Goal: Task Accomplishment & Management: Use online tool/utility

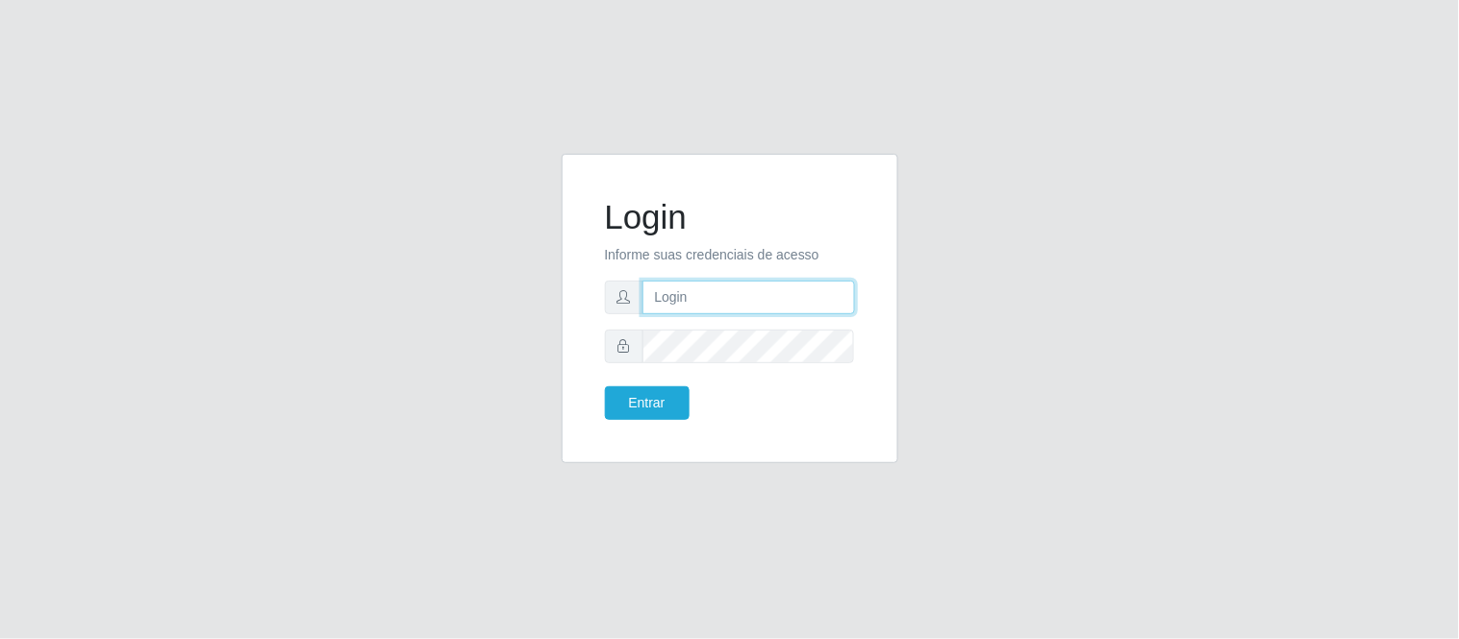
click at [710, 299] on input "text" at bounding box center [748, 298] width 212 height 34
click at [676, 279] on form "Login Informe suas credenciais de acesso Entrar" at bounding box center [730, 308] width 250 height 223
drag, startPoint x: 676, startPoint y: 325, endPoint x: 676, endPoint y: 314, distance: 10.6
click at [676, 320] on form "Login Informe suas credenciais de acesso Entrar" at bounding box center [730, 308] width 250 height 223
click at [692, 286] on input "text" at bounding box center [748, 298] width 212 height 34
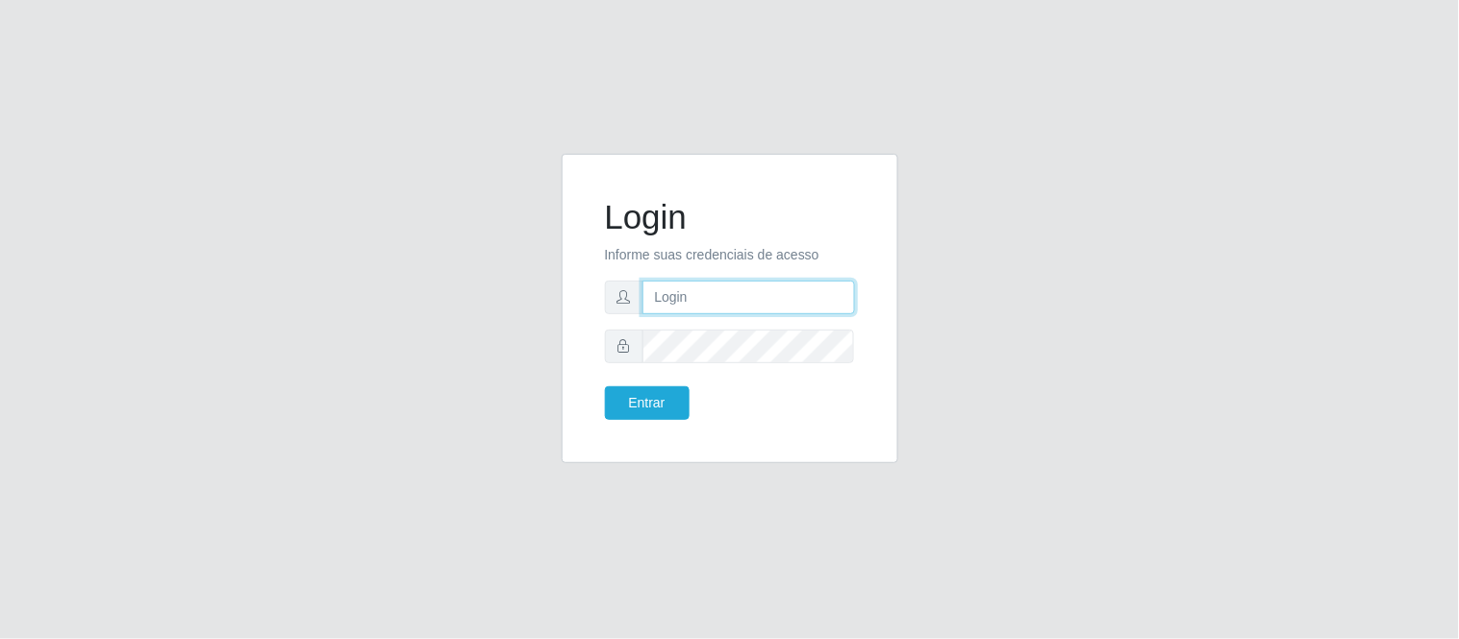
click at [693, 314] on form "Login Informe suas credenciais de acesso Entrar" at bounding box center [730, 308] width 250 height 223
click at [693, 363] on form "Login Informe suas credenciais de acesso Entrar" at bounding box center [730, 308] width 250 height 223
click at [703, 319] on form "Login Informe suas credenciais de acesso Entrar" at bounding box center [730, 308] width 250 height 223
click at [703, 321] on form "Login Informe suas credenciais de acesso Entrar" at bounding box center [730, 308] width 250 height 223
click at [702, 312] on form "Login Informe suas credenciais de acesso Entrar" at bounding box center [730, 308] width 250 height 223
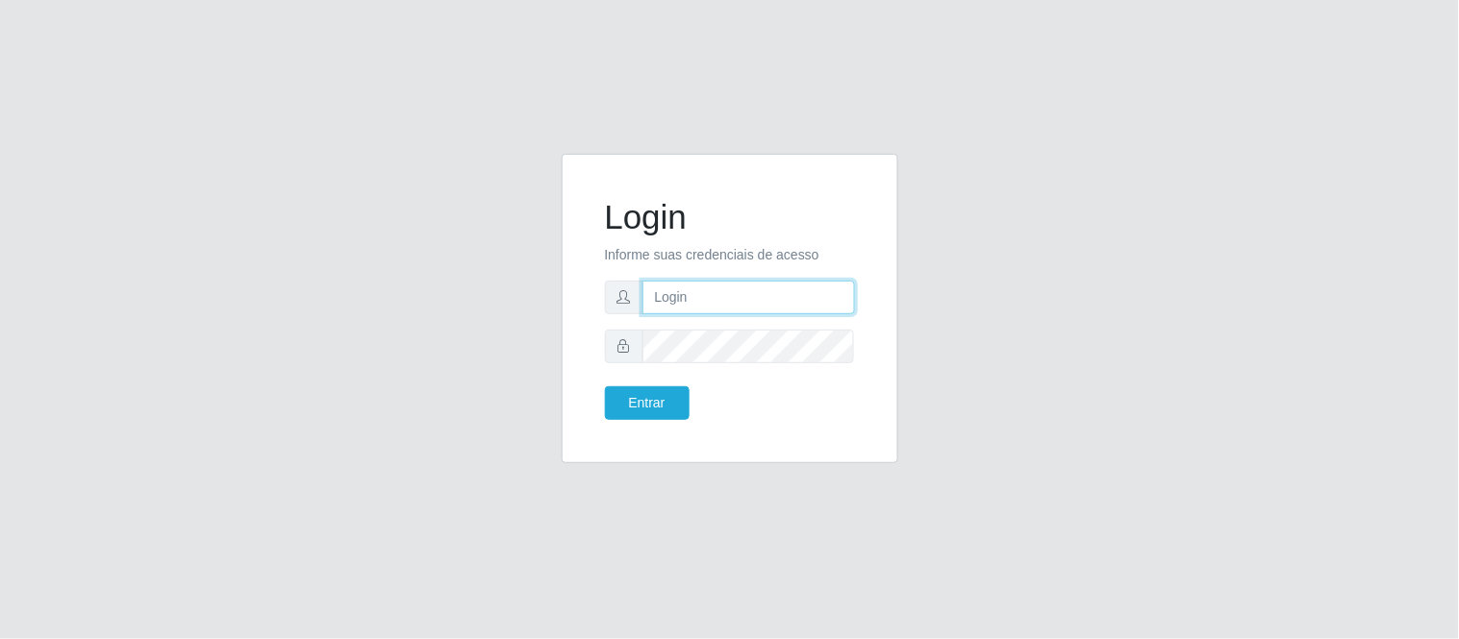
click at [700, 305] on input "text" at bounding box center [748, 298] width 212 height 34
click at [700, 287] on input "text" at bounding box center [748, 298] width 212 height 34
click at [752, 29] on div "Login Informe suas credenciais de acesso Entrar" at bounding box center [729, 319] width 1459 height 639
drag, startPoint x: 1320, startPoint y: 1, endPoint x: 478, endPoint y: 77, distance: 845.7
click at [478, 77] on div "Login Informe suas credenciais de acesso Entrar" at bounding box center [729, 319] width 1459 height 639
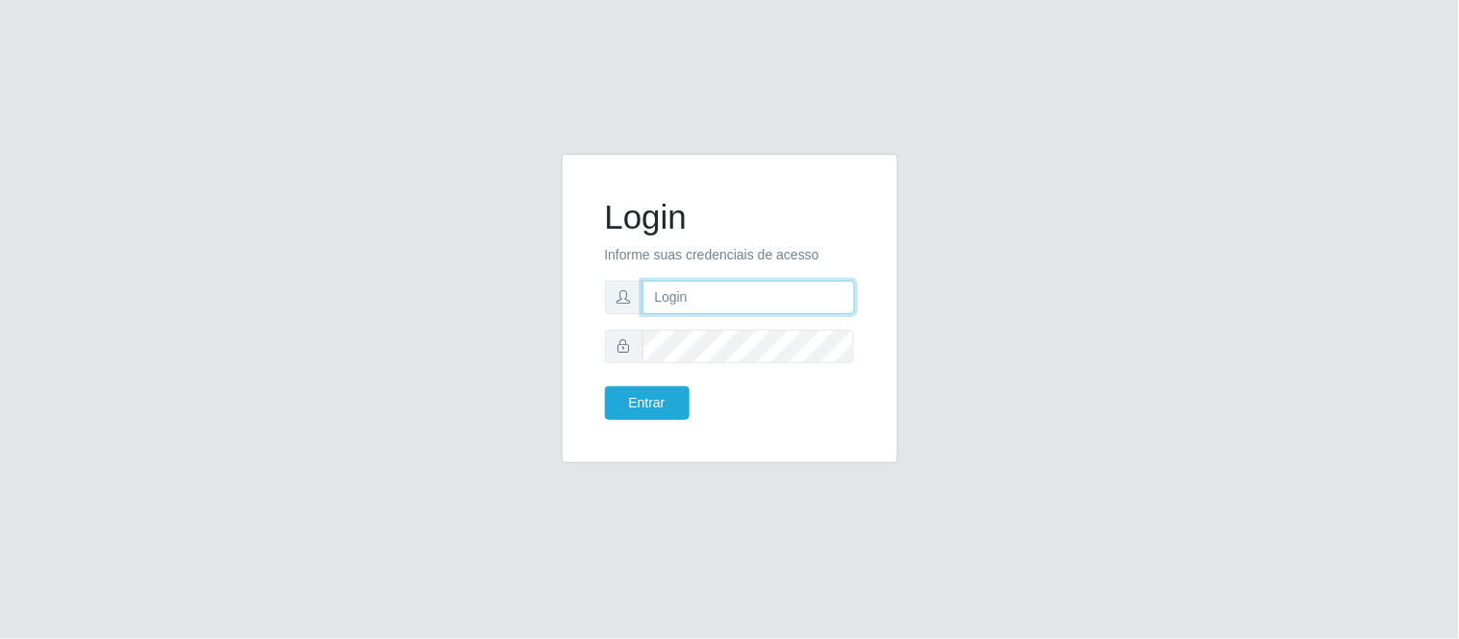
click at [681, 296] on input "text" at bounding box center [748, 298] width 212 height 34
click at [481, 212] on div "Login Informe suas credenciais de acesso Entrar" at bounding box center [730, 320] width 1096 height 333
click at [693, 309] on input "text" at bounding box center [748, 298] width 212 height 34
type input "deyvid@carnesecortes"
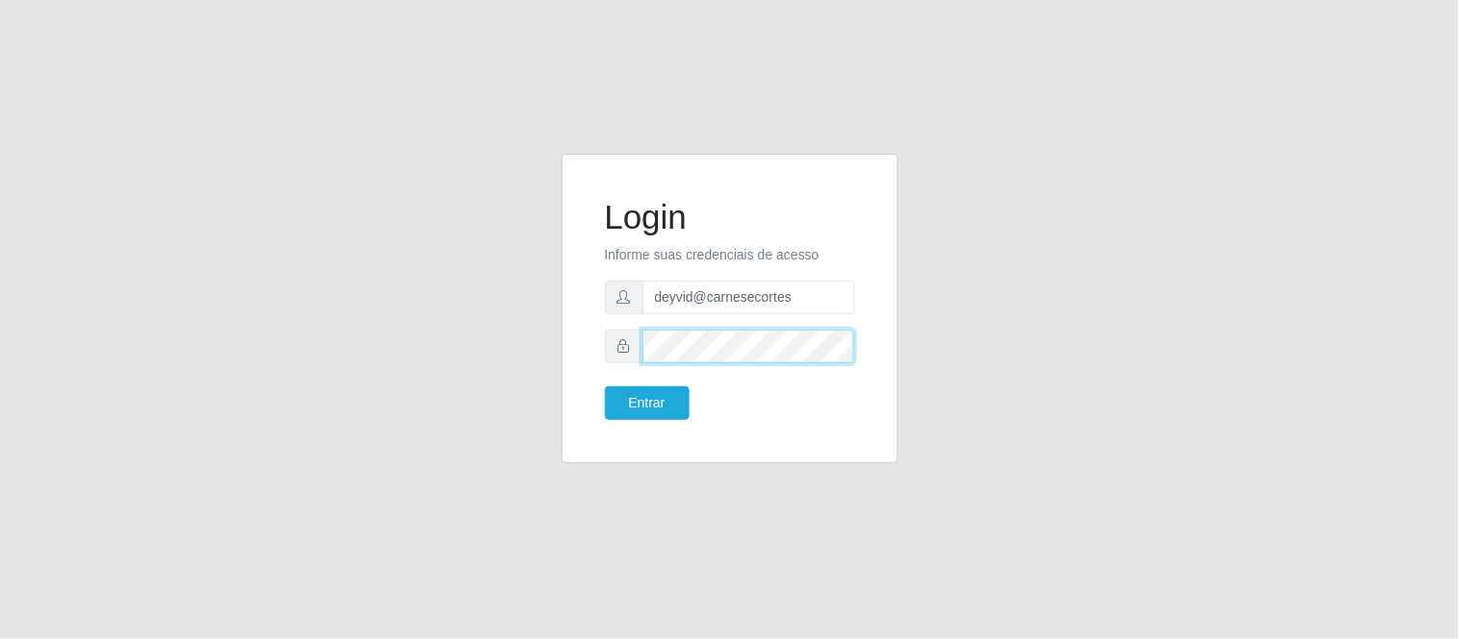
click at [605, 387] on button "Entrar" at bounding box center [647, 404] width 85 height 34
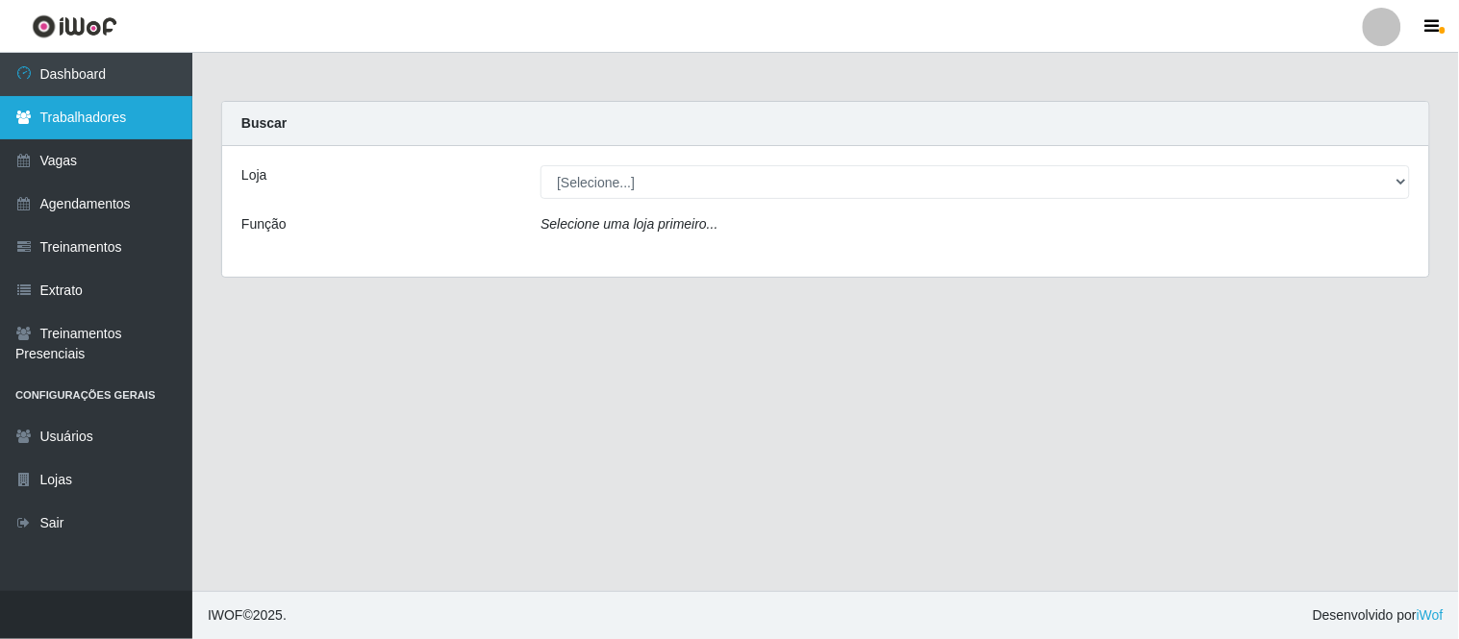
click at [128, 117] on link "Trabalhadores" at bounding box center [96, 117] width 192 height 43
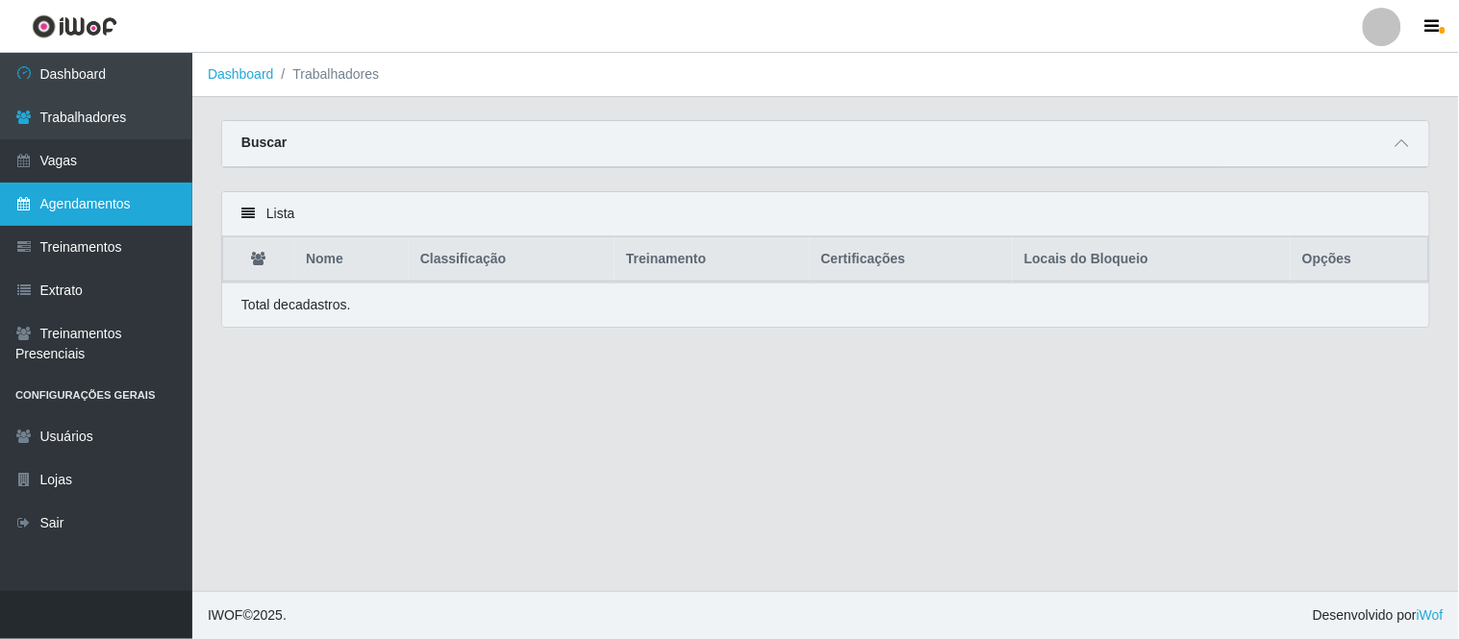
click at [97, 193] on link "Agendamentos" at bounding box center [96, 204] width 192 height 43
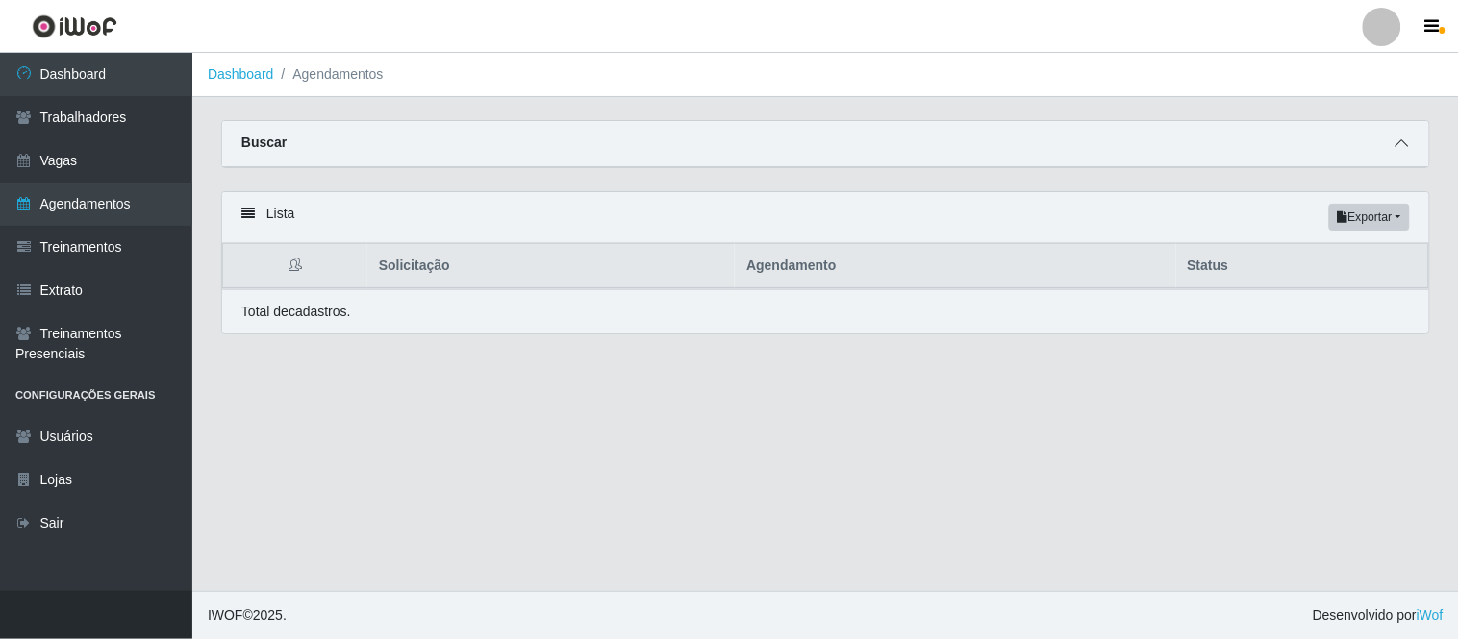
click at [1410, 150] on span at bounding box center [1401, 144] width 23 height 22
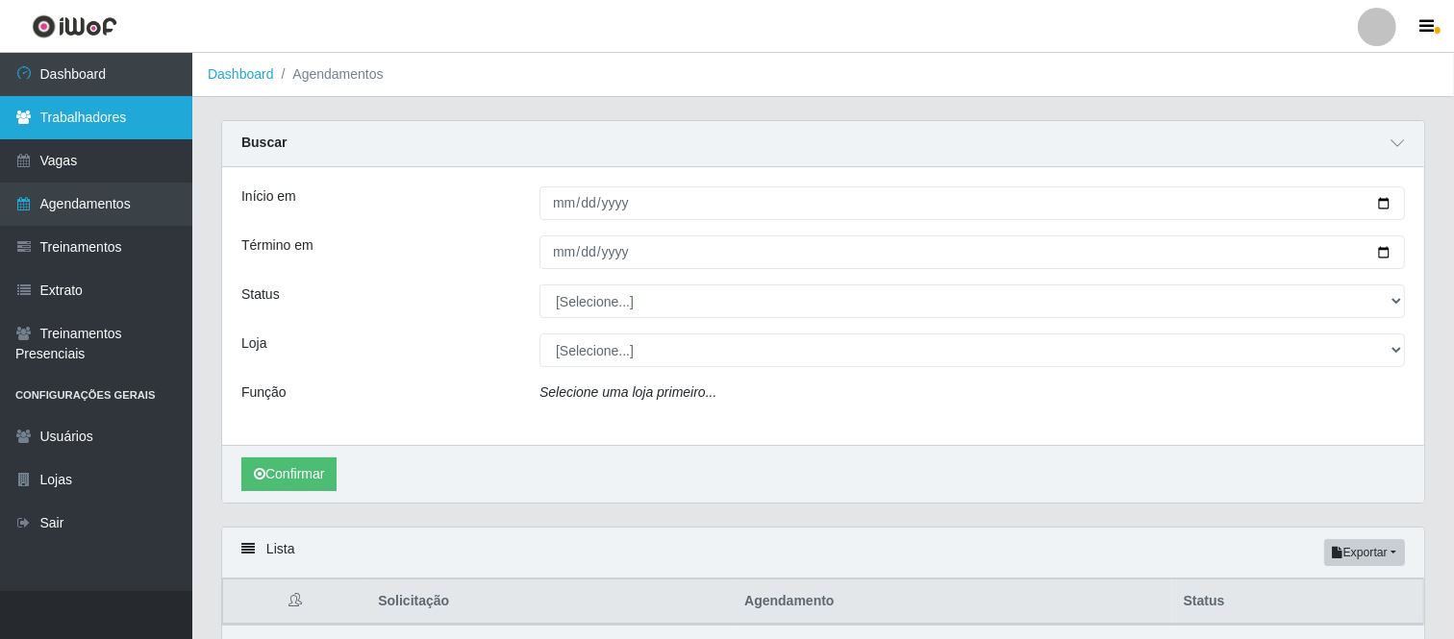
click at [64, 104] on link "Trabalhadores" at bounding box center [96, 117] width 192 height 43
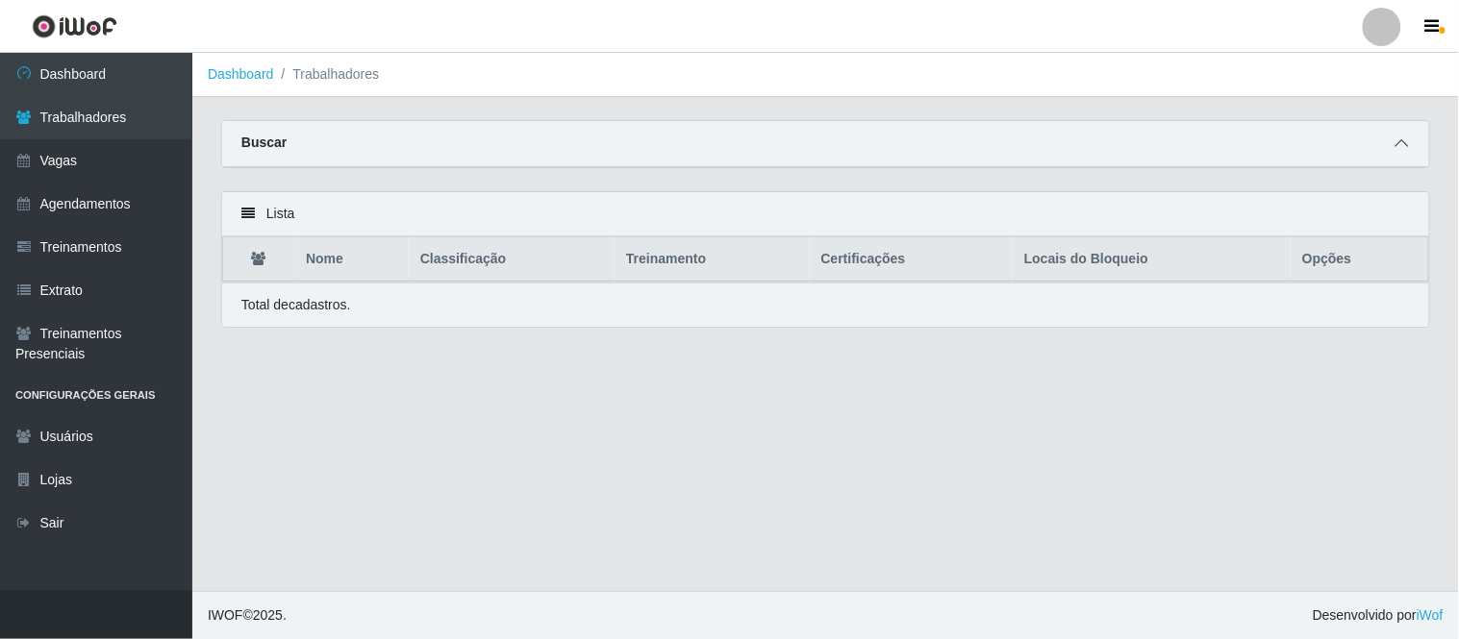
click at [1409, 140] on span at bounding box center [1401, 144] width 23 height 22
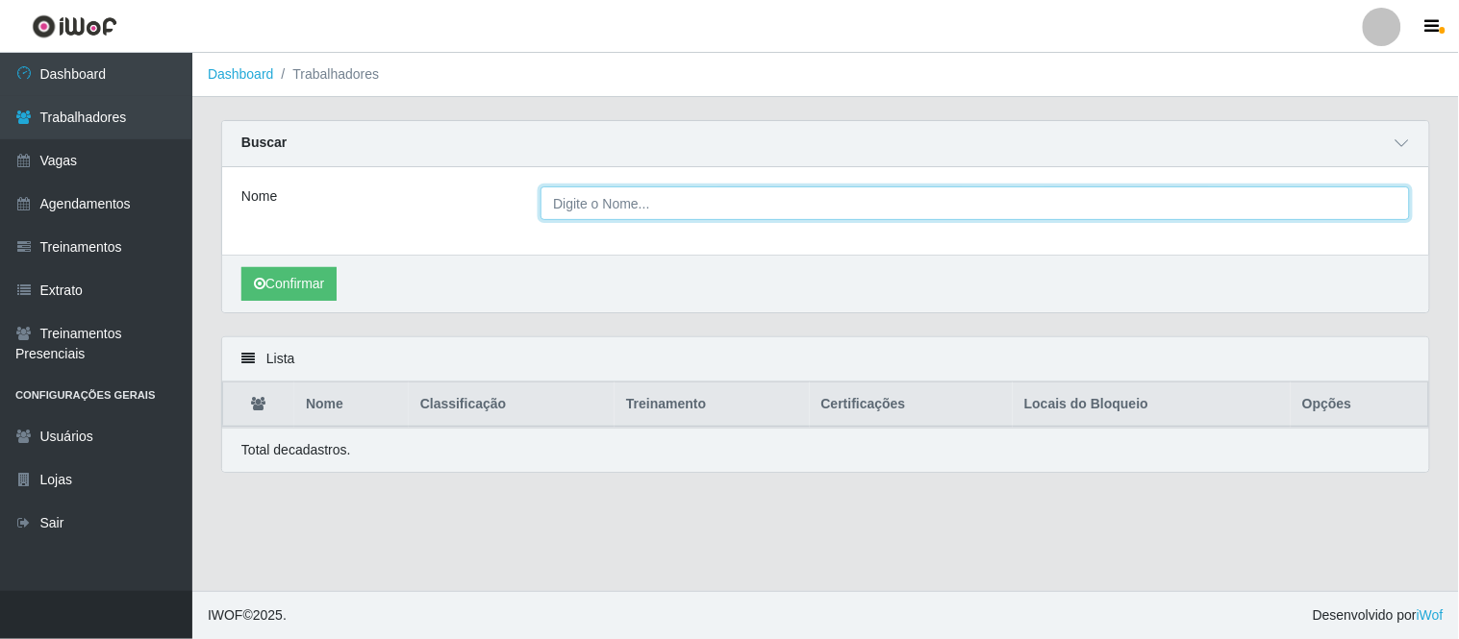
click at [664, 207] on input "Nome" at bounding box center [974, 204] width 869 height 34
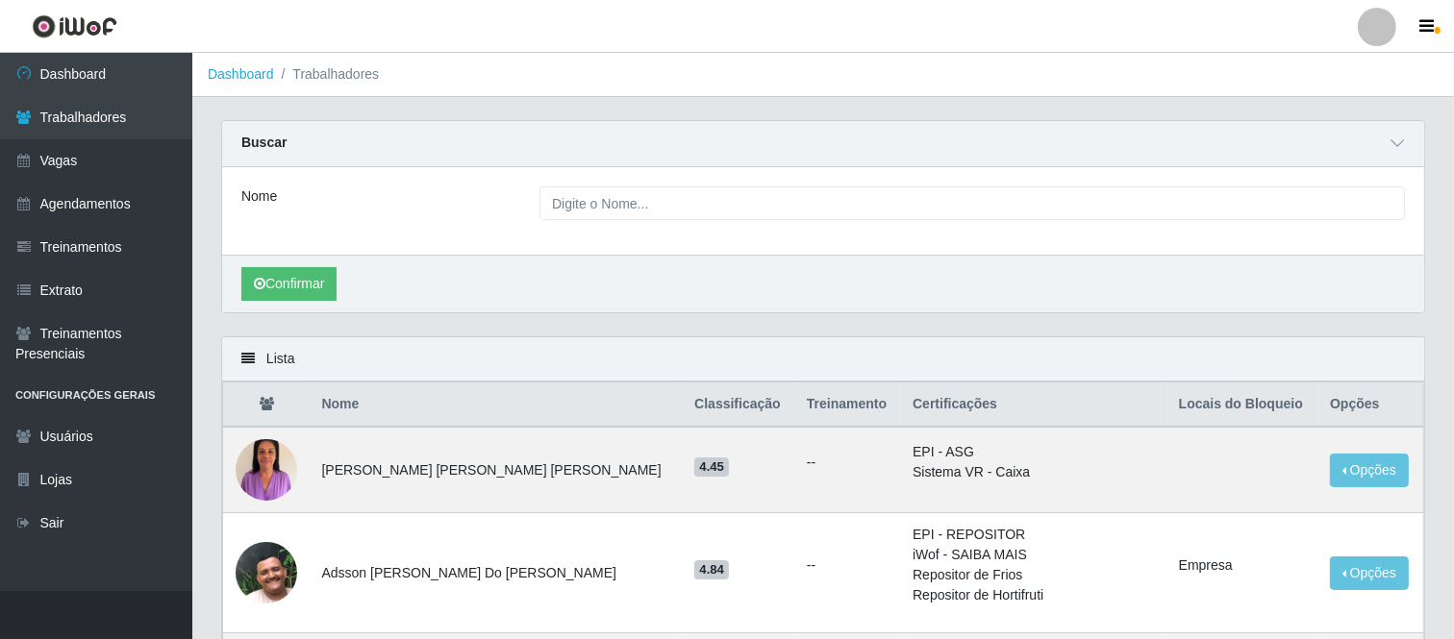
click at [1204, 272] on div "Confirmar" at bounding box center [823, 284] width 1202 height 58
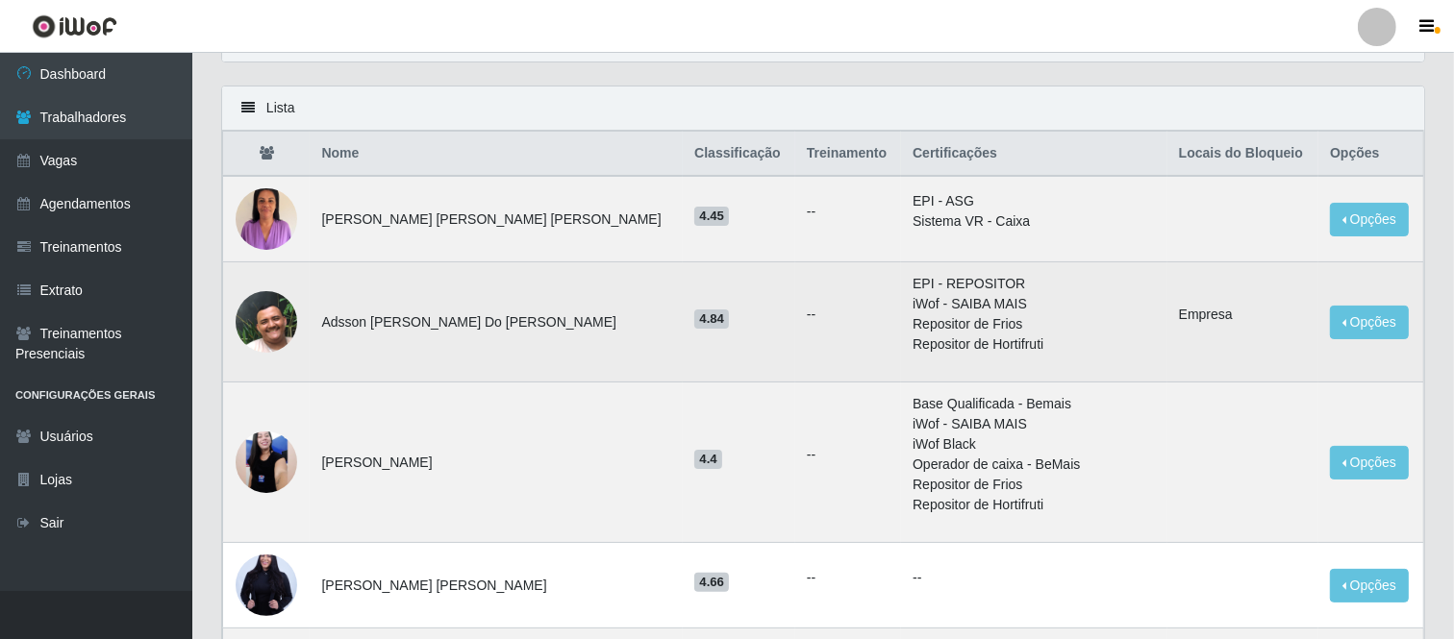
scroll to position [213, 0]
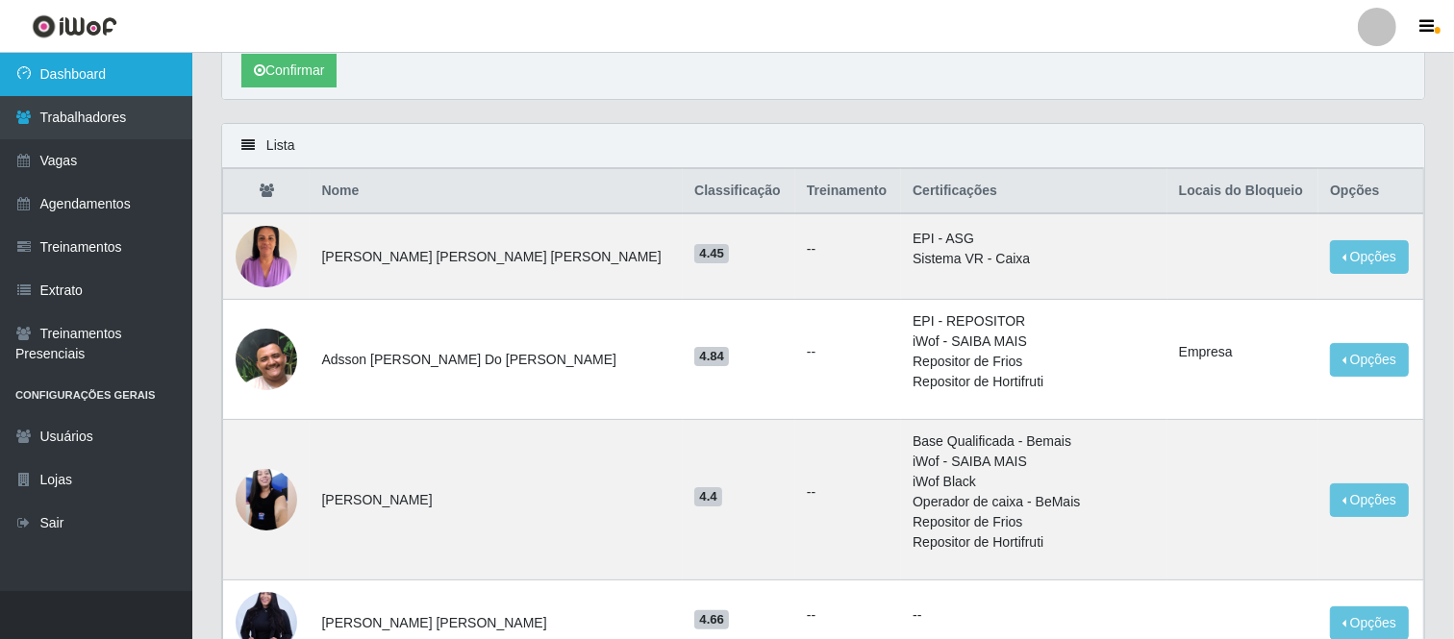
click at [98, 55] on link "Dashboard" at bounding box center [96, 74] width 192 height 43
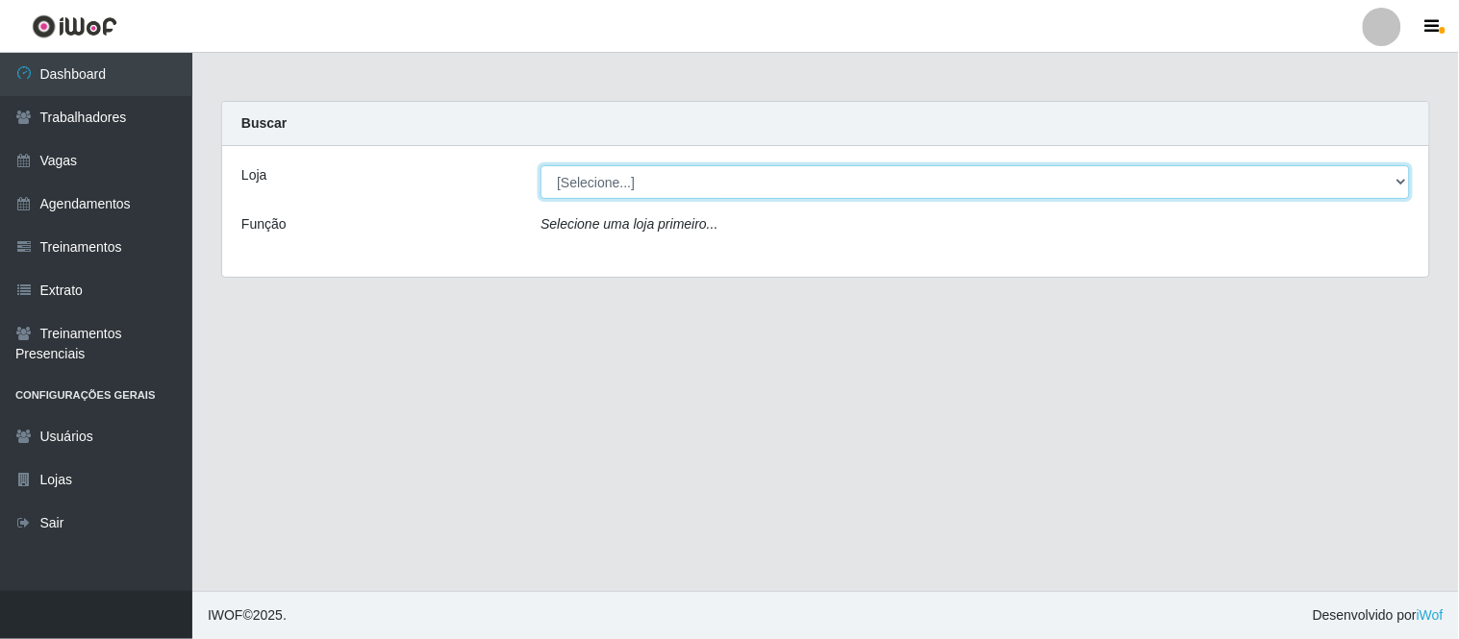
click at [628, 188] on select "[Selecione...] Carnes & Cortes" at bounding box center [974, 182] width 869 height 34
select select "433"
click at [540, 165] on select "[Selecione...] Carnes & Cortes" at bounding box center [974, 182] width 869 height 34
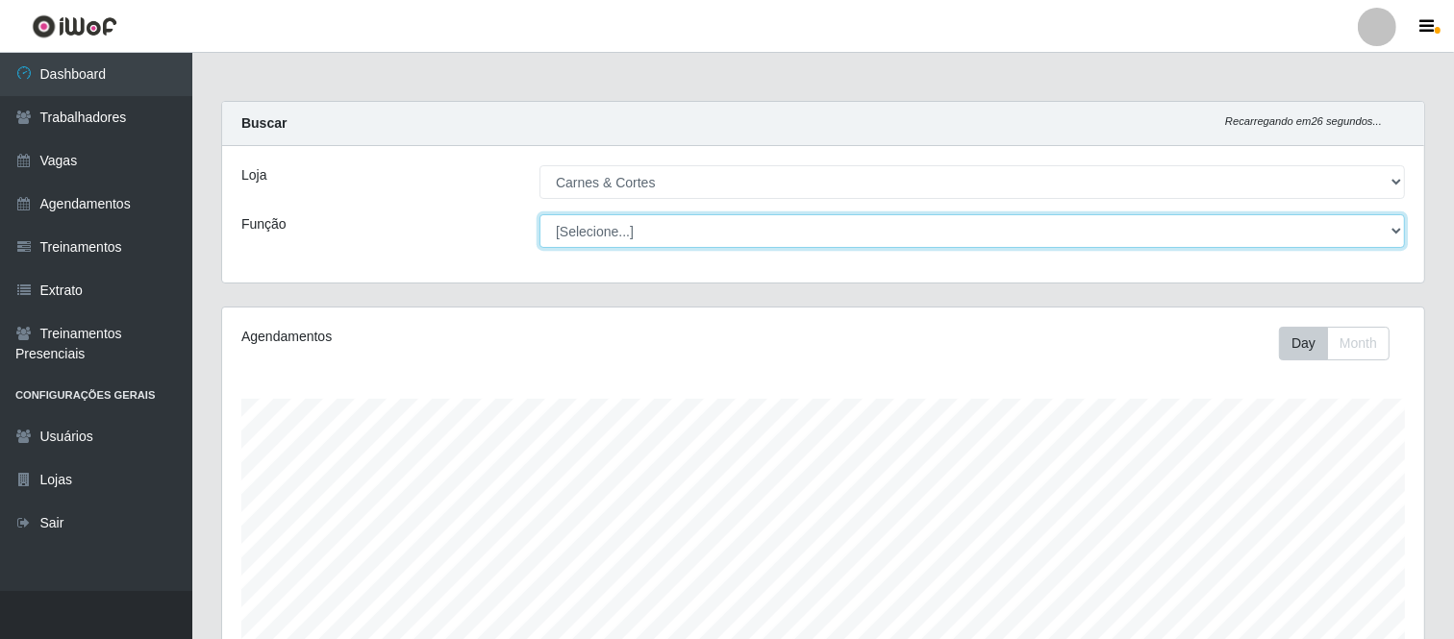
click at [1330, 244] on select "[Selecione...] ASG ASG + ASG ++ Balconista de Açougue Balconista de Açougue + B…" at bounding box center [971, 231] width 865 height 34
click at [1274, 237] on select "[Selecione...] ASG ASG + ASG ++ Balconista de Açougue Balconista de Açougue + B…" at bounding box center [971, 231] width 865 height 34
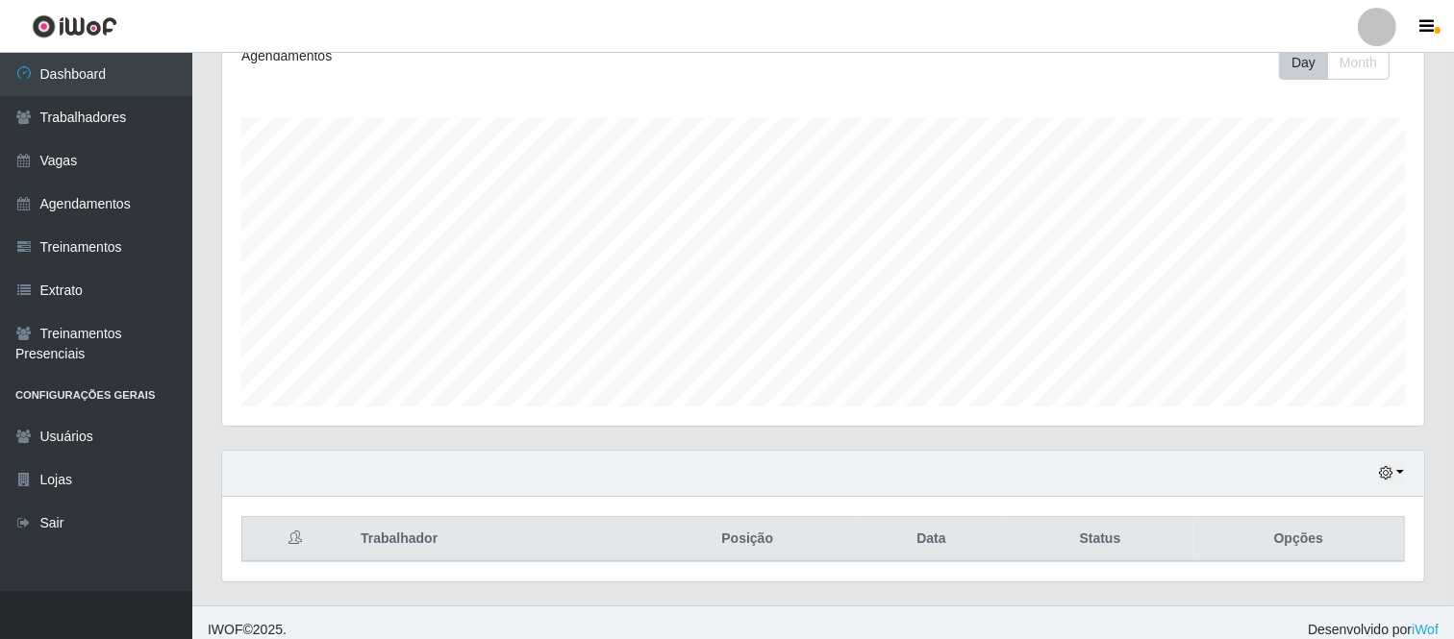
scroll to position [294, 0]
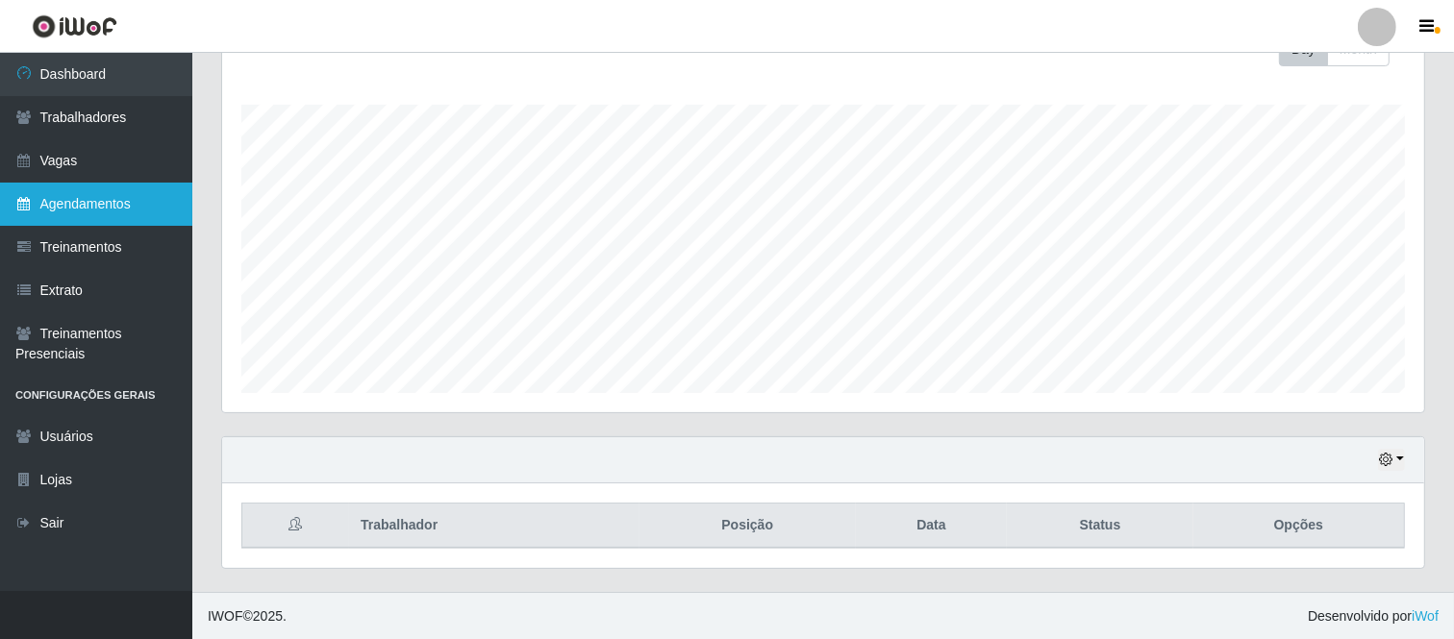
click at [73, 190] on link "Agendamentos" at bounding box center [96, 204] width 192 height 43
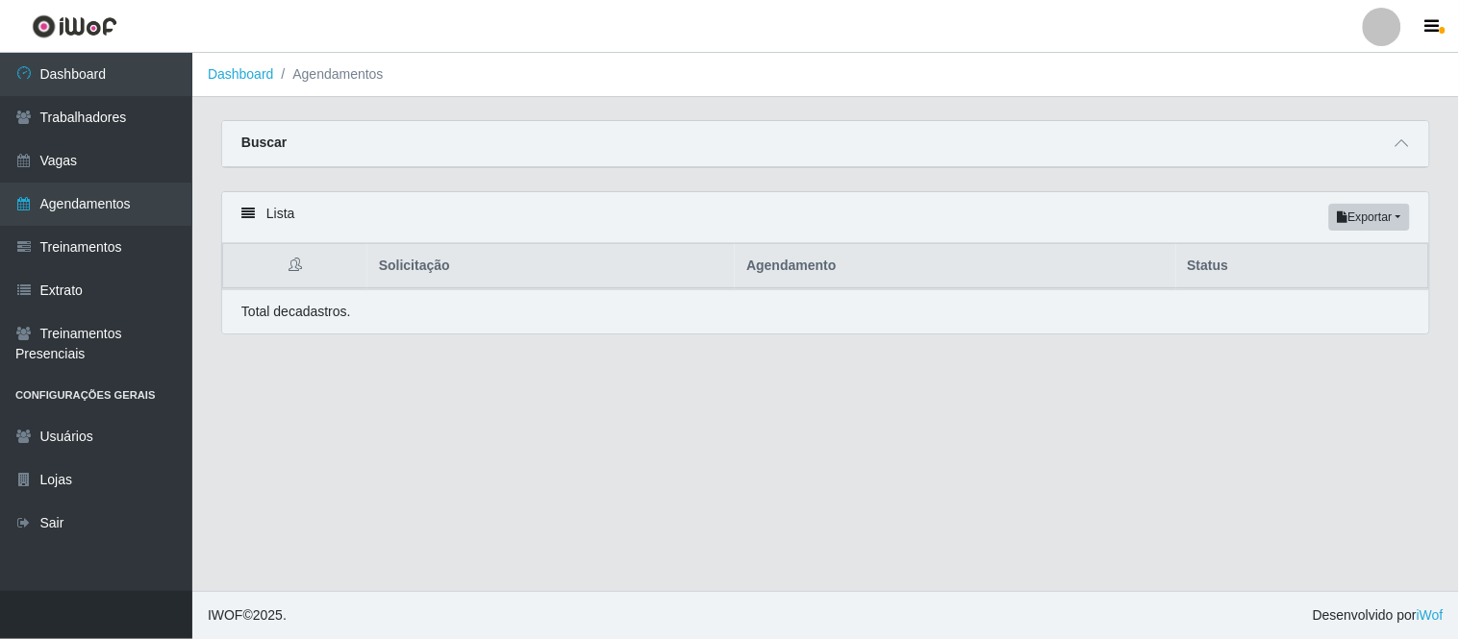
click at [1362, 144] on div "Buscar" at bounding box center [825, 144] width 1207 height 46
click at [1382, 142] on div "Buscar" at bounding box center [825, 144] width 1207 height 46
click at [1411, 141] on span at bounding box center [1401, 144] width 23 height 22
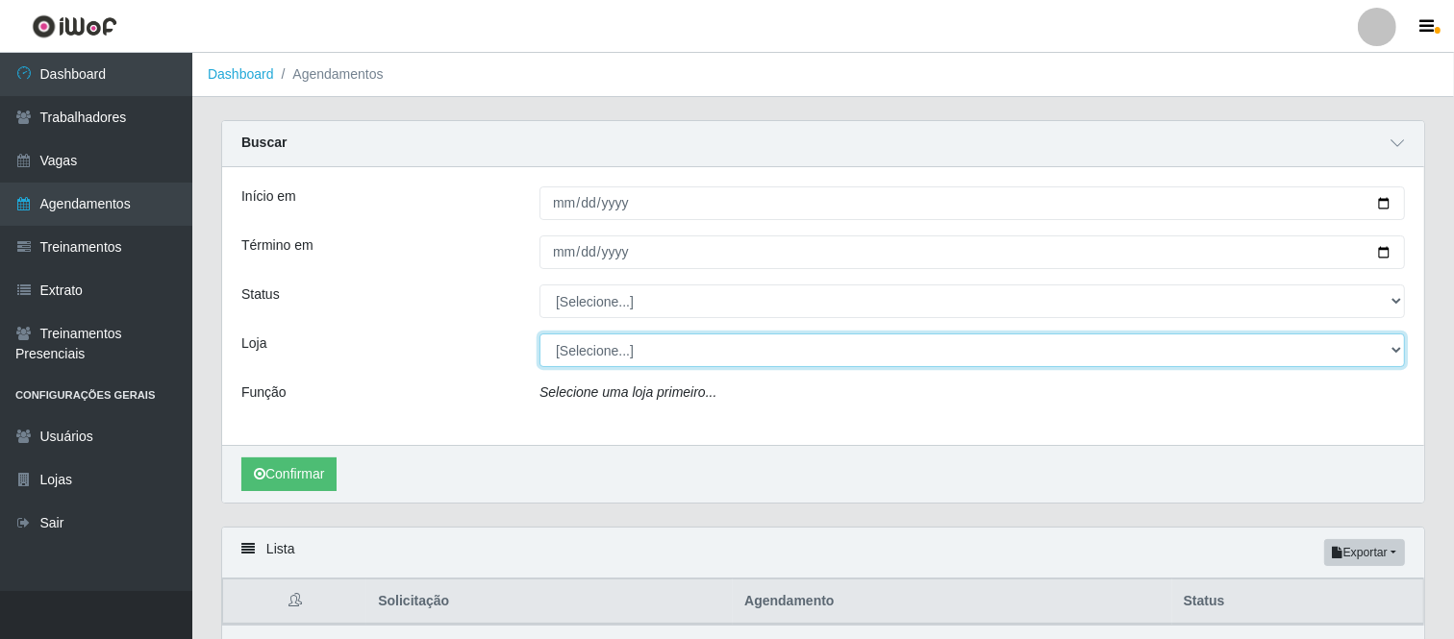
click at [627, 356] on select "[Selecione...] Carnes & Cortes" at bounding box center [971, 351] width 865 height 34
select select "433"
click at [539, 334] on select "[Selecione...] Carnes & Cortes" at bounding box center [971, 351] width 865 height 34
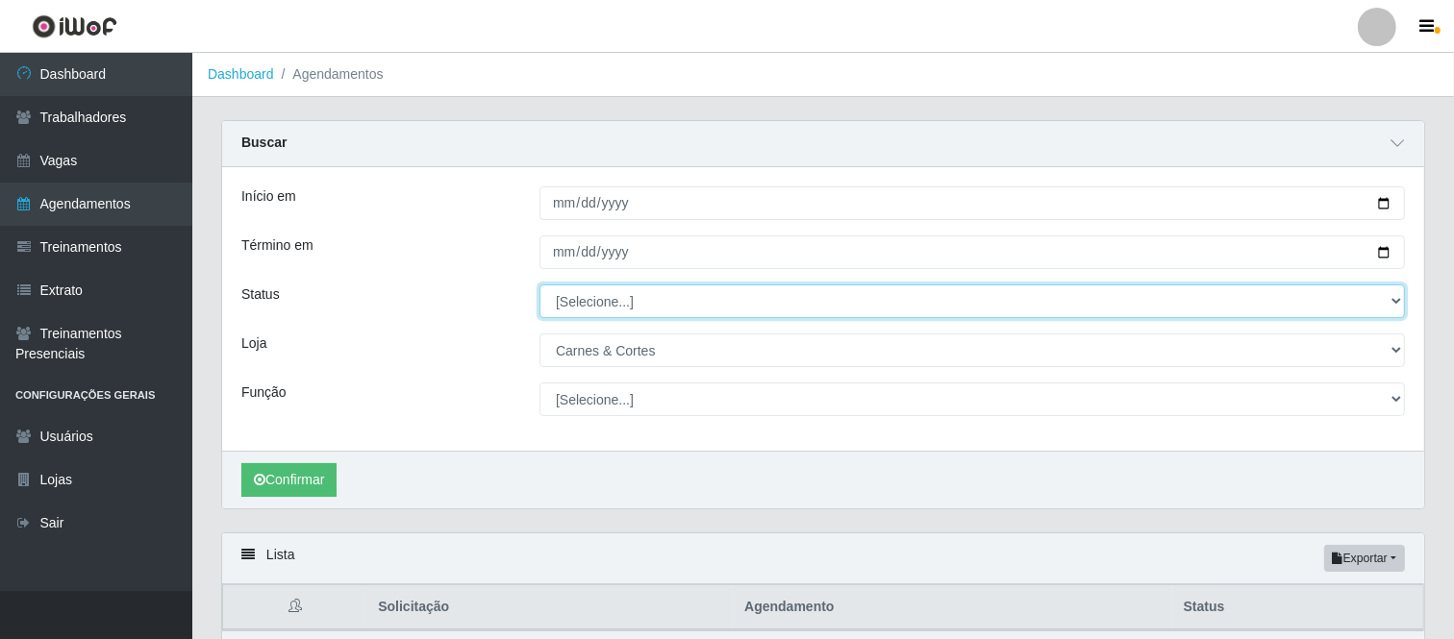
click at [597, 308] on select "[Selecione...] AGENDADO AGUARDANDO LIBERAR EM ANDAMENTO EM REVISÃO FINALIZADO C…" at bounding box center [971, 302] width 865 height 34
click at [600, 302] on select "[Selecione...] AGENDADO AGUARDANDO LIBERAR EM ANDAMENTO EM REVISÃO FINALIZADO C…" at bounding box center [971, 302] width 865 height 34
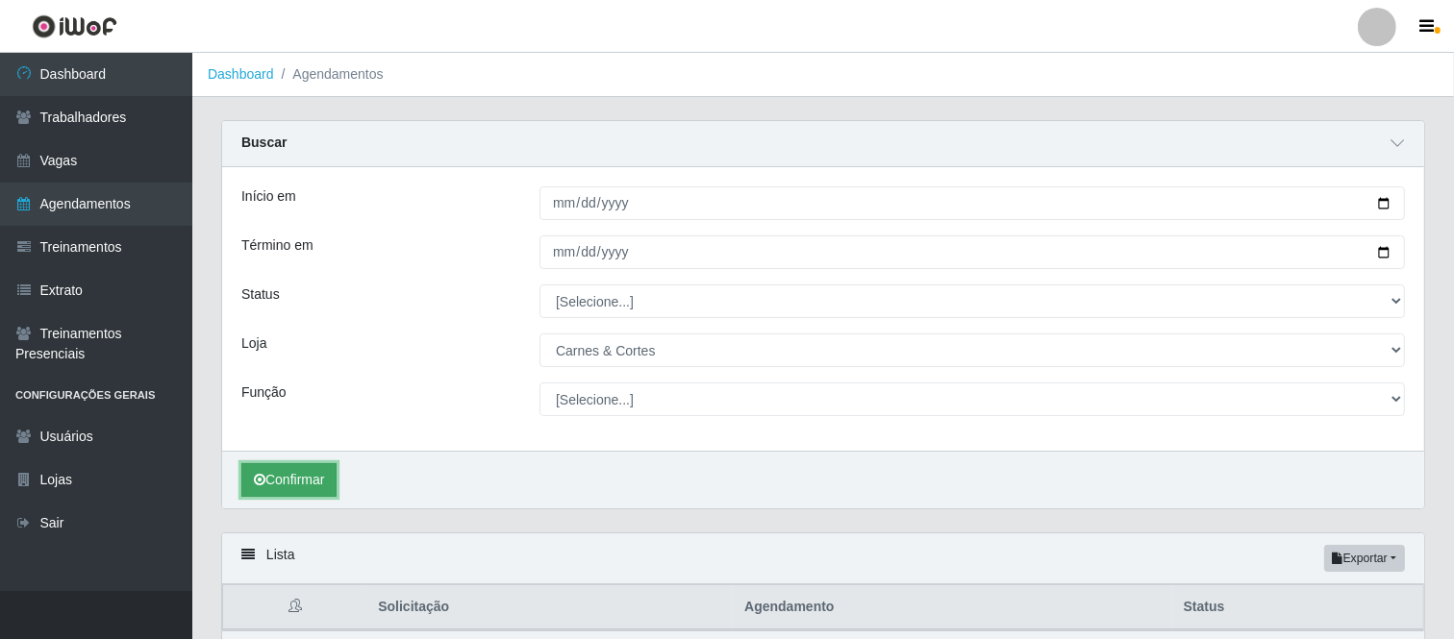
click at [265, 476] on button "Confirmar" at bounding box center [288, 480] width 95 height 34
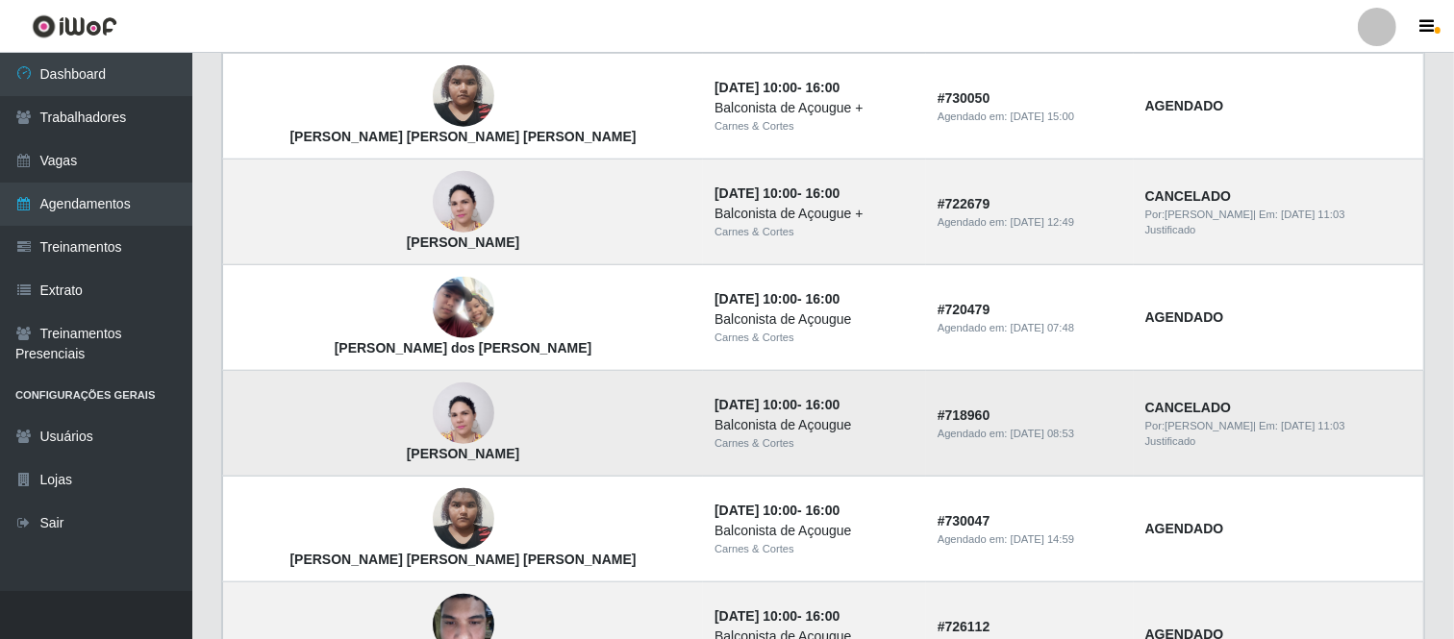
scroll to position [1710, 0]
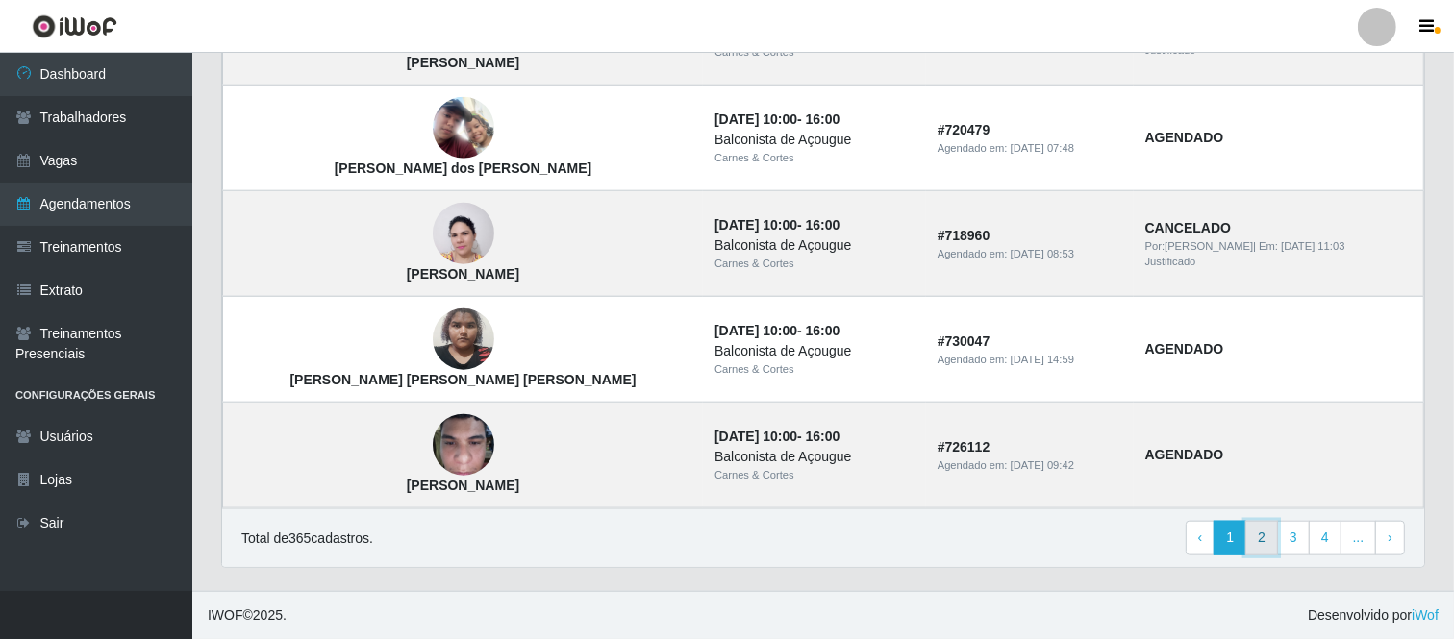
click at [1264, 542] on link "2" at bounding box center [1261, 538] width 33 height 35
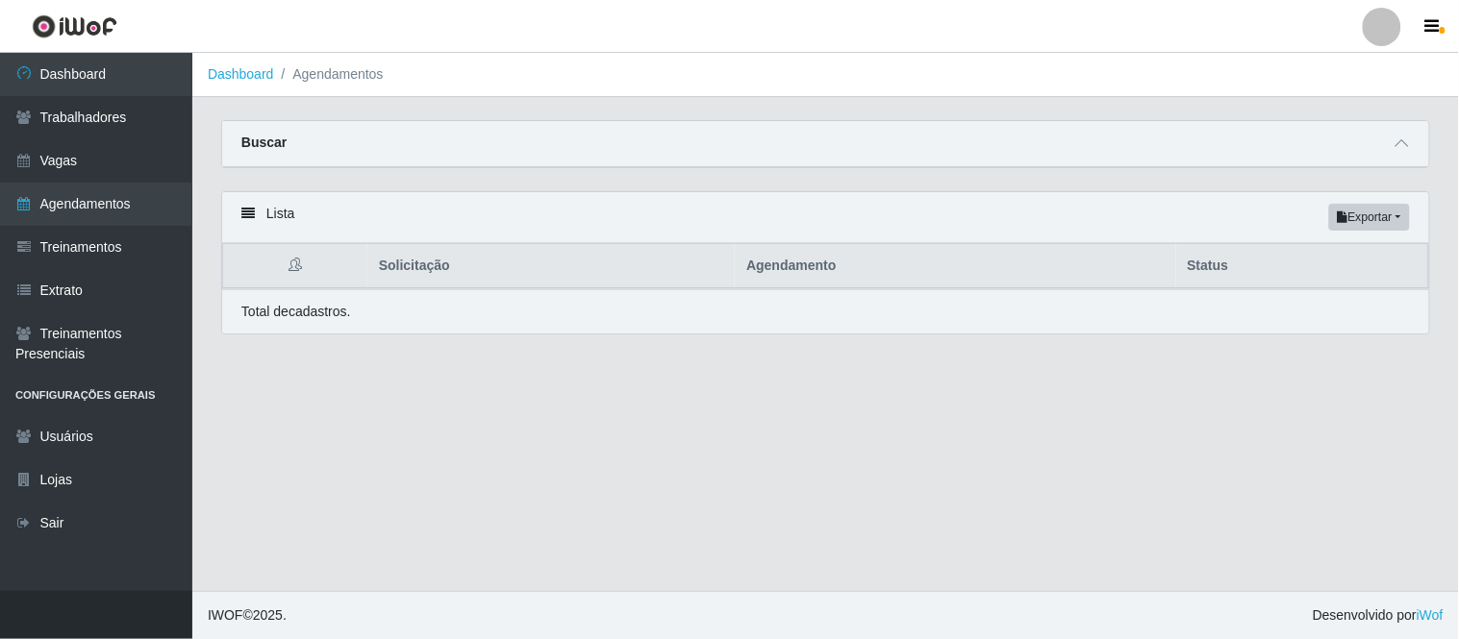
click at [1369, 159] on div "Buscar" at bounding box center [825, 144] width 1207 height 46
click at [1357, 132] on div "Buscar" at bounding box center [825, 144] width 1207 height 46
click at [1406, 141] on icon at bounding box center [1401, 143] width 13 height 13
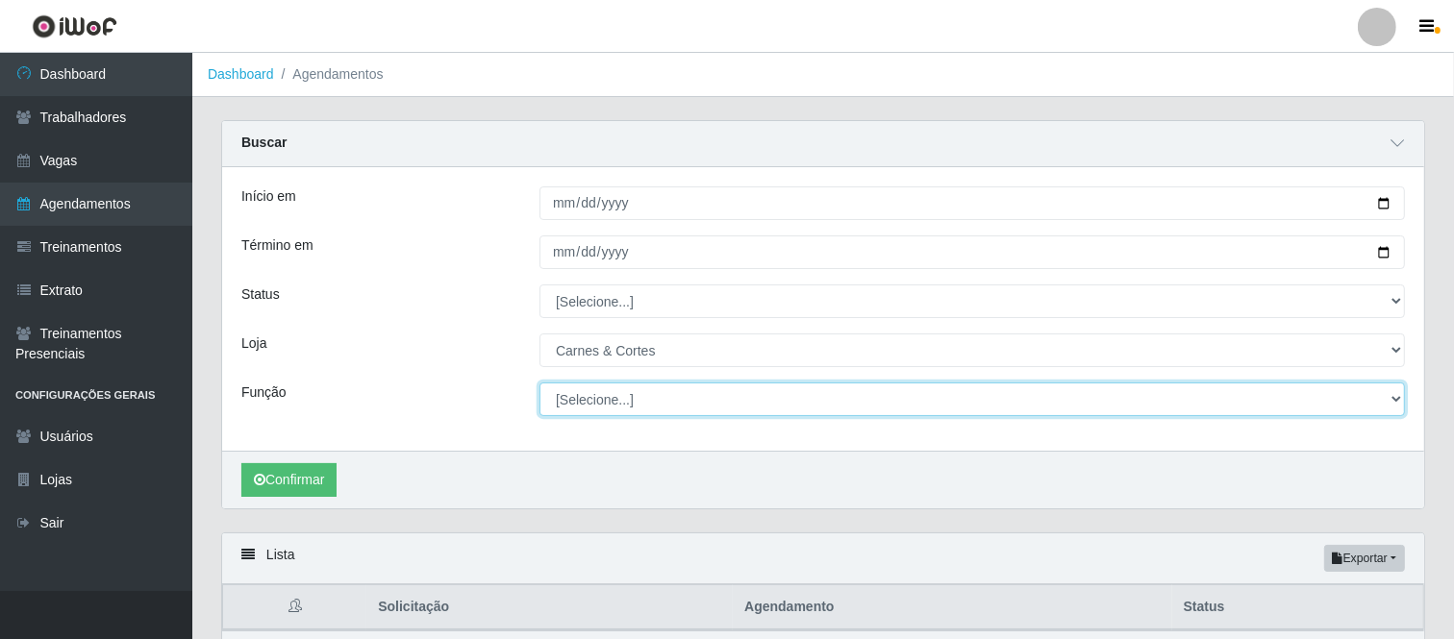
click at [648, 399] on select "[Selecione...] ASG ASG + ASG ++ Balconista de Açougue Balconista de Açougue + B…" at bounding box center [971, 400] width 865 height 34
click at [546, 411] on select "[Selecione...] ASG ASG + ASG ++ Balconista de Açougue Balconista de Açougue + B…" at bounding box center [971, 400] width 865 height 34
click at [606, 401] on select "[Selecione...] ASG ASG + ASG ++ Balconista de Açougue Balconista de Açougue + B…" at bounding box center [971, 400] width 865 height 34
click at [604, 408] on select "[Selecione...] ASG ASG + ASG ++ Balconista de Açougue Balconista de Açougue + B…" at bounding box center [971, 400] width 865 height 34
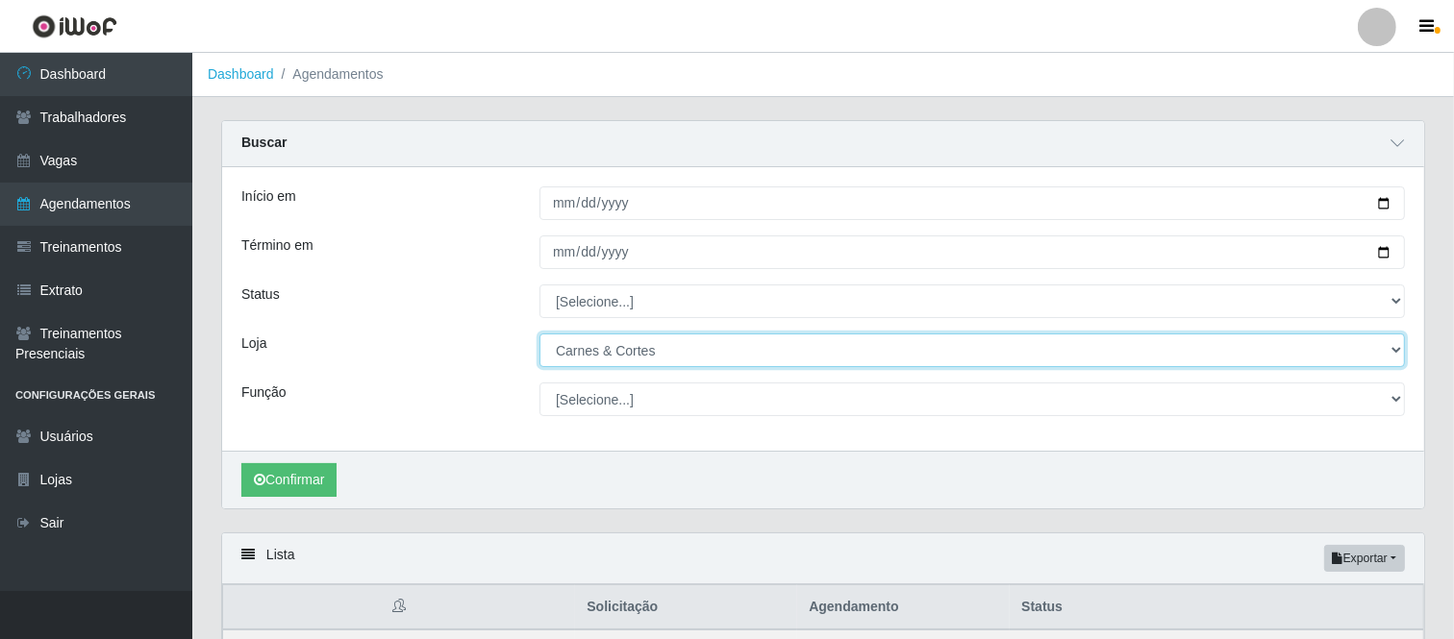
click at [639, 357] on select "[Selecione...] Carnes & Cortes" at bounding box center [971, 351] width 865 height 34
click at [636, 347] on select "[Selecione...] Carnes & Cortes" at bounding box center [971, 351] width 865 height 34
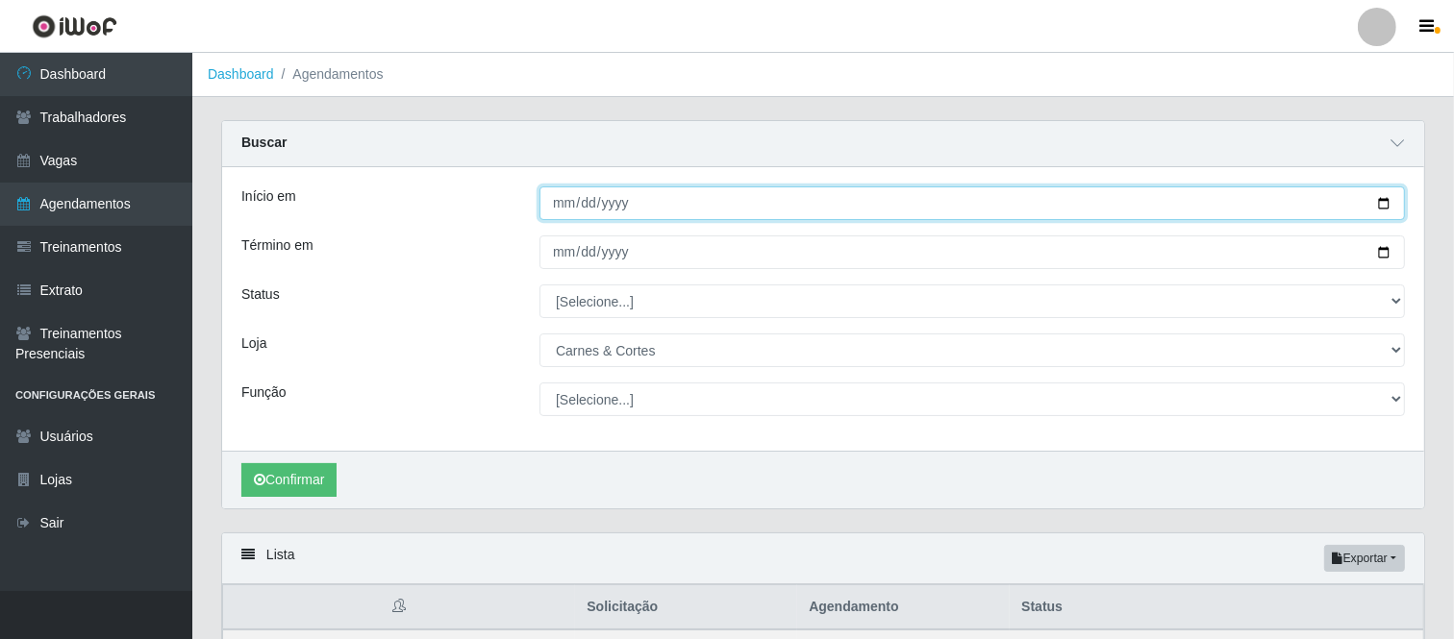
click at [646, 205] on input "Início em" at bounding box center [971, 204] width 865 height 34
click at [1360, 196] on input "Início em" at bounding box center [971, 204] width 865 height 34
click at [1388, 197] on input "Início em" at bounding box center [971, 204] width 865 height 34
type input "[DATE]"
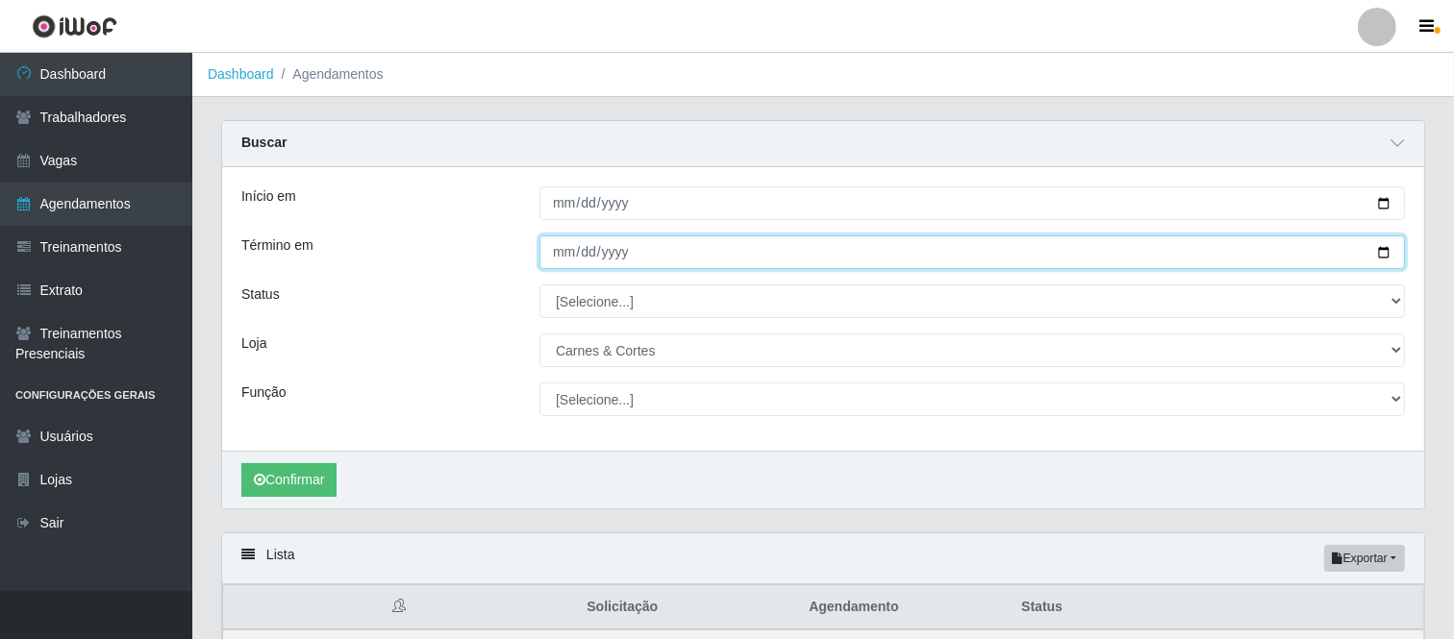
click at [1388, 258] on input "Término em" at bounding box center [971, 253] width 865 height 34
type input "[DATE]"
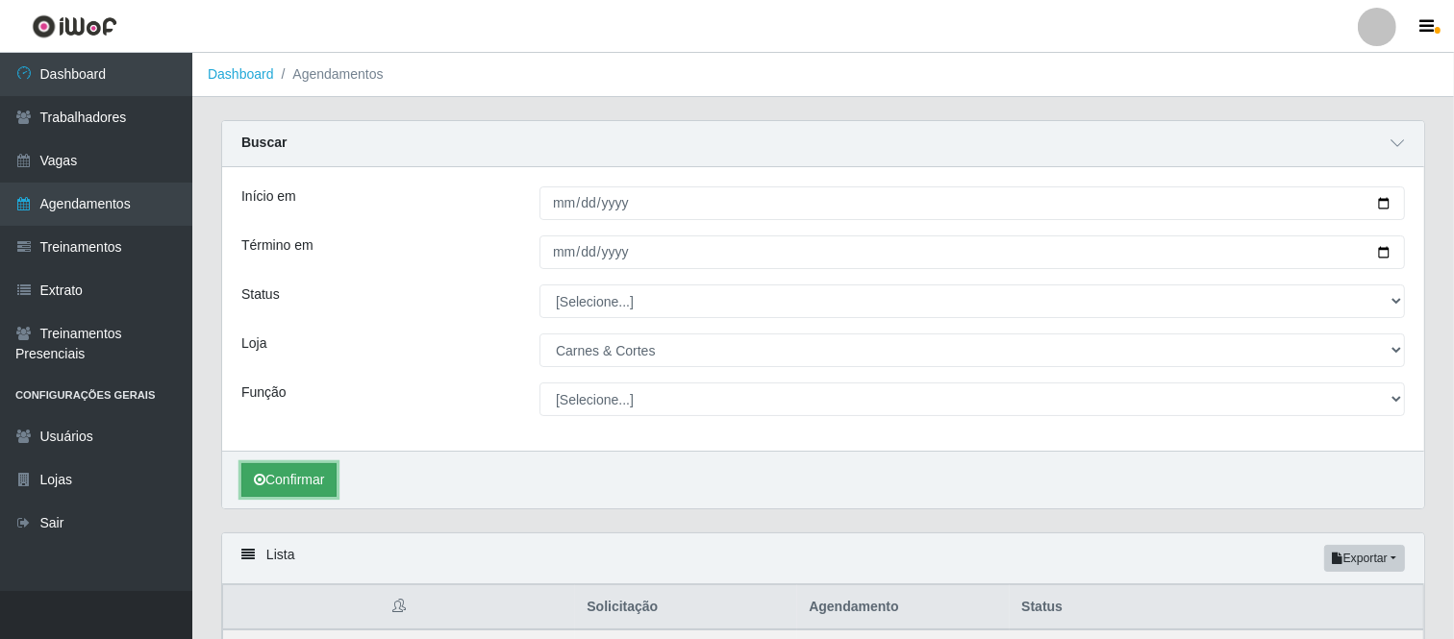
click at [283, 486] on button "Confirmar" at bounding box center [288, 480] width 95 height 34
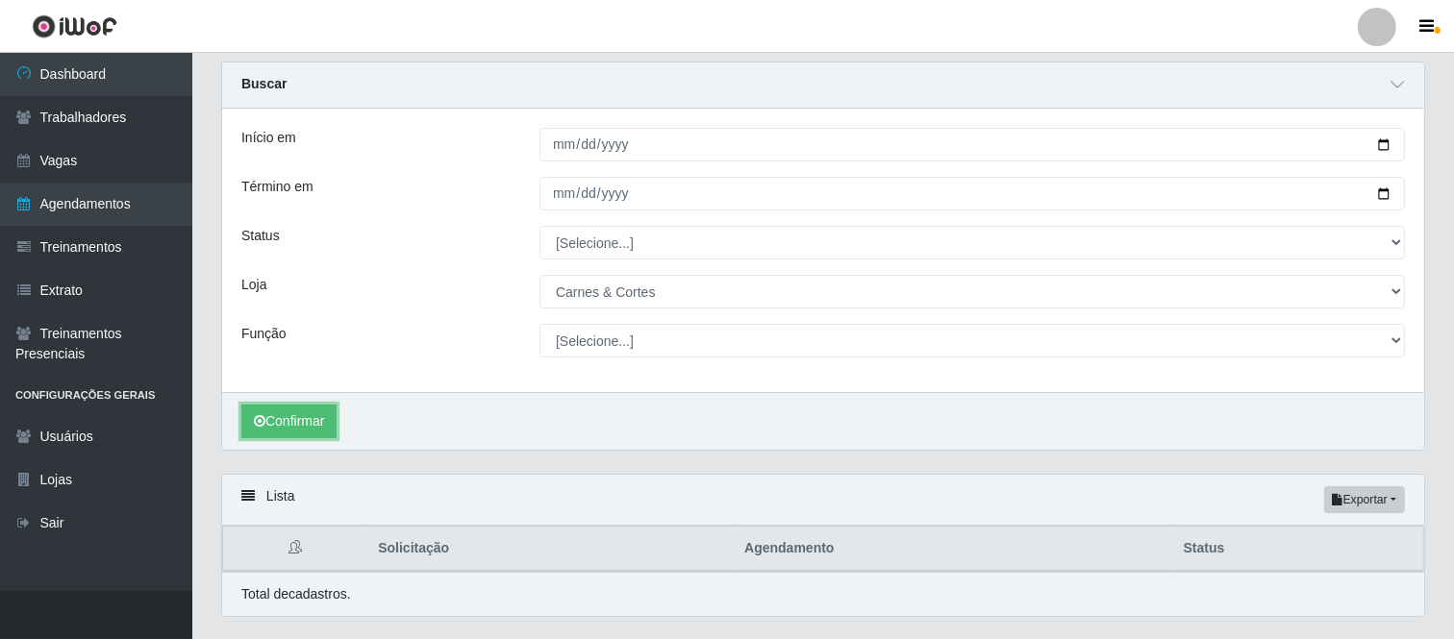
scroll to position [109, 0]
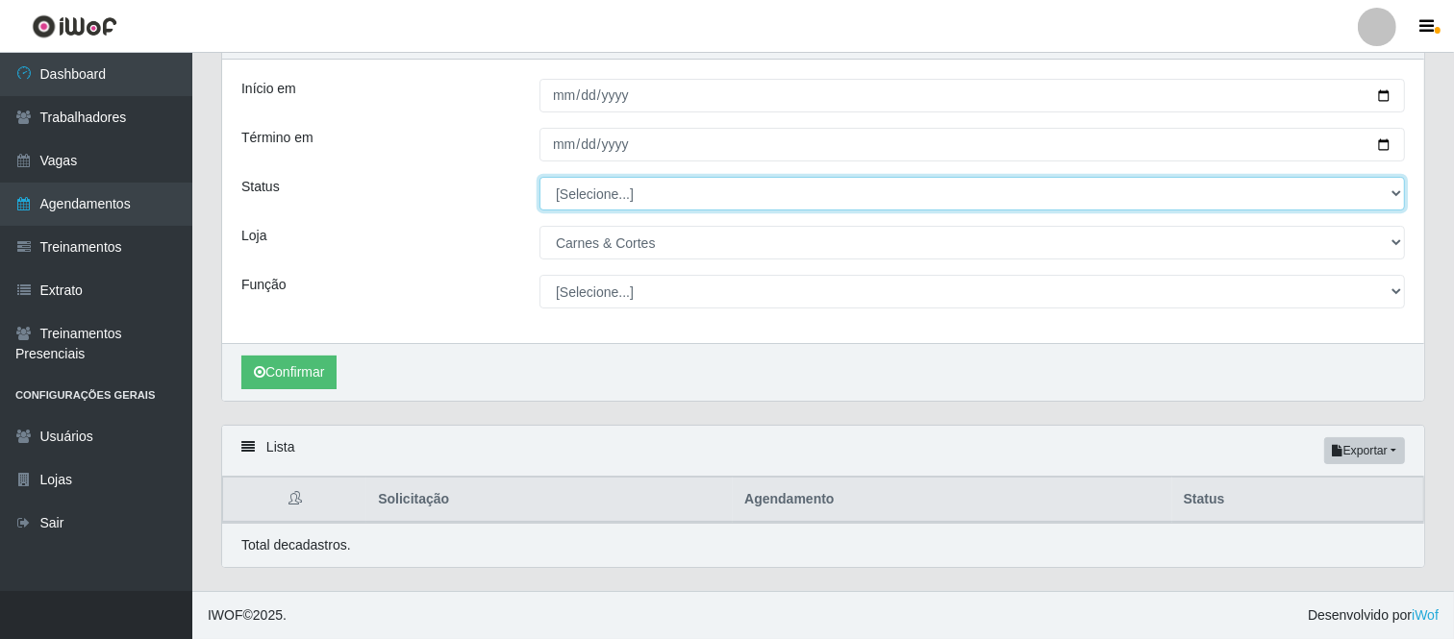
click at [799, 192] on select "[Selecione...] AGENDADO AGUARDANDO LIBERAR EM ANDAMENTO EM REVISÃO FINALIZADO C…" at bounding box center [971, 194] width 865 height 34
select select "AGENDADO"
click at [539, 177] on select "[Selecione...] AGENDADO AGUARDANDO LIBERAR EM ANDAMENTO EM REVISÃO FINALIZADO C…" at bounding box center [971, 194] width 865 height 34
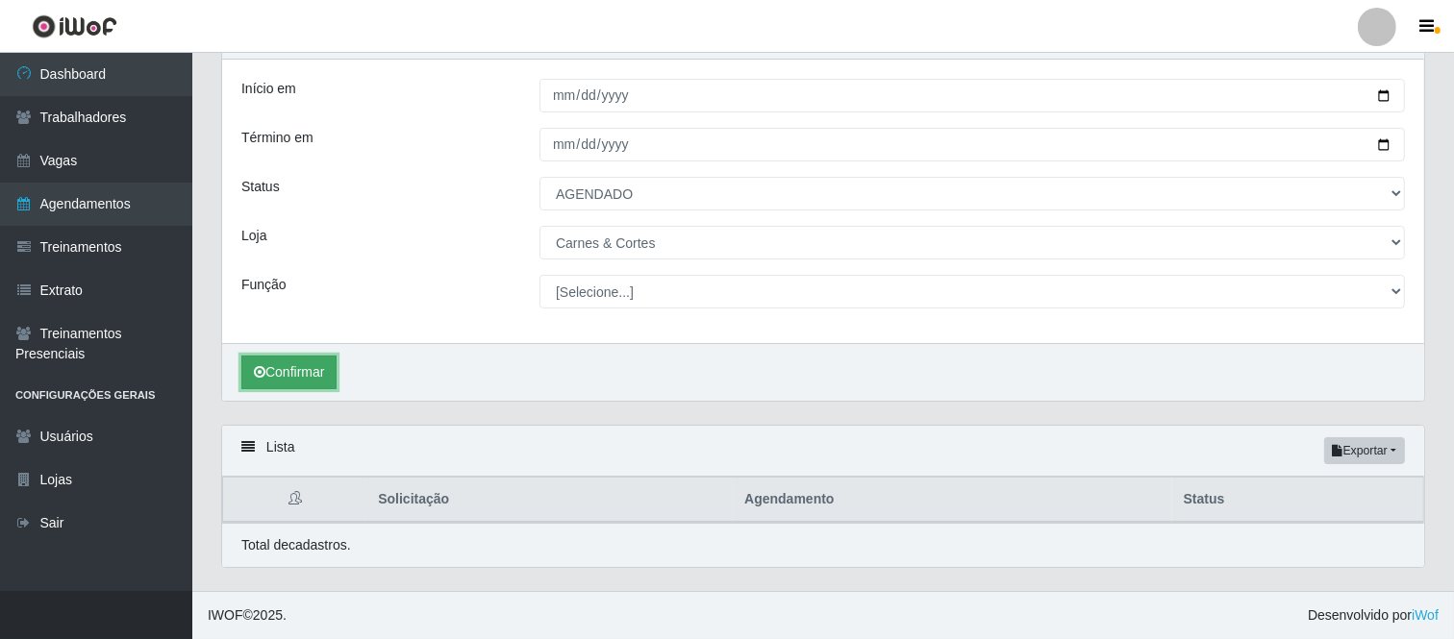
click at [284, 369] on button "Confirmar" at bounding box center [288, 373] width 95 height 34
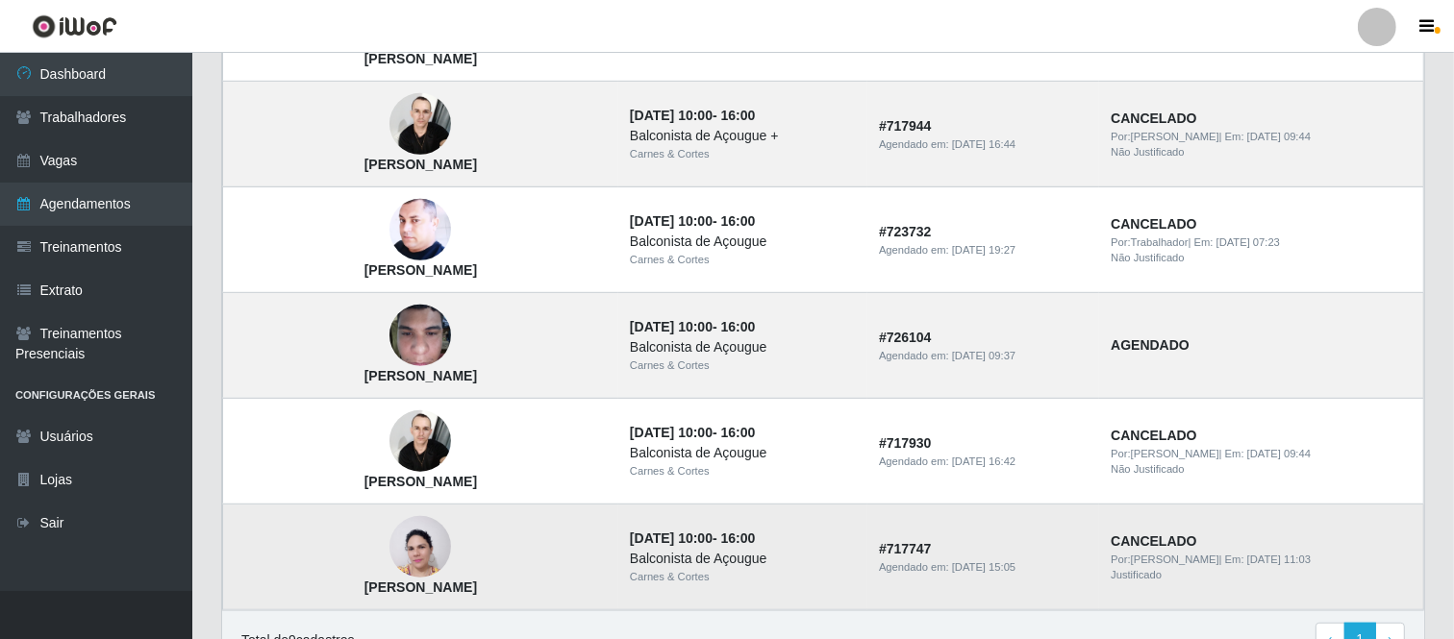
scroll to position [1075, 0]
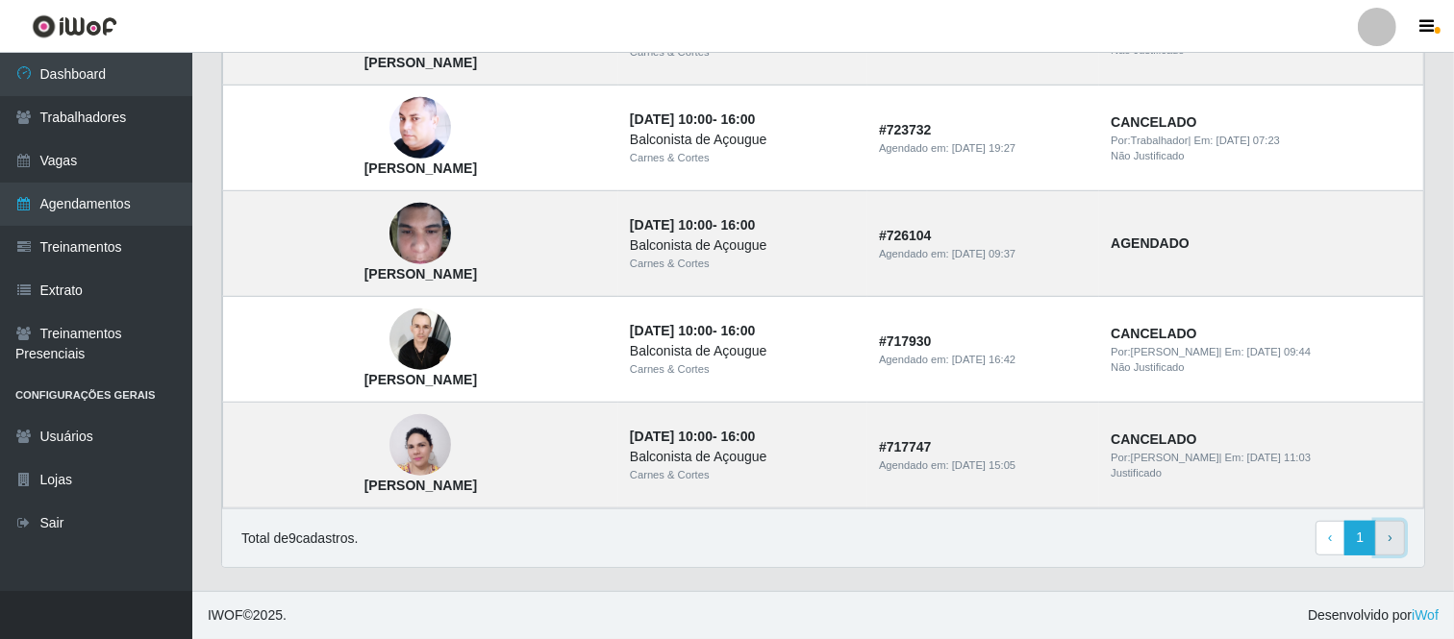
click at [1399, 541] on link "› Next" at bounding box center [1390, 538] width 30 height 35
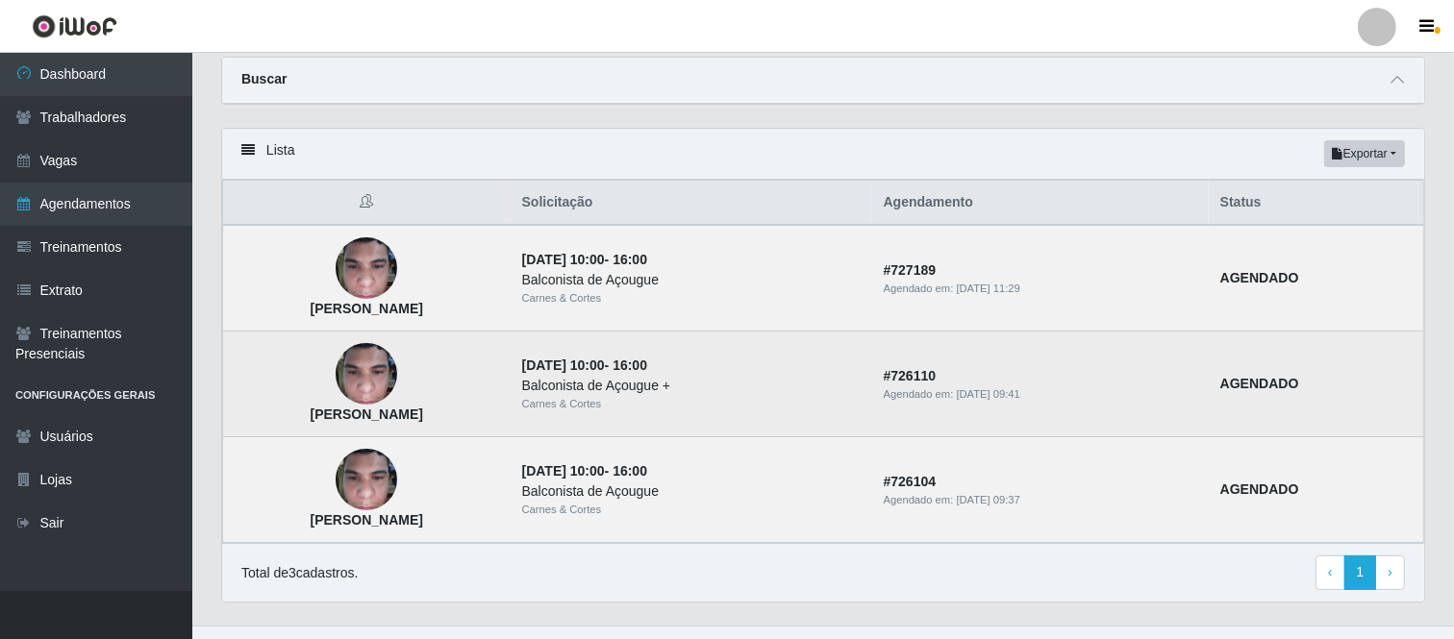
scroll to position [98, 0]
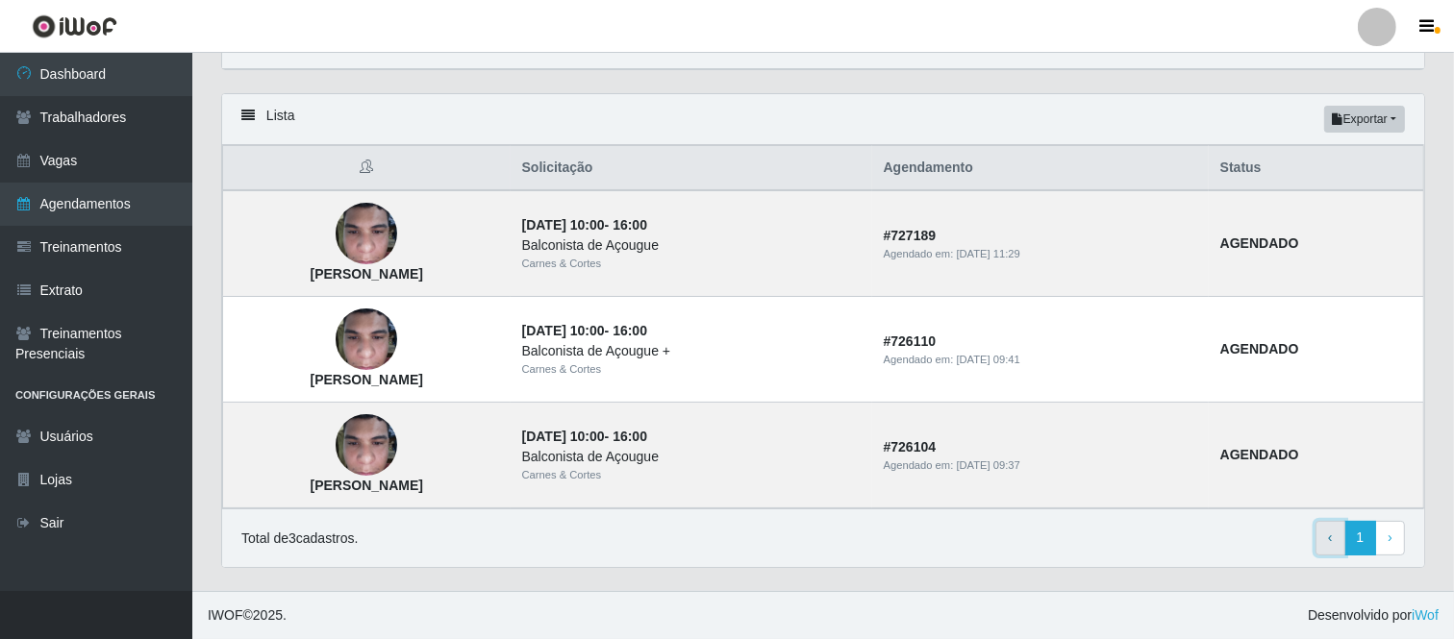
click at [1329, 545] on span "‹" at bounding box center [1330, 537] width 5 height 15
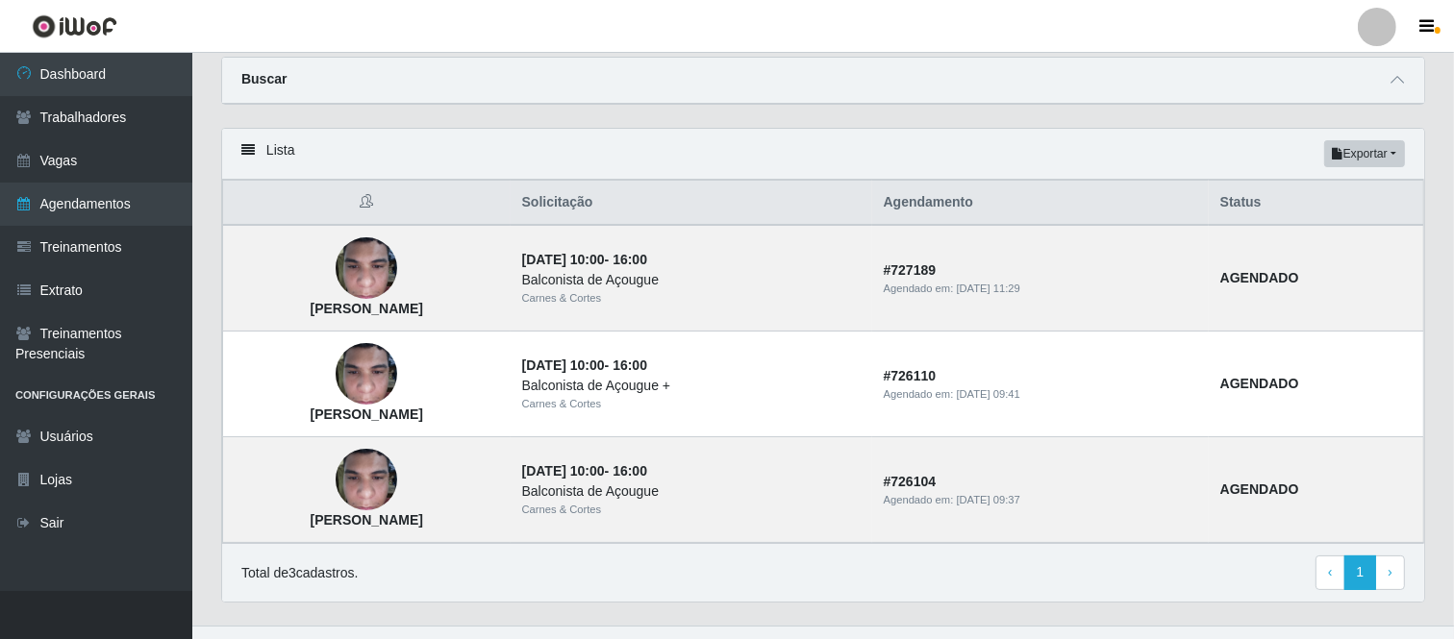
scroll to position [98, 0]
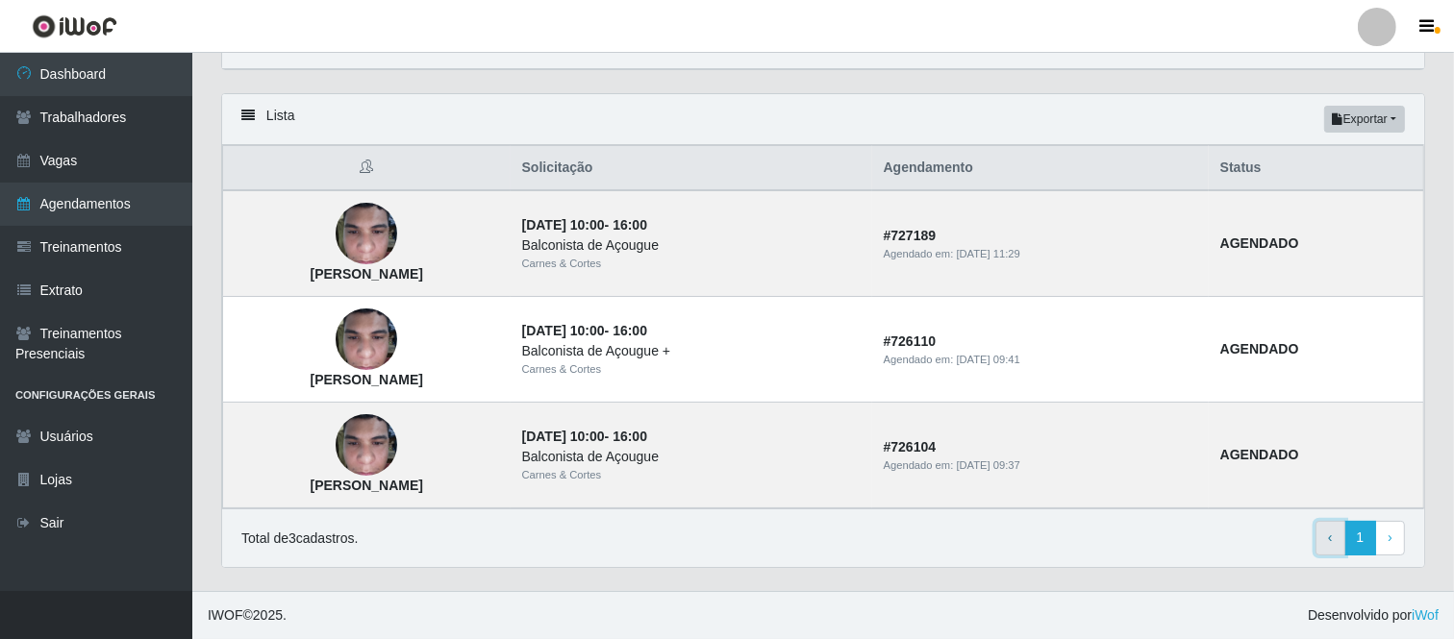
click at [1327, 542] on link "‹ Previous" at bounding box center [1330, 538] width 30 height 35
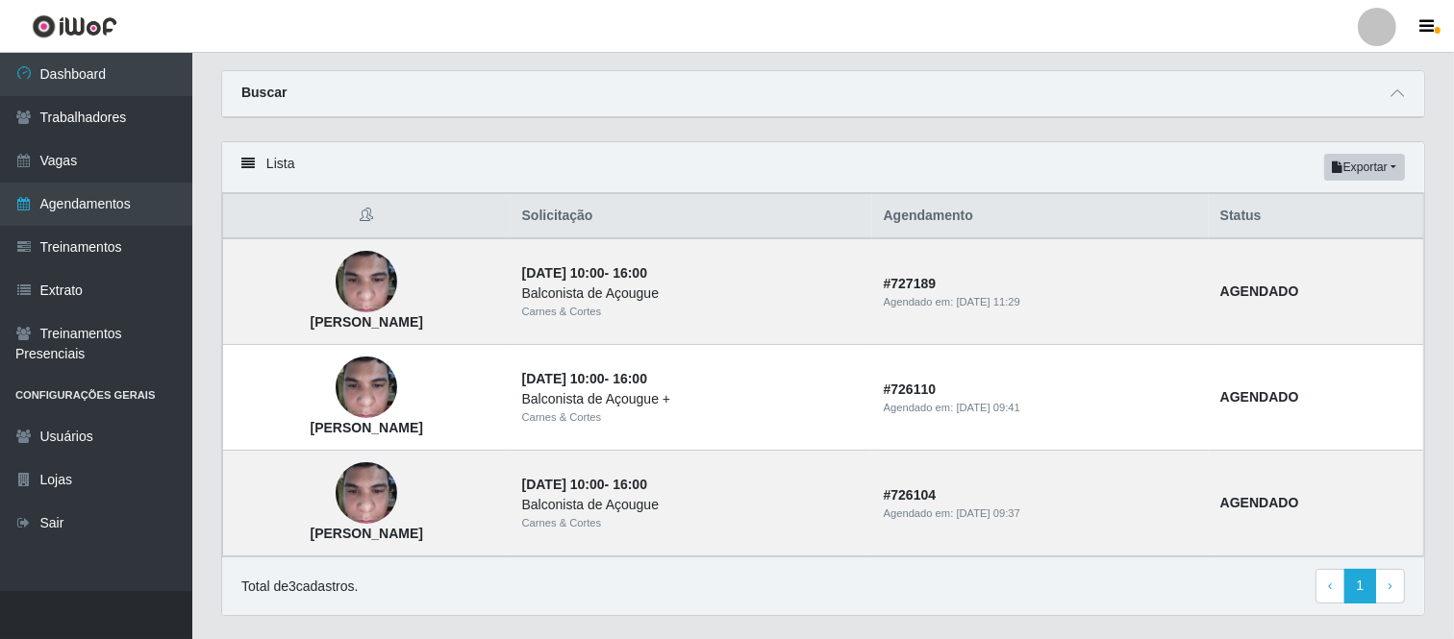
scroll to position [98, 0]
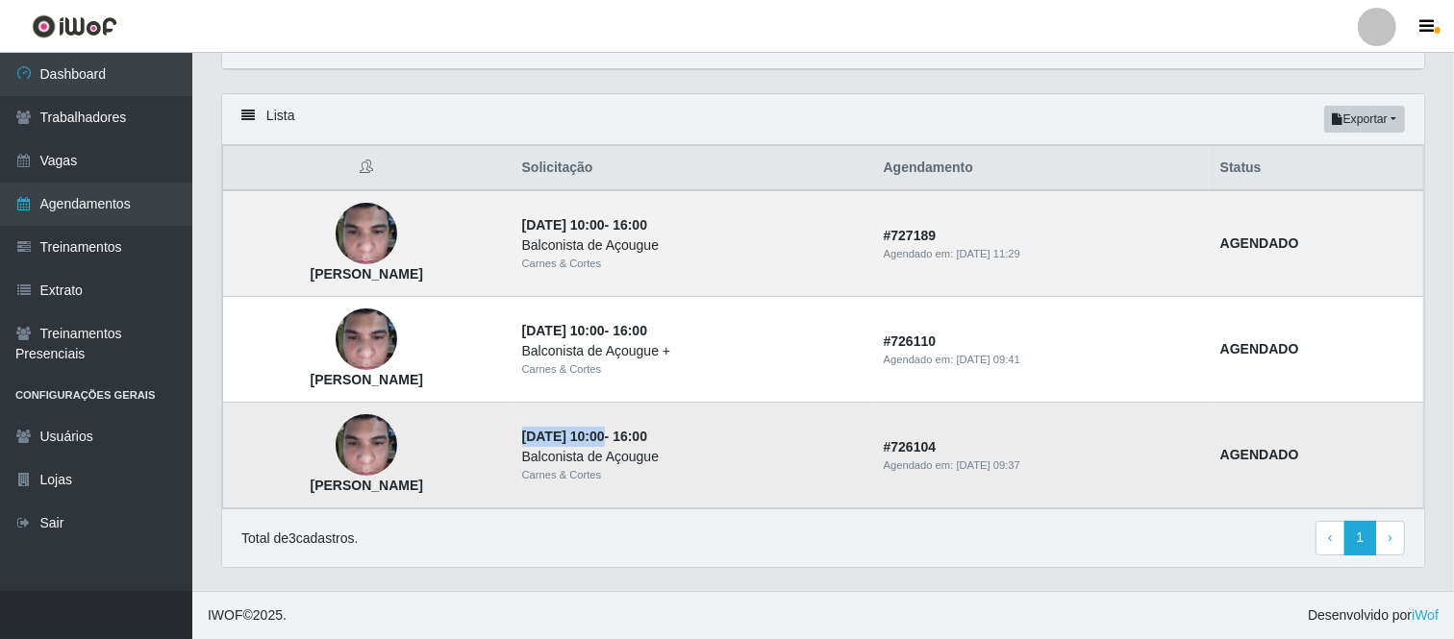
drag, startPoint x: 569, startPoint y: 436, endPoint x: 654, endPoint y: 435, distance: 84.6
click at [605, 435] on time "[DATE] 10:00" at bounding box center [563, 436] width 83 height 15
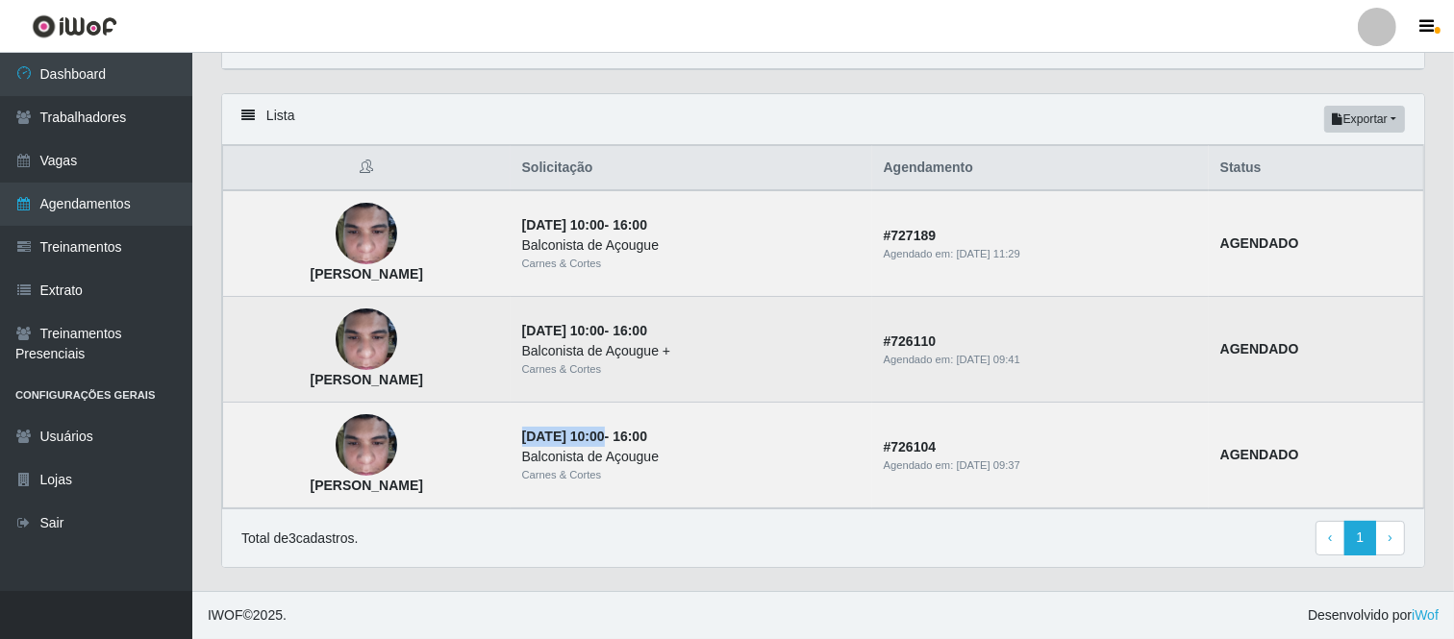
drag, startPoint x: 562, startPoint y: 328, endPoint x: 675, endPoint y: 334, distance: 113.6
click at [675, 334] on td "06/09/2025, 10:00 - 16:00 Balconista de Açougue + Carnes & Cortes" at bounding box center [692, 350] width 362 height 106
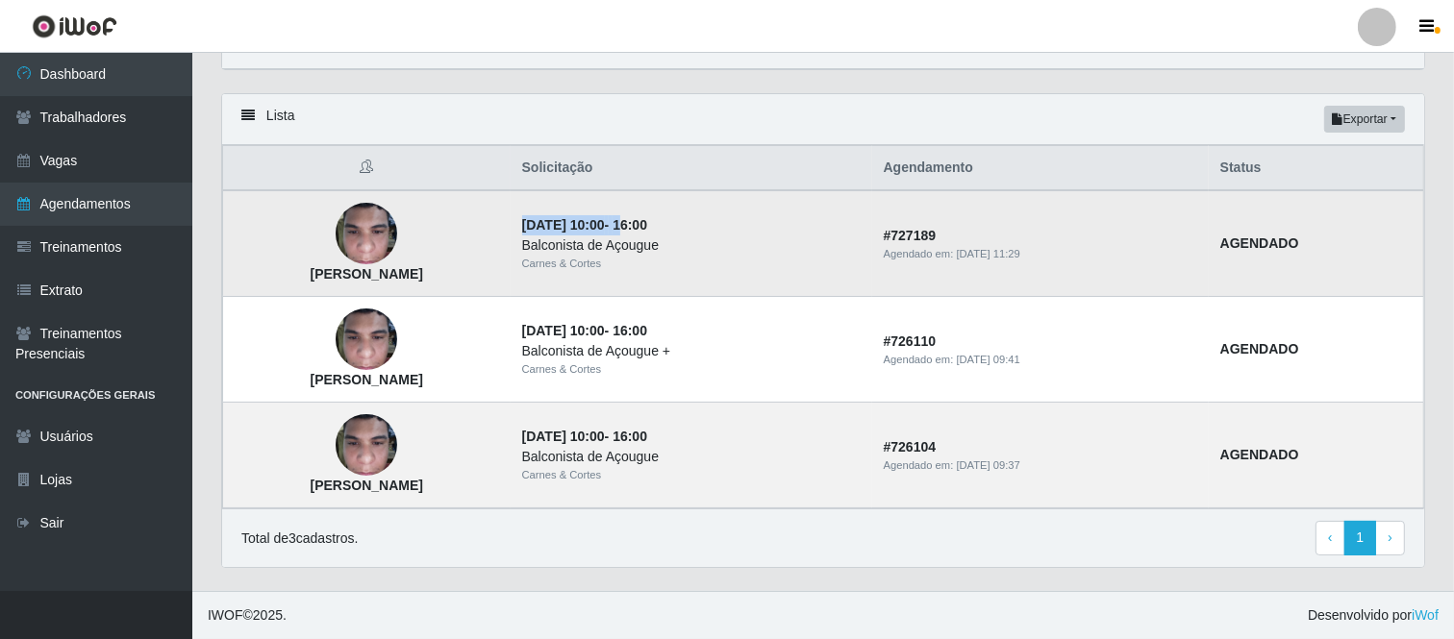
drag, startPoint x: 570, startPoint y: 222, endPoint x: 733, endPoint y: 229, distance: 162.6
click at [647, 228] on strong "08/09/2025, 10:00 - 16:00" at bounding box center [584, 224] width 125 height 15
click at [1327, 537] on link "‹ Previous" at bounding box center [1330, 538] width 30 height 35
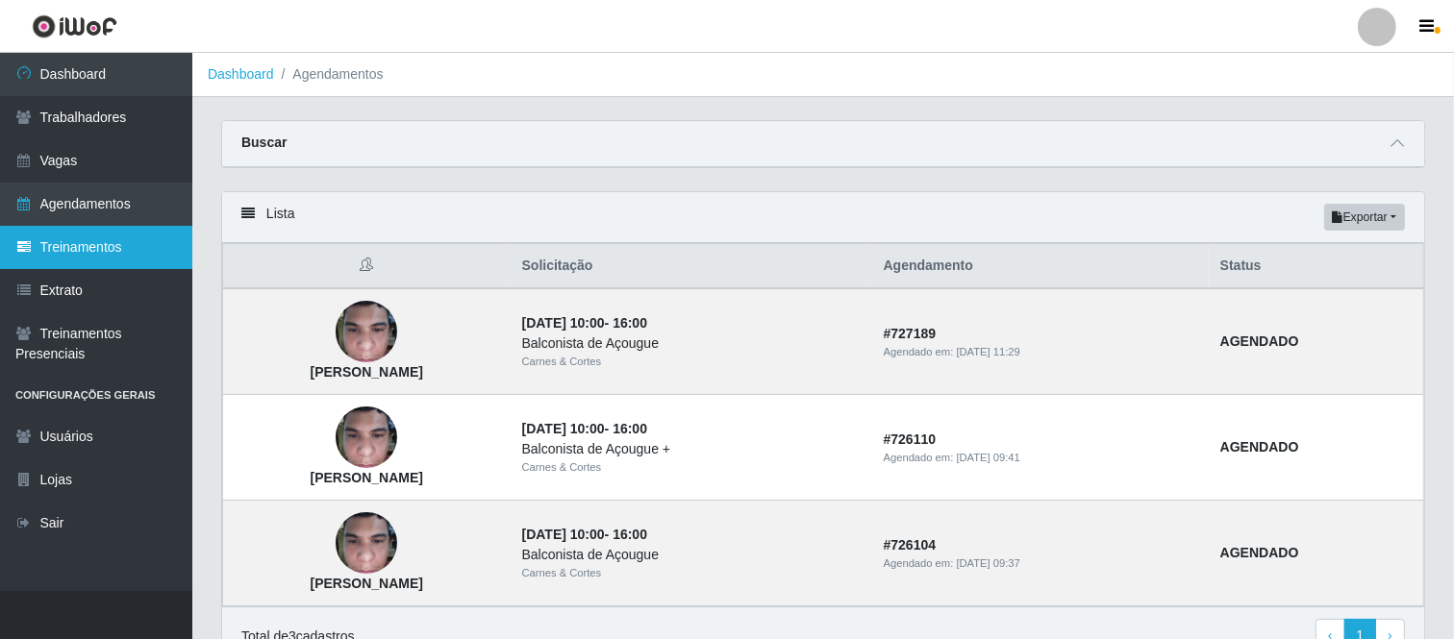
click at [54, 237] on link "Treinamentos" at bounding box center [96, 247] width 192 height 43
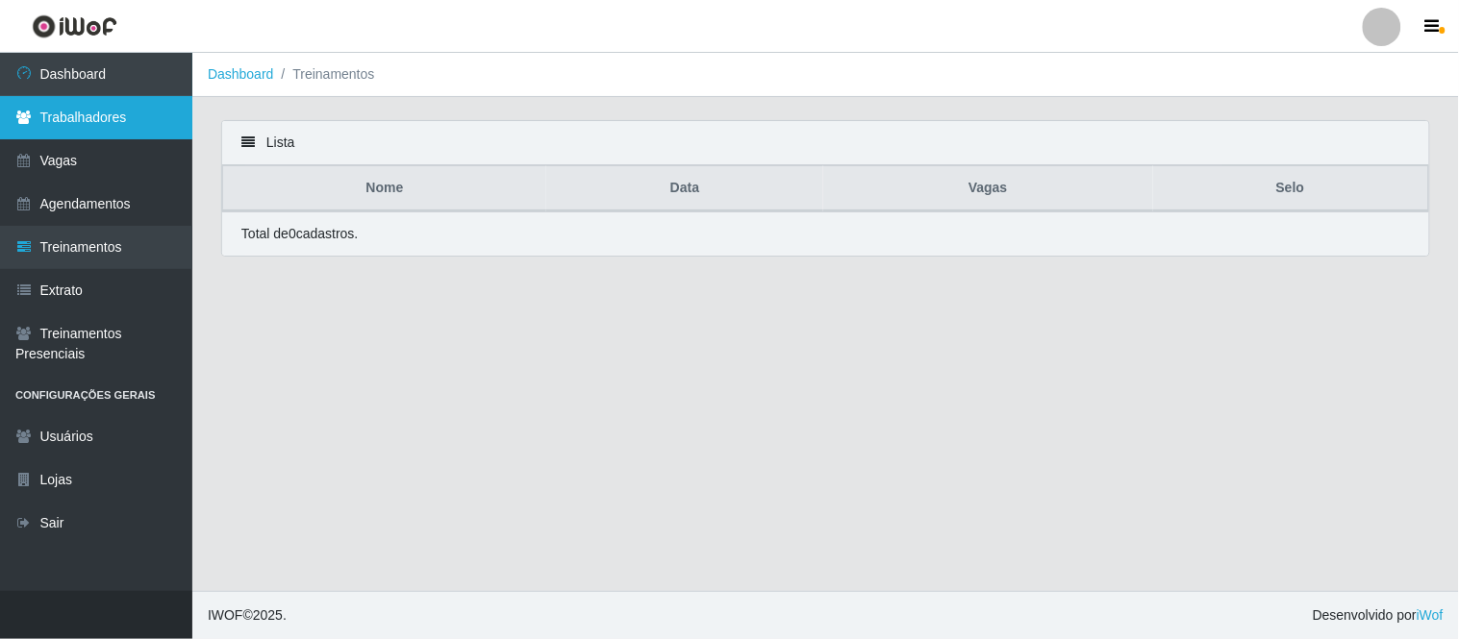
click at [77, 121] on link "Trabalhadores" at bounding box center [96, 117] width 192 height 43
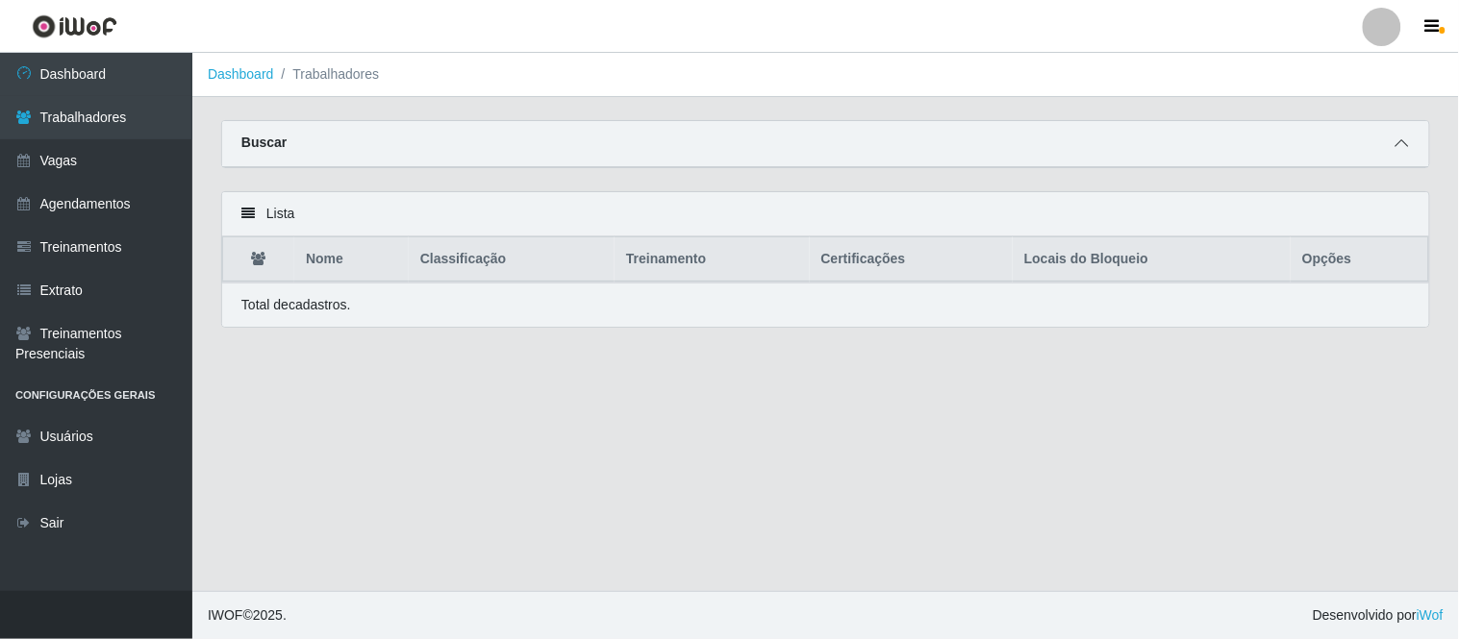
click at [1401, 145] on icon at bounding box center [1401, 143] width 13 height 13
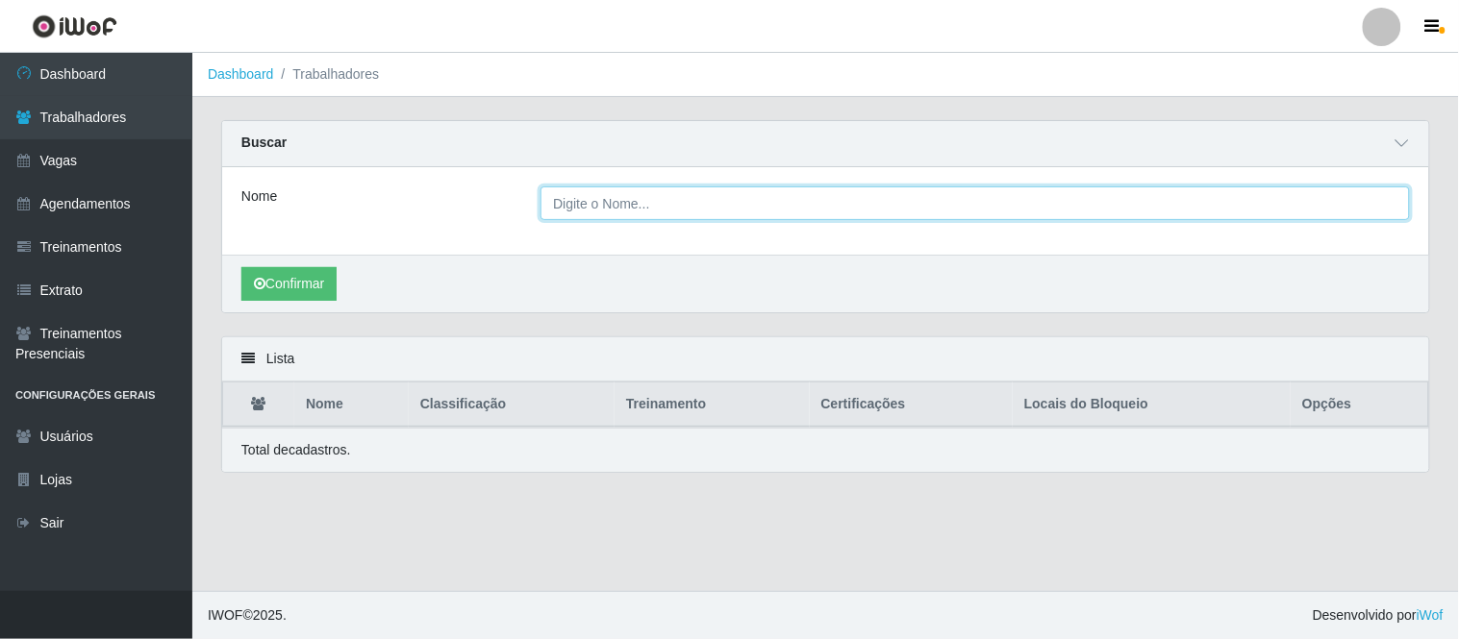
click at [674, 193] on input "Nome" at bounding box center [974, 204] width 869 height 34
click at [657, 208] on input "Nome" at bounding box center [974, 204] width 869 height 34
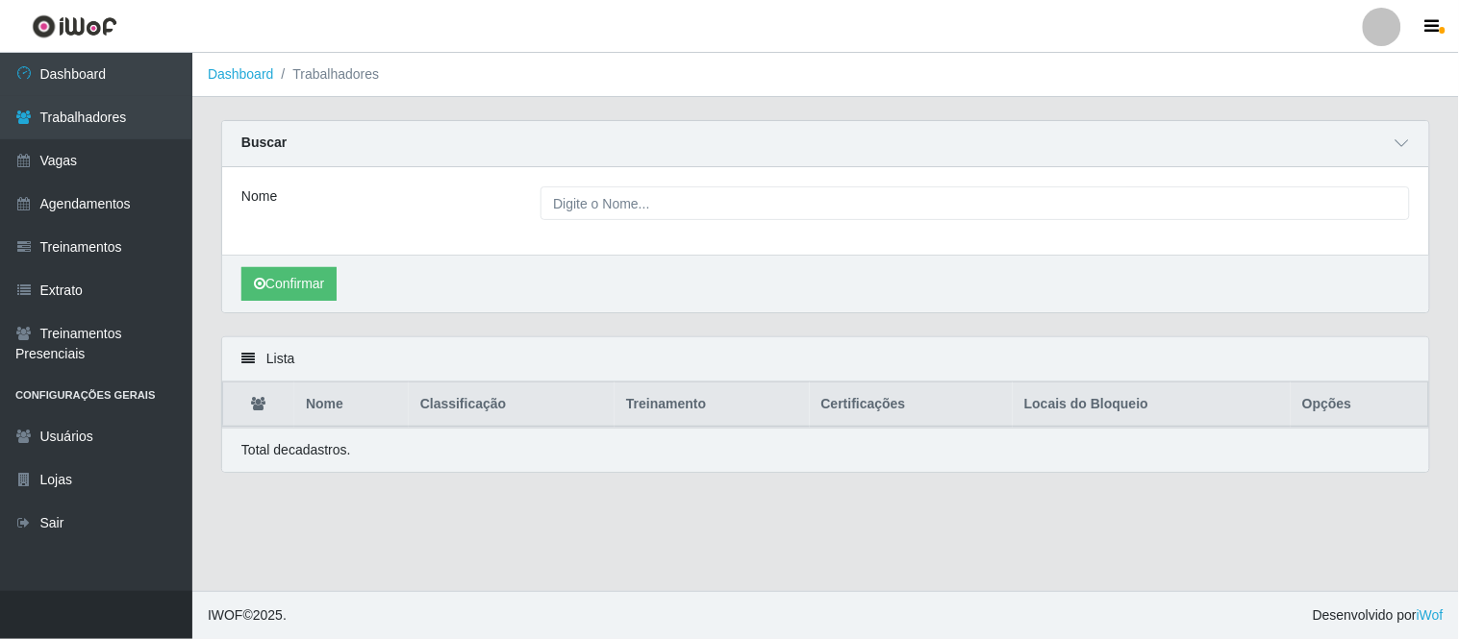
click at [387, 279] on div "Confirmar" at bounding box center [825, 284] width 1207 height 58
click at [244, 354] on icon at bounding box center [247, 358] width 13 height 13
click at [300, 271] on button "Confirmar" at bounding box center [288, 284] width 95 height 34
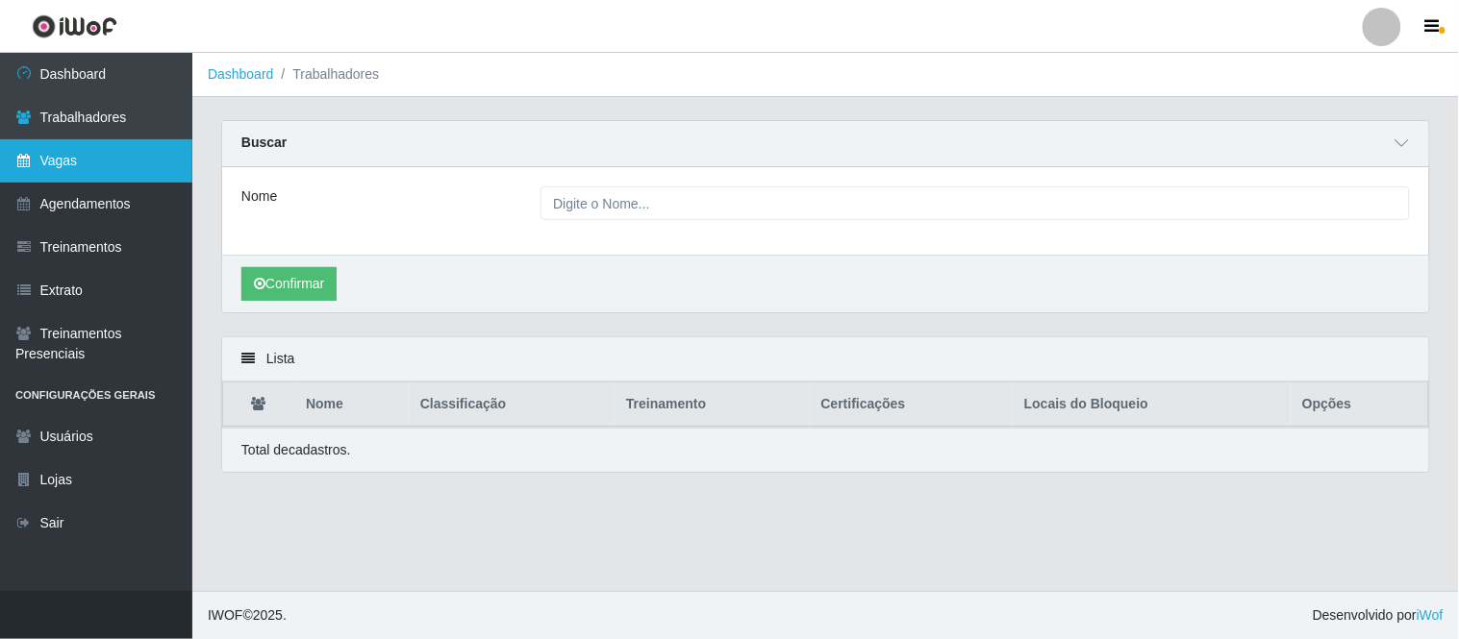
click at [67, 166] on link "Vagas" at bounding box center [96, 160] width 192 height 43
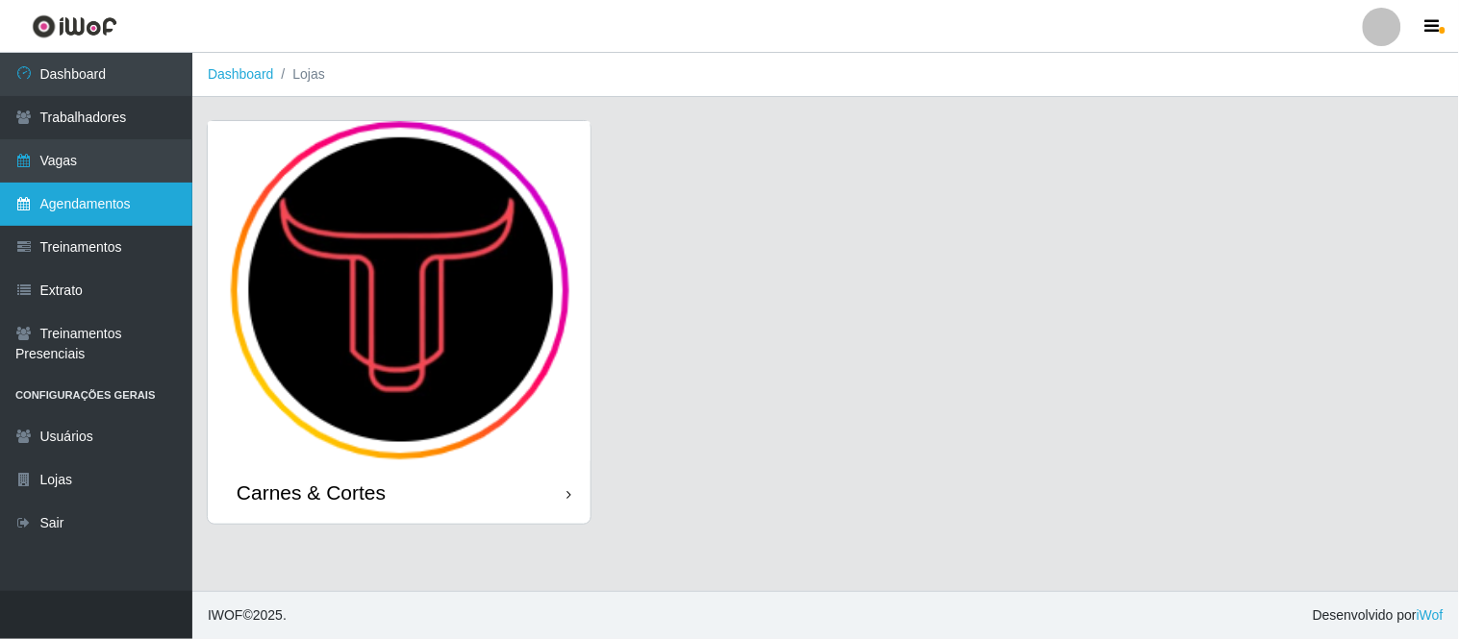
click at [117, 208] on link "Agendamentos" at bounding box center [96, 204] width 192 height 43
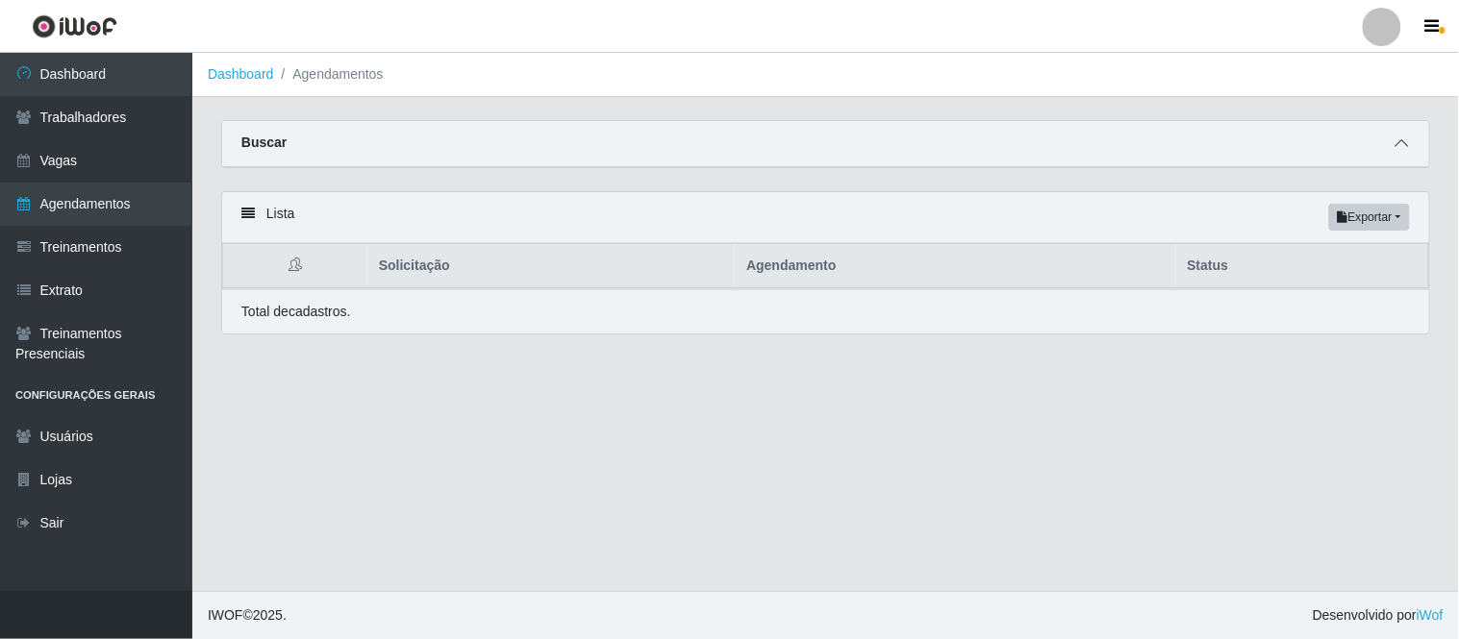
click at [1397, 146] on icon at bounding box center [1401, 143] width 13 height 13
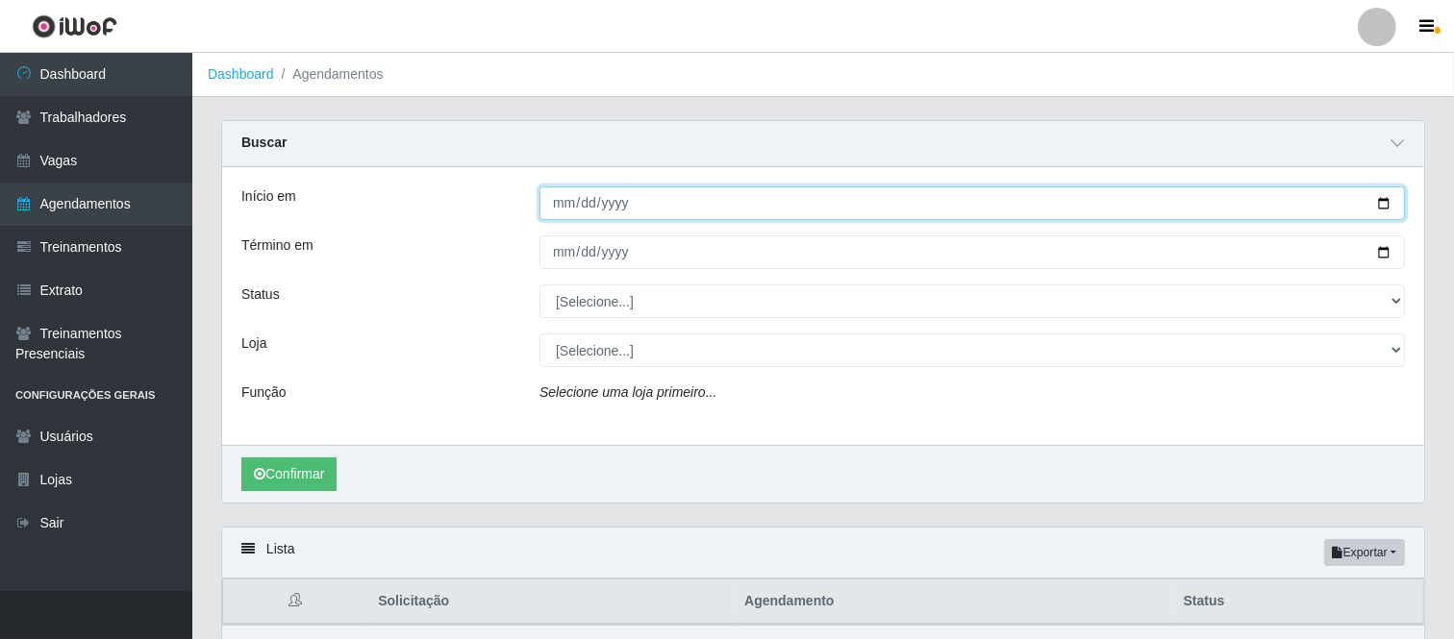
click at [626, 202] on input "Início em" at bounding box center [971, 204] width 865 height 34
click at [1365, 208] on input "Início em" at bounding box center [971, 204] width 865 height 34
click at [1387, 206] on input "Início em" at bounding box center [971, 204] width 865 height 34
type input "[DATE]"
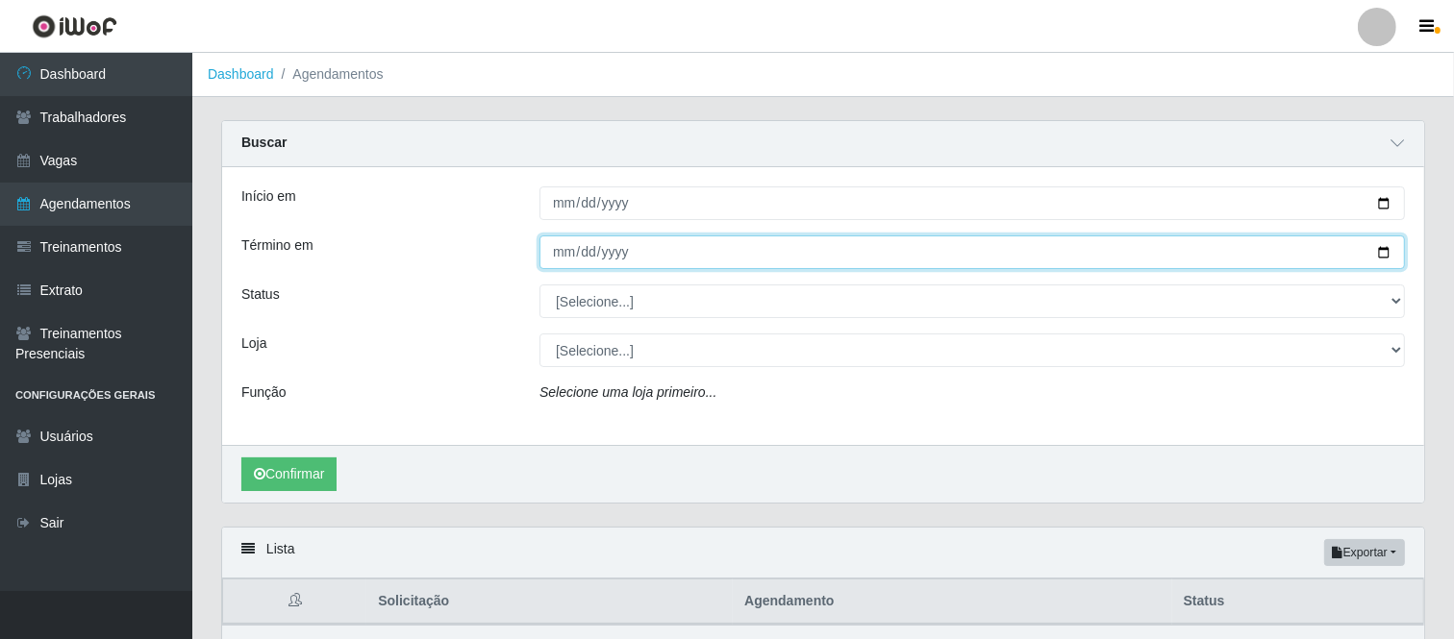
click at [1389, 253] on input "Término em" at bounding box center [971, 253] width 865 height 34
click at [1379, 248] on input "[DATE]" at bounding box center [971, 253] width 865 height 34
type input "[DATE]"
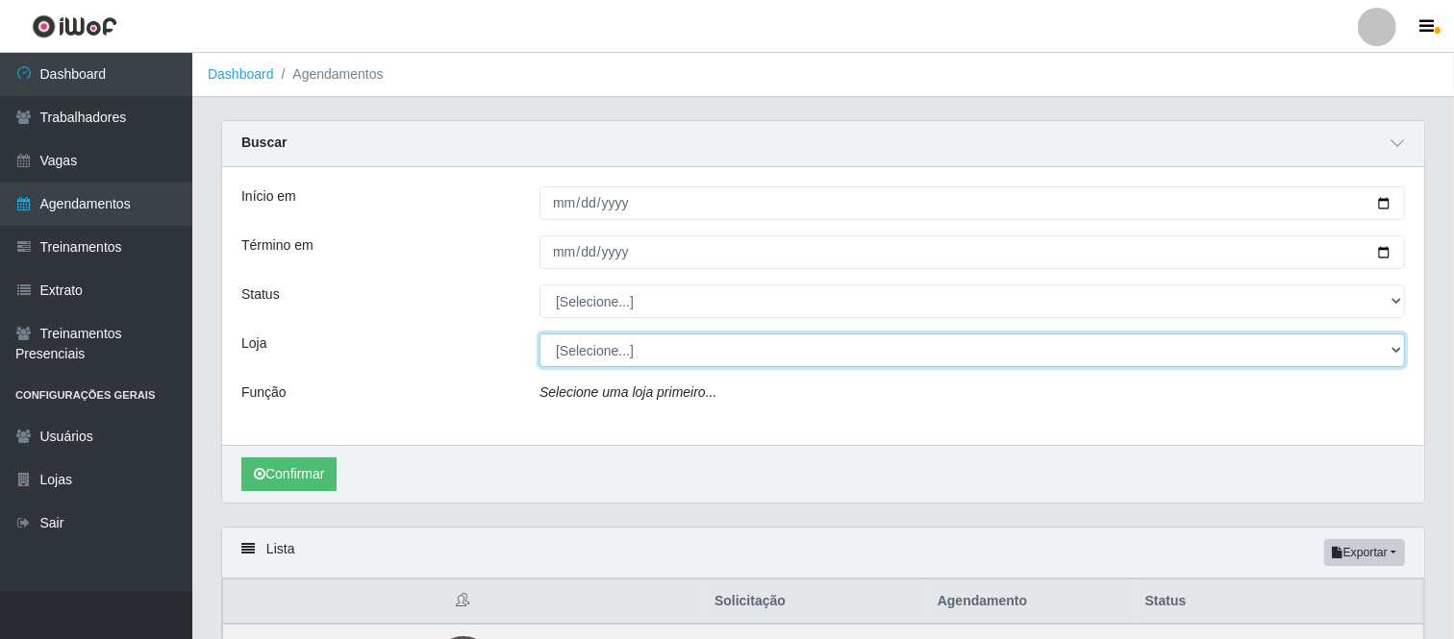
click at [628, 356] on select "[Selecione...] Carnes & Cortes" at bounding box center [971, 351] width 865 height 34
select select "433"
click at [539, 334] on select "[Selecione...] Carnes & Cortes" at bounding box center [971, 351] width 865 height 34
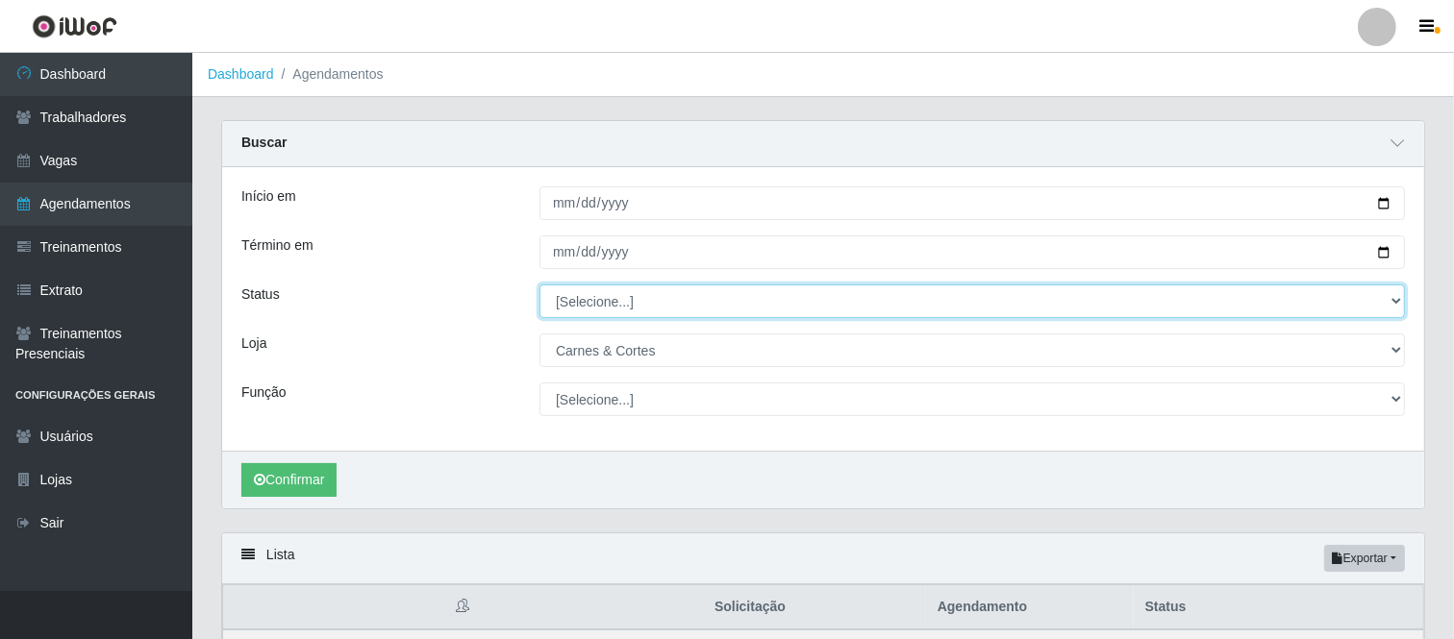
click at [616, 300] on select "[Selecione...] AGENDADO AGUARDANDO LIBERAR EM ANDAMENTO EM REVISÃO FINALIZADO C…" at bounding box center [971, 302] width 865 height 34
select select "AGENDADO"
click at [539, 285] on select "[Selecione...] AGENDADO AGUARDANDO LIBERAR EM ANDAMENTO EM REVISÃO FINALIZADO C…" at bounding box center [971, 302] width 865 height 34
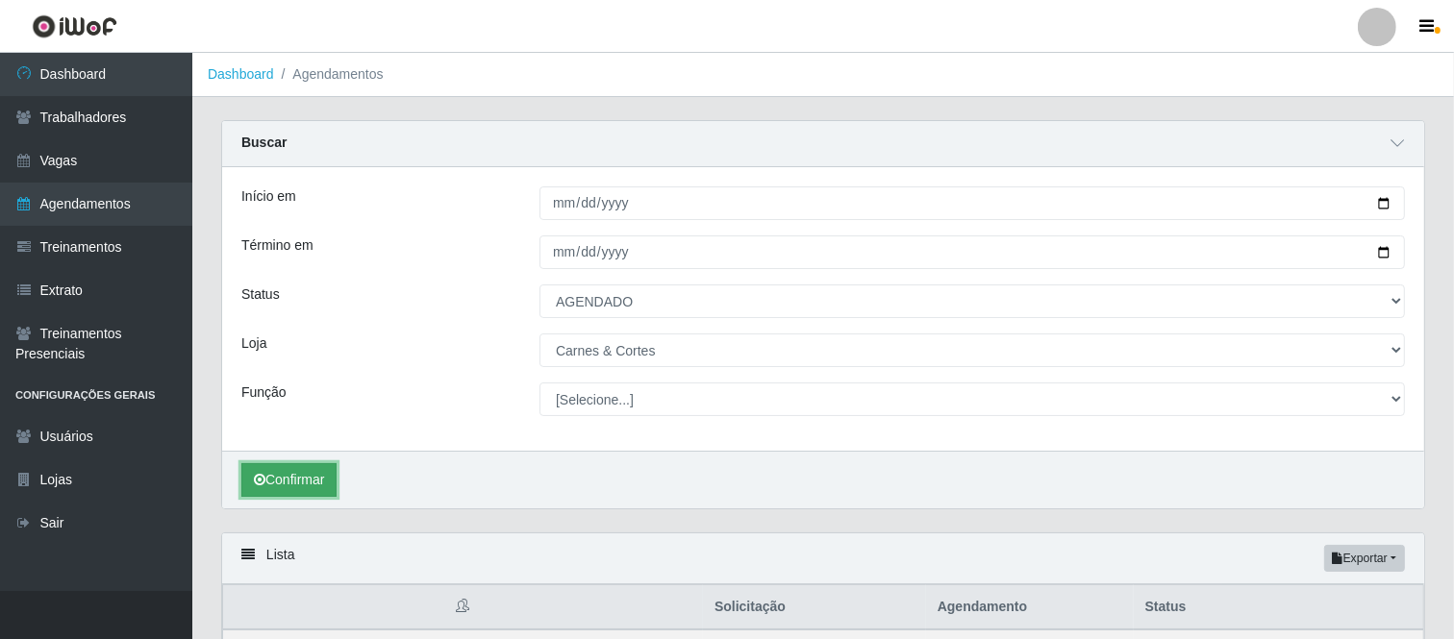
click at [288, 481] on button "Confirmar" at bounding box center [288, 480] width 95 height 34
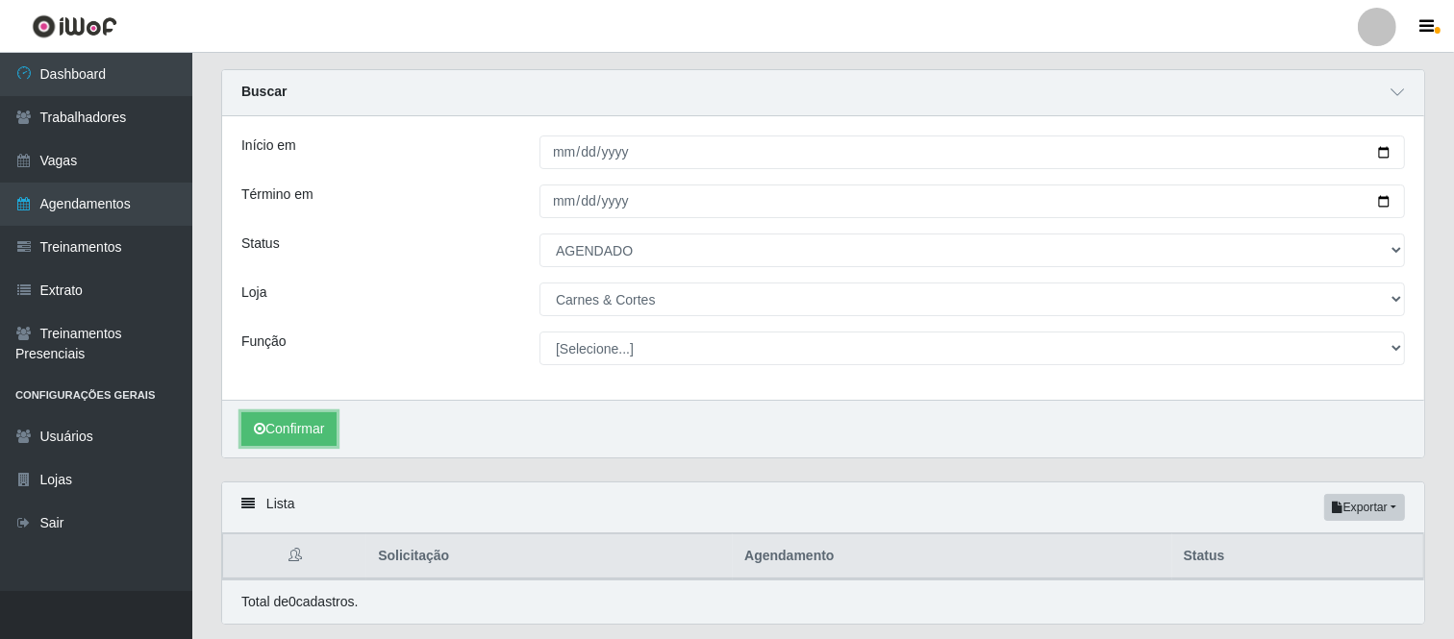
scroll to position [2, 0]
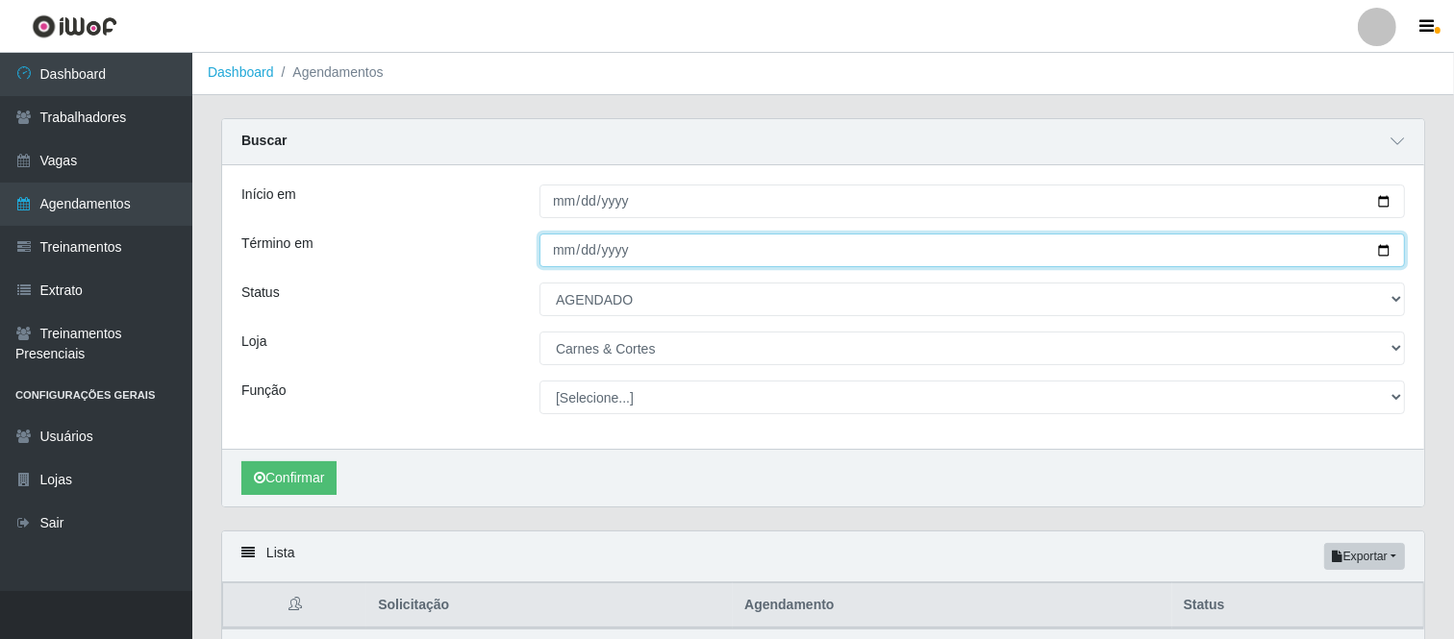
click at [1388, 254] on input "[DATE]" at bounding box center [971, 251] width 865 height 34
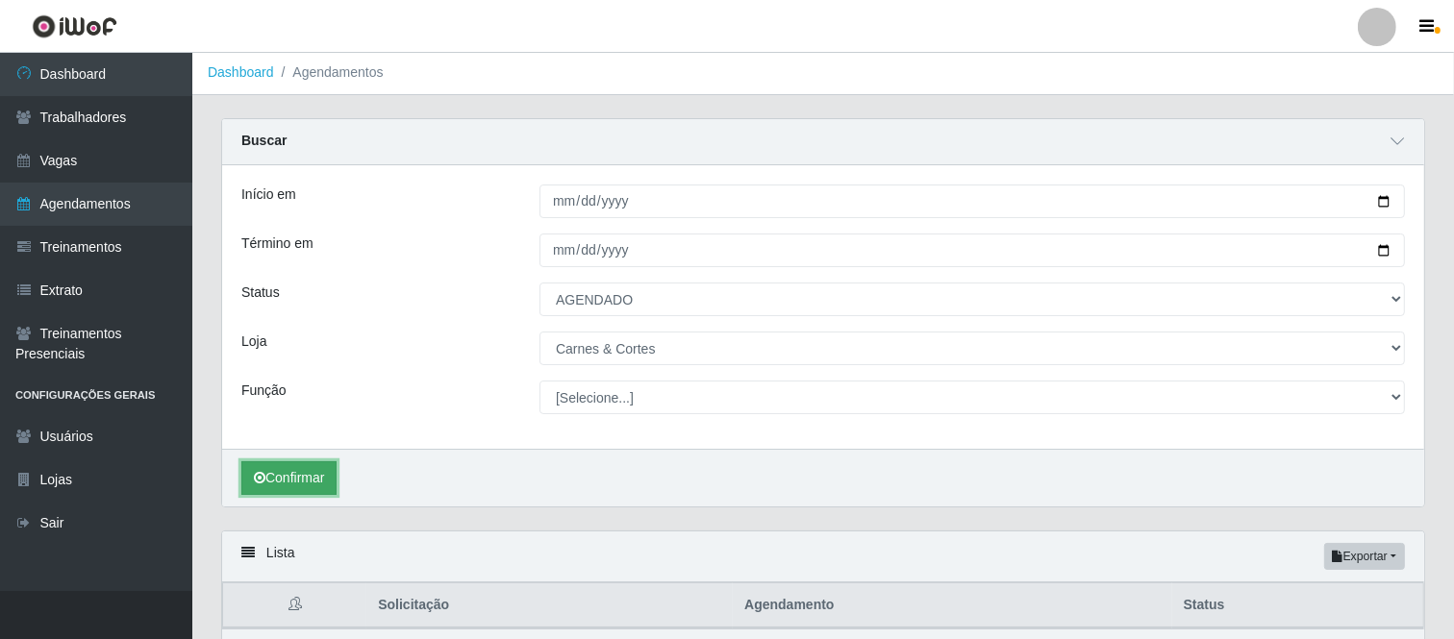
click at [267, 468] on button "Confirmar" at bounding box center [288, 479] width 95 height 34
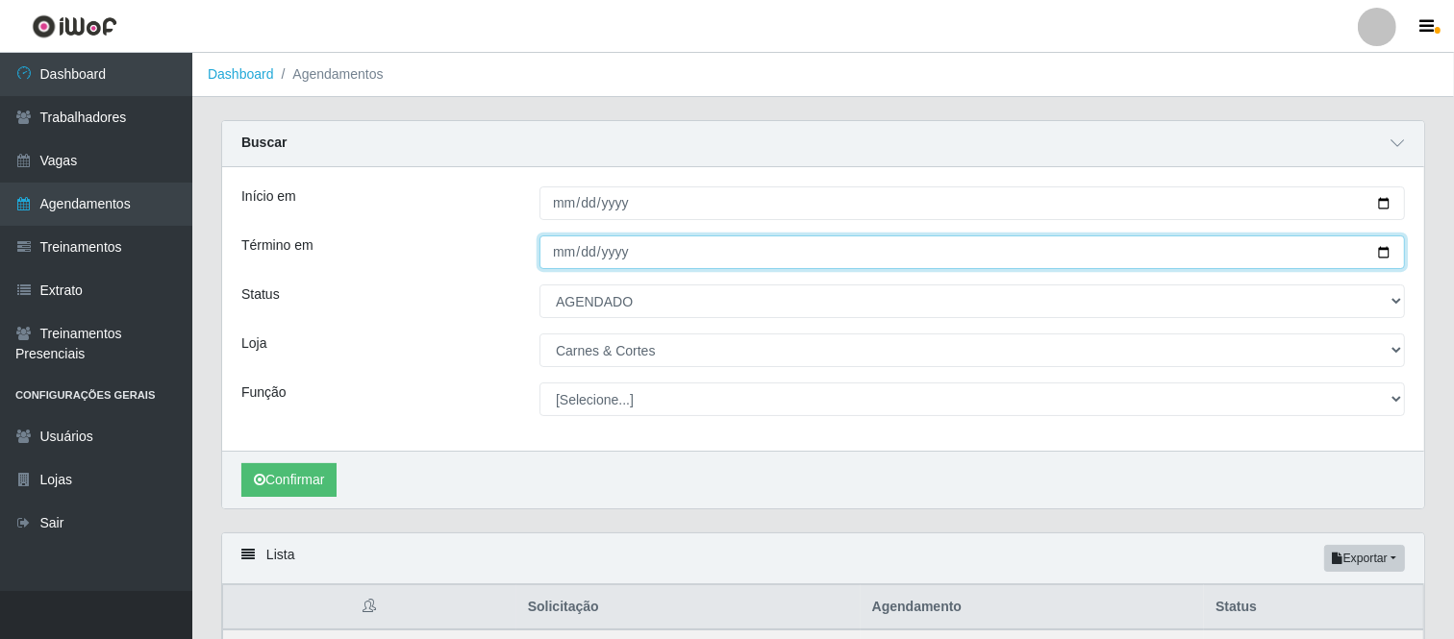
click at [1382, 252] on input "[DATE]" at bounding box center [971, 253] width 865 height 34
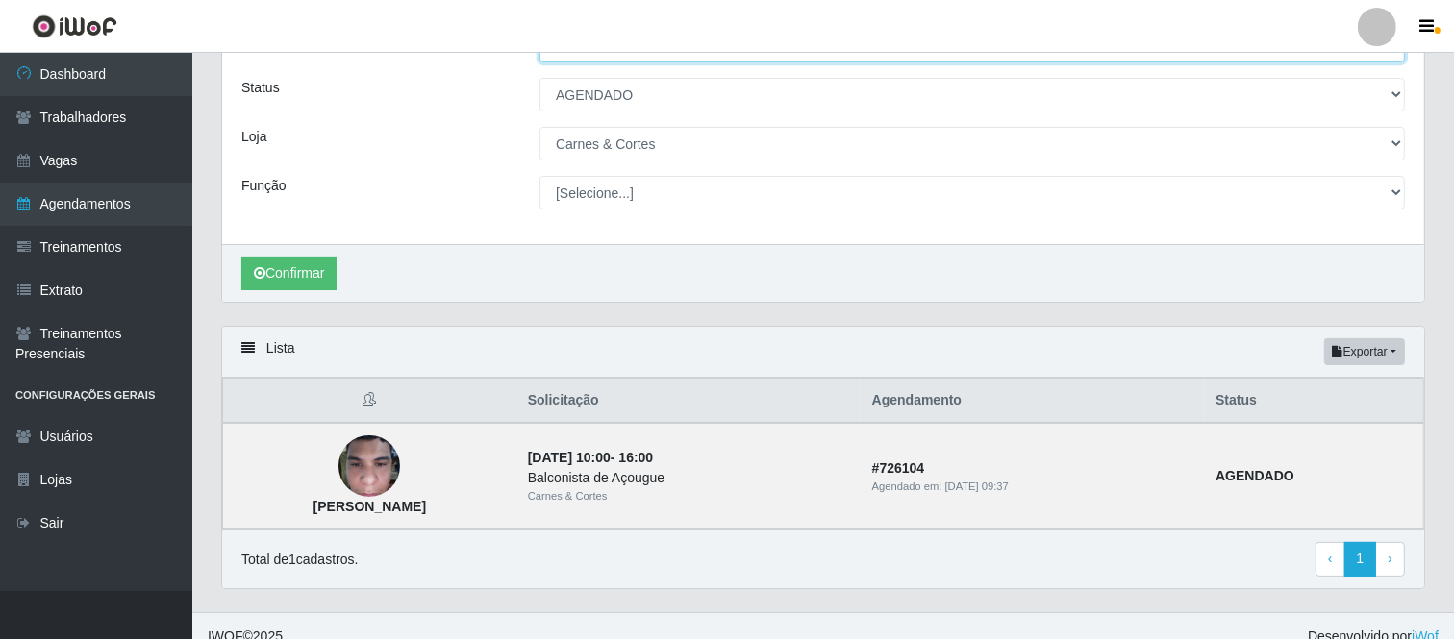
scroll to position [228, 0]
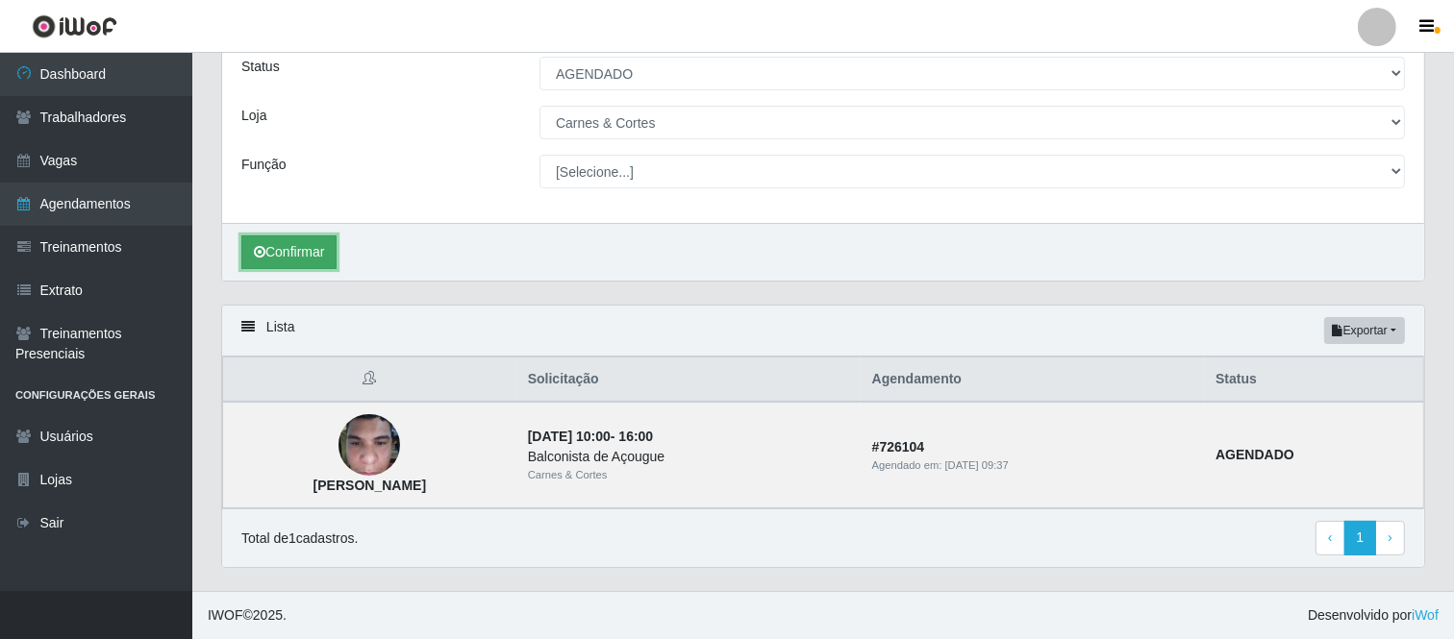
click at [306, 253] on button "Confirmar" at bounding box center [288, 253] width 95 height 34
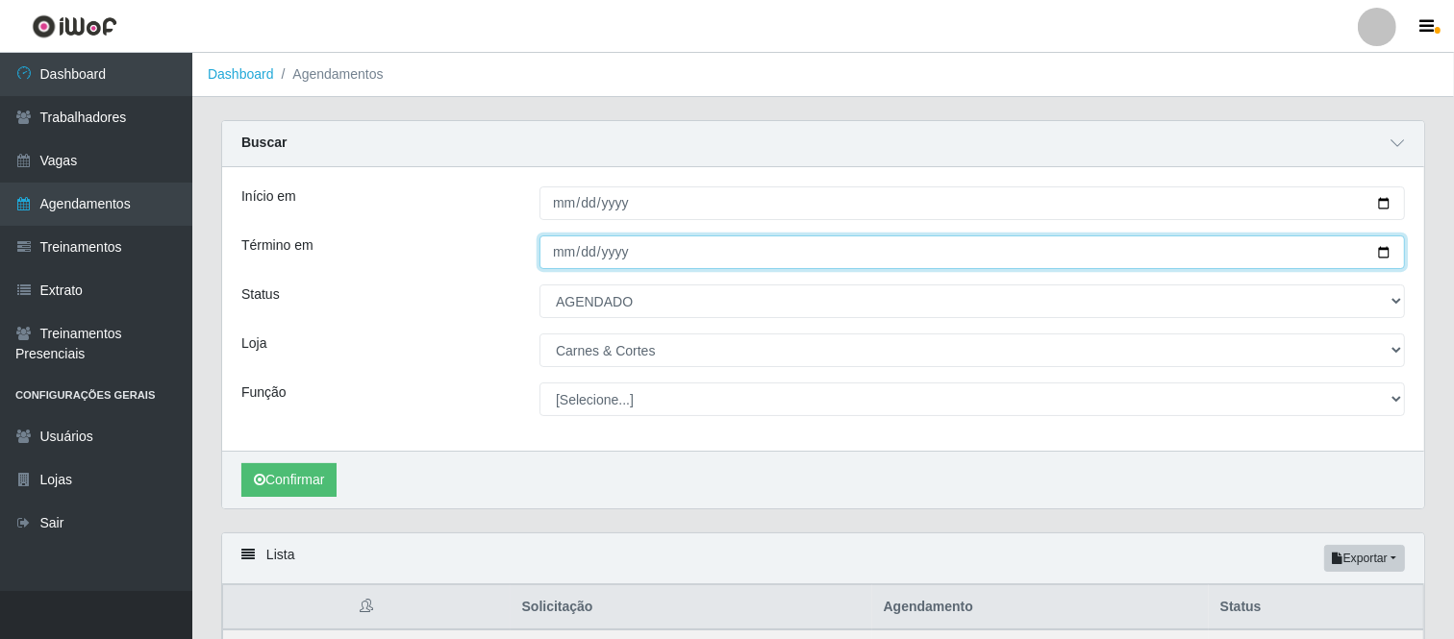
click at [1380, 251] on input "[DATE]" at bounding box center [971, 253] width 865 height 34
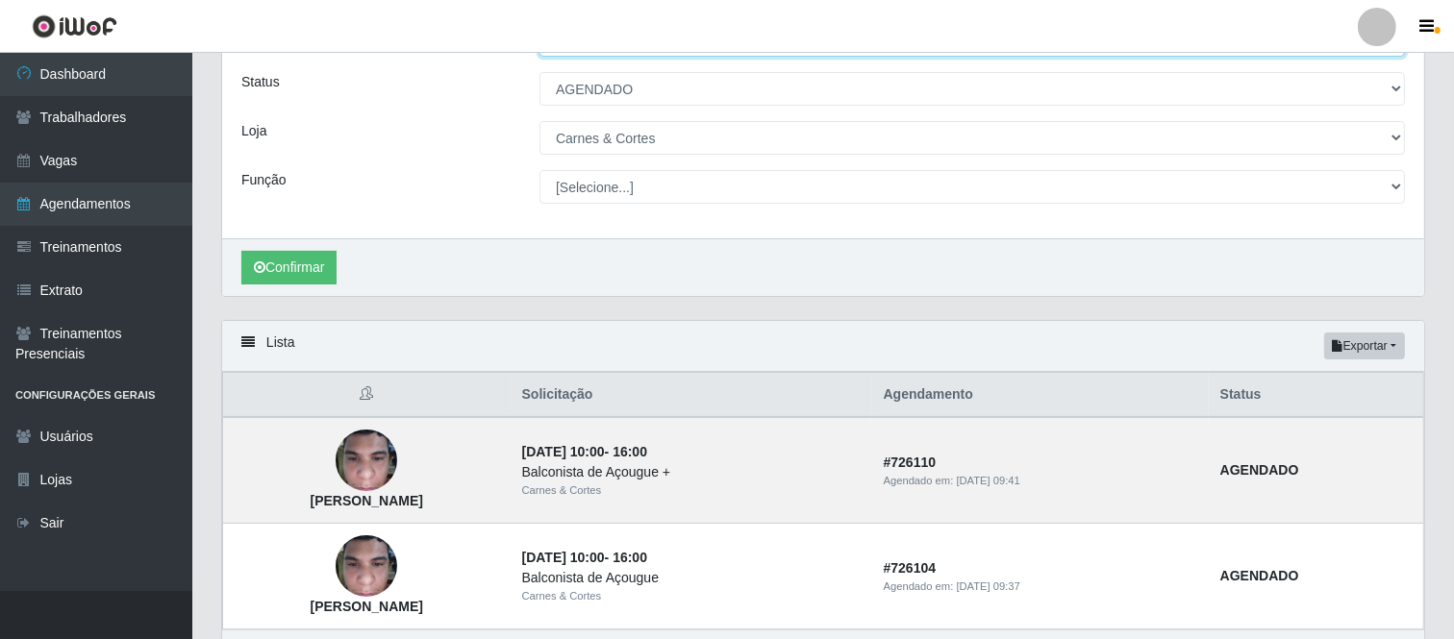
scroll to position [213, 0]
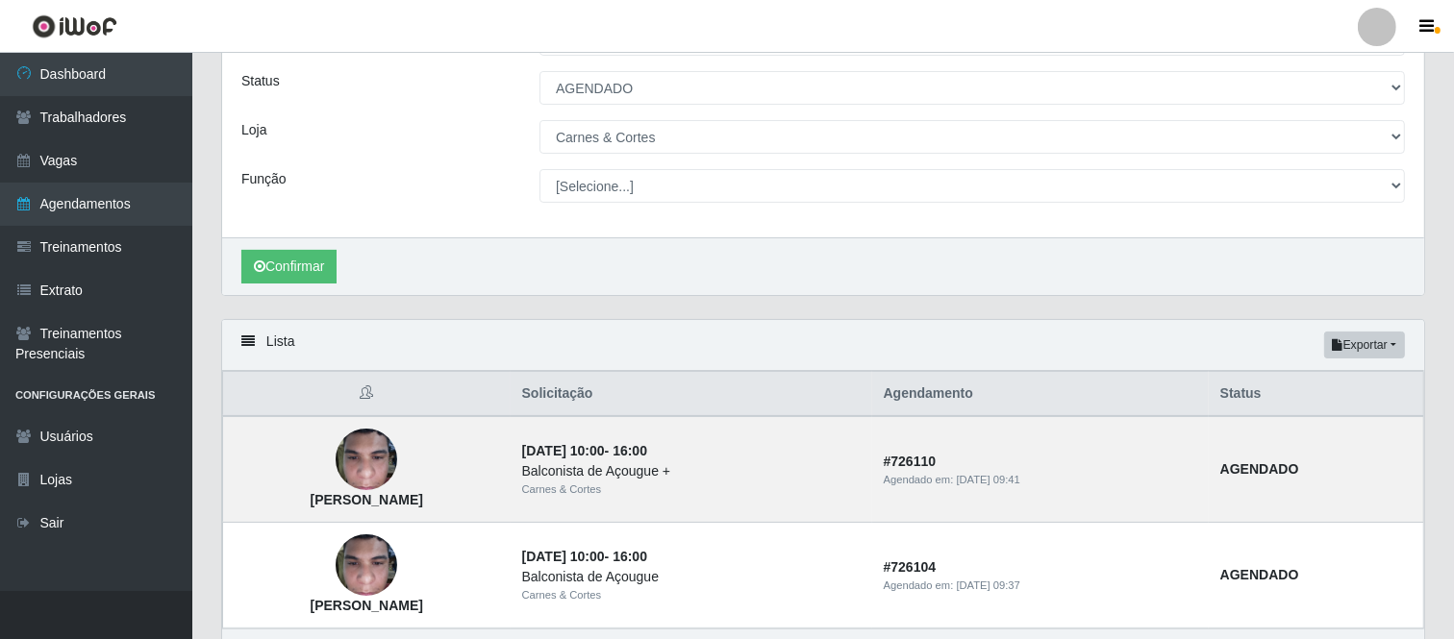
click at [301, 288] on div "Confirmar" at bounding box center [823, 266] width 1202 height 58
click at [310, 273] on button "Confirmar" at bounding box center [288, 267] width 95 height 34
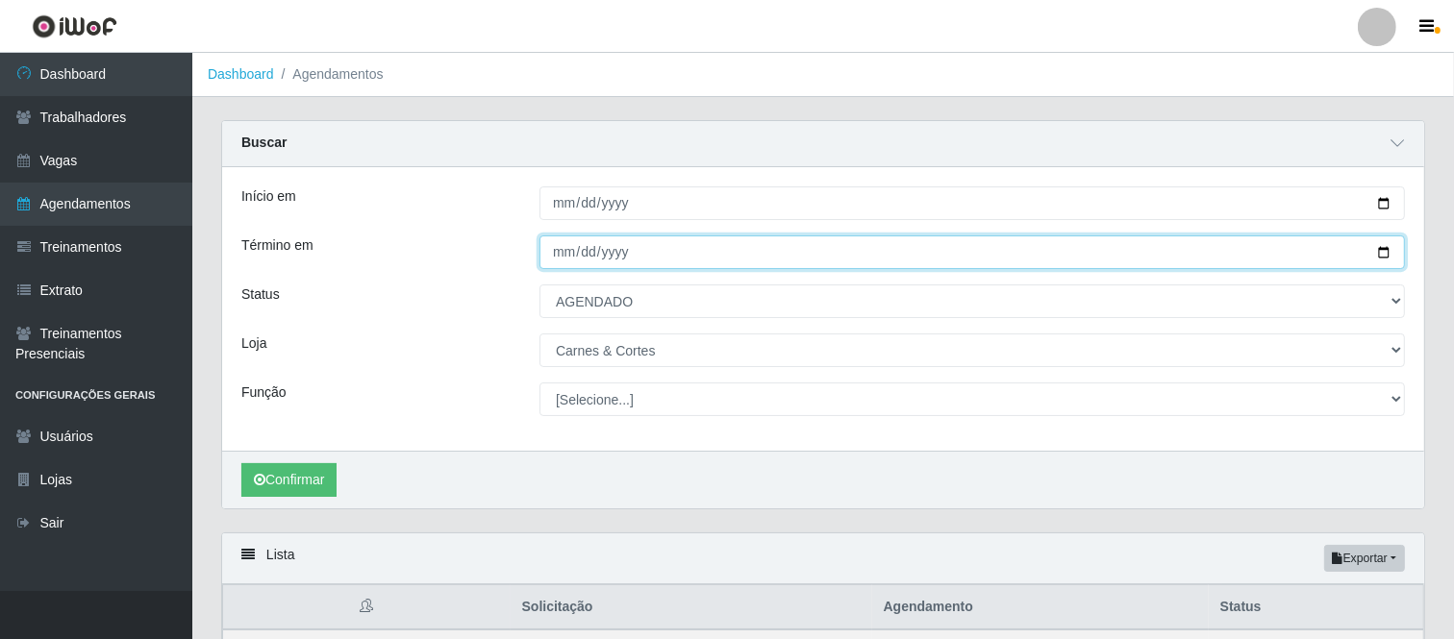
click at [1382, 257] on input "[DATE]" at bounding box center [971, 253] width 865 height 34
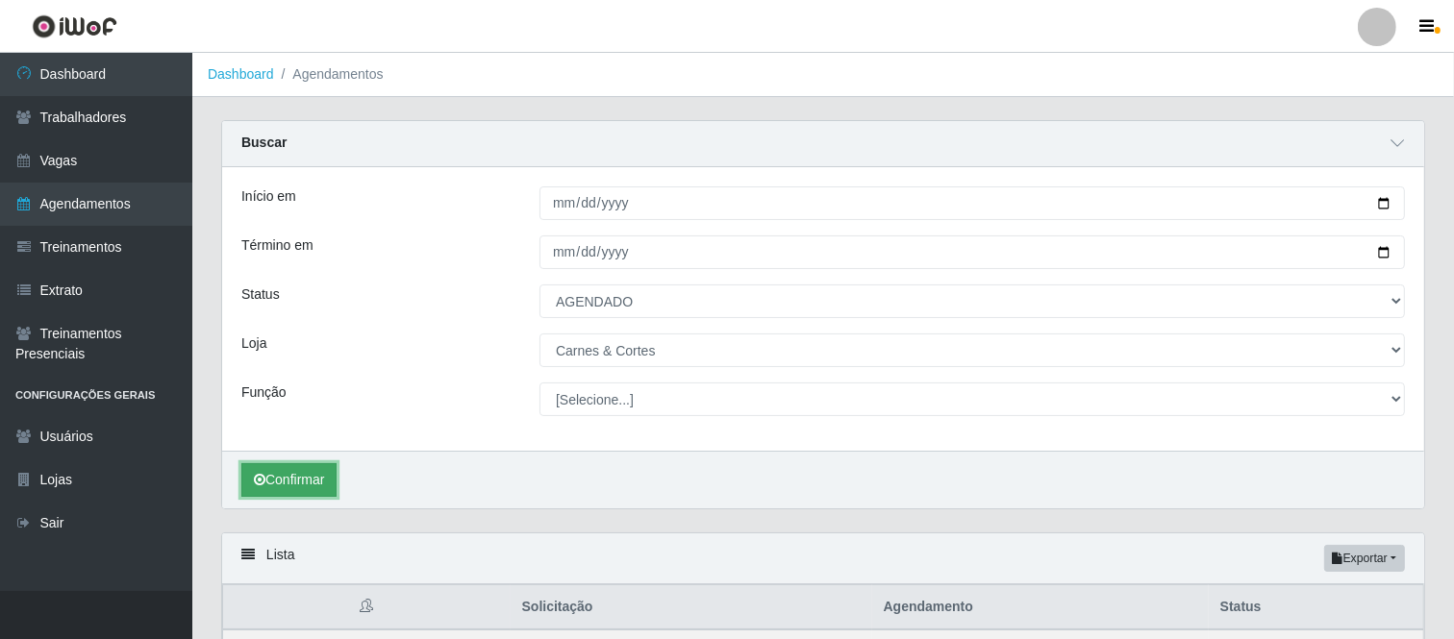
click at [274, 469] on button "Confirmar" at bounding box center [288, 480] width 95 height 34
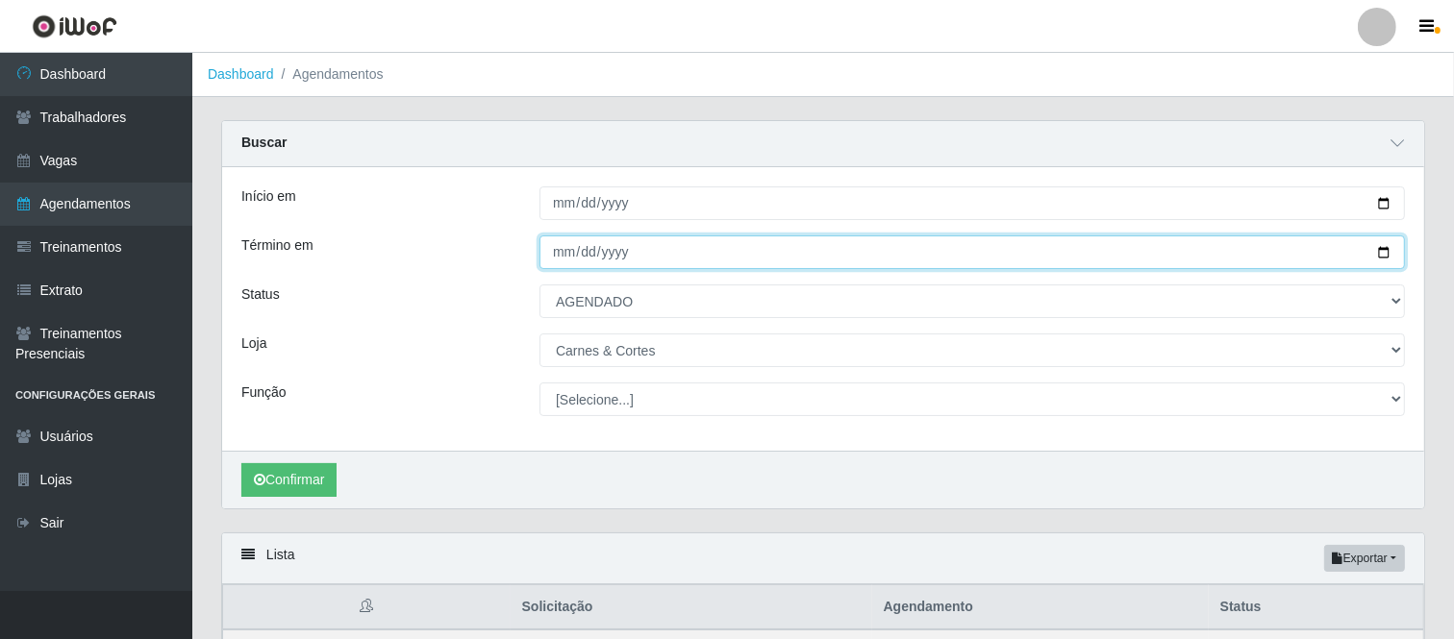
click at [1385, 258] on input "[DATE]" at bounding box center [971, 253] width 865 height 34
type input "[DATE]"
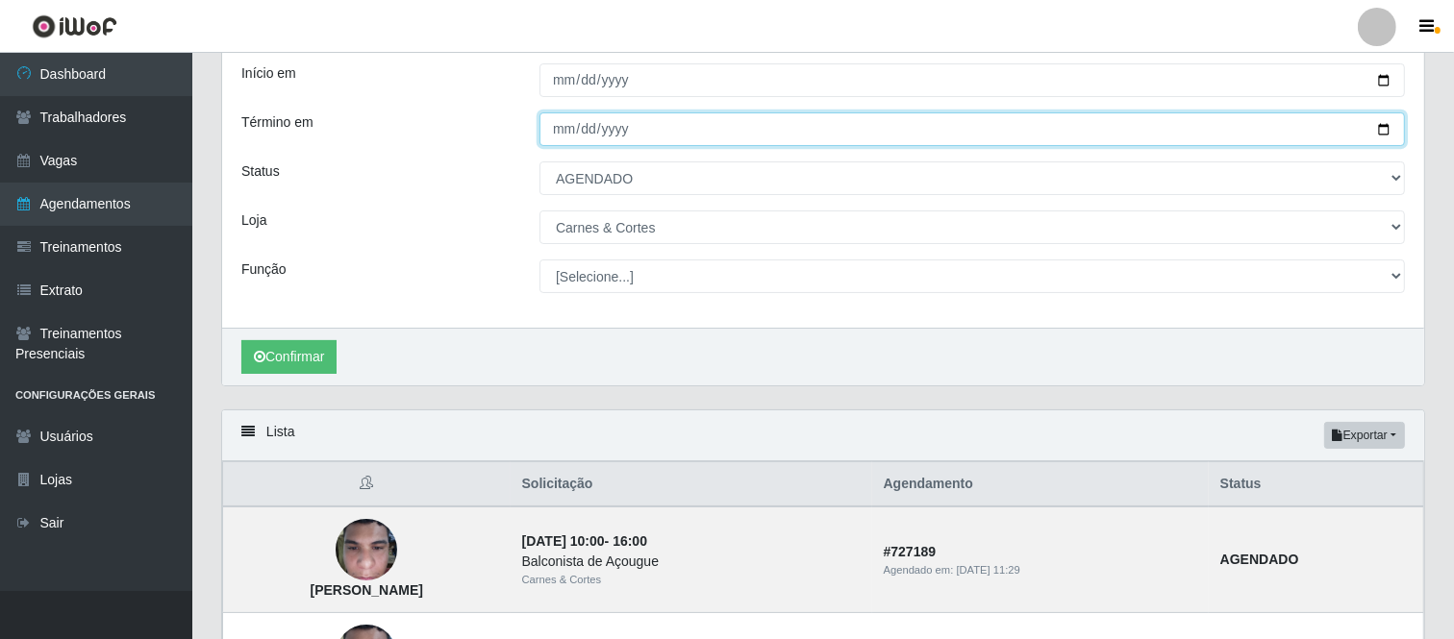
scroll to position [119, 0]
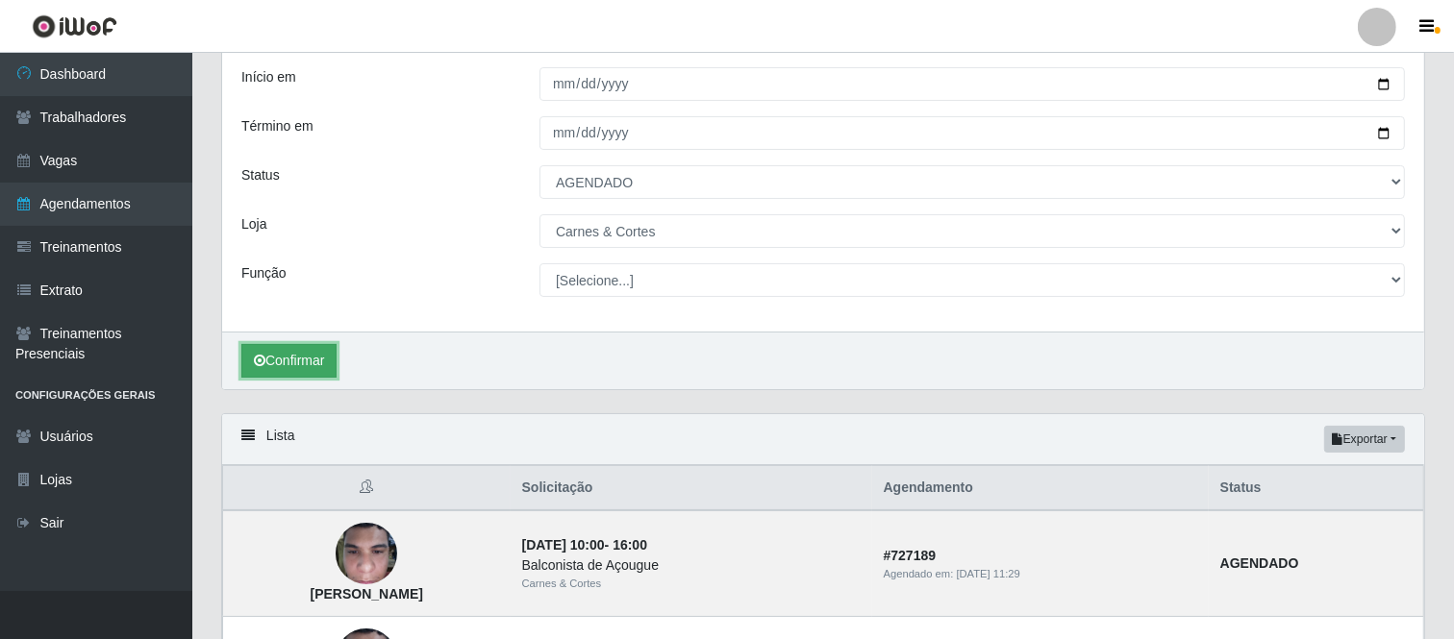
click at [262, 366] on icon "submit" at bounding box center [260, 360] width 12 height 13
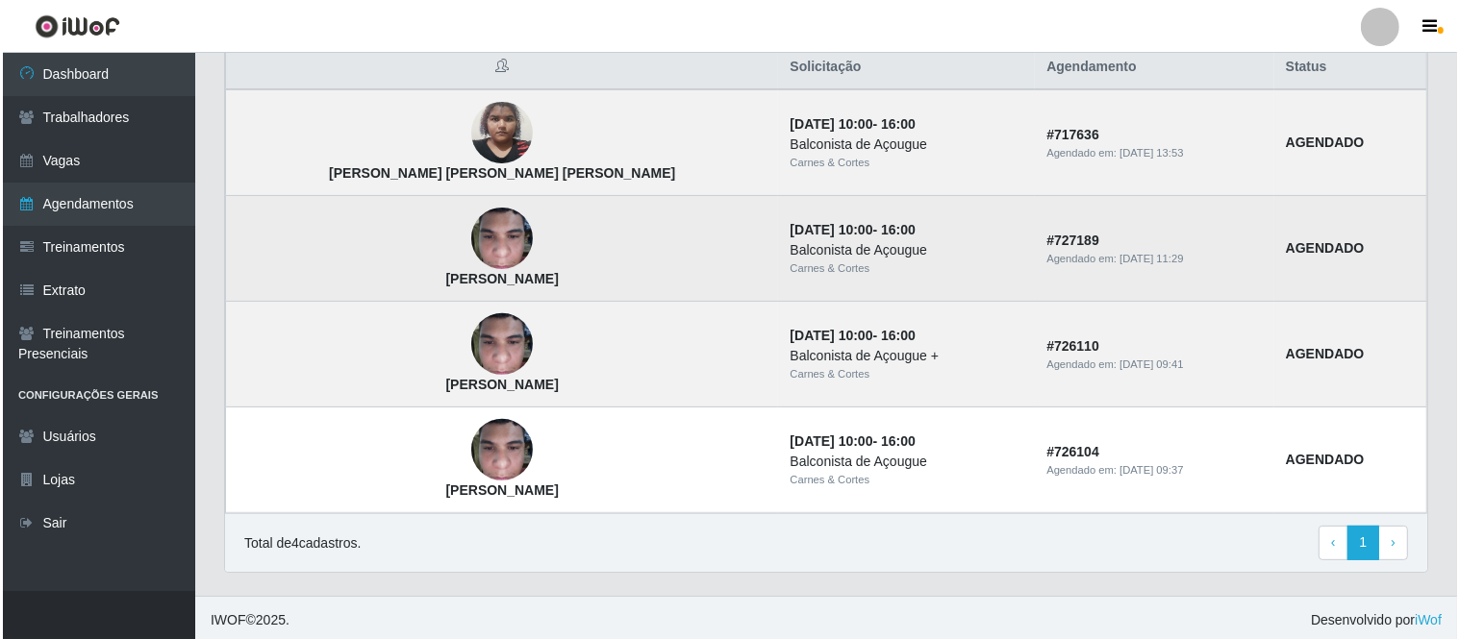
scroll to position [545, 0]
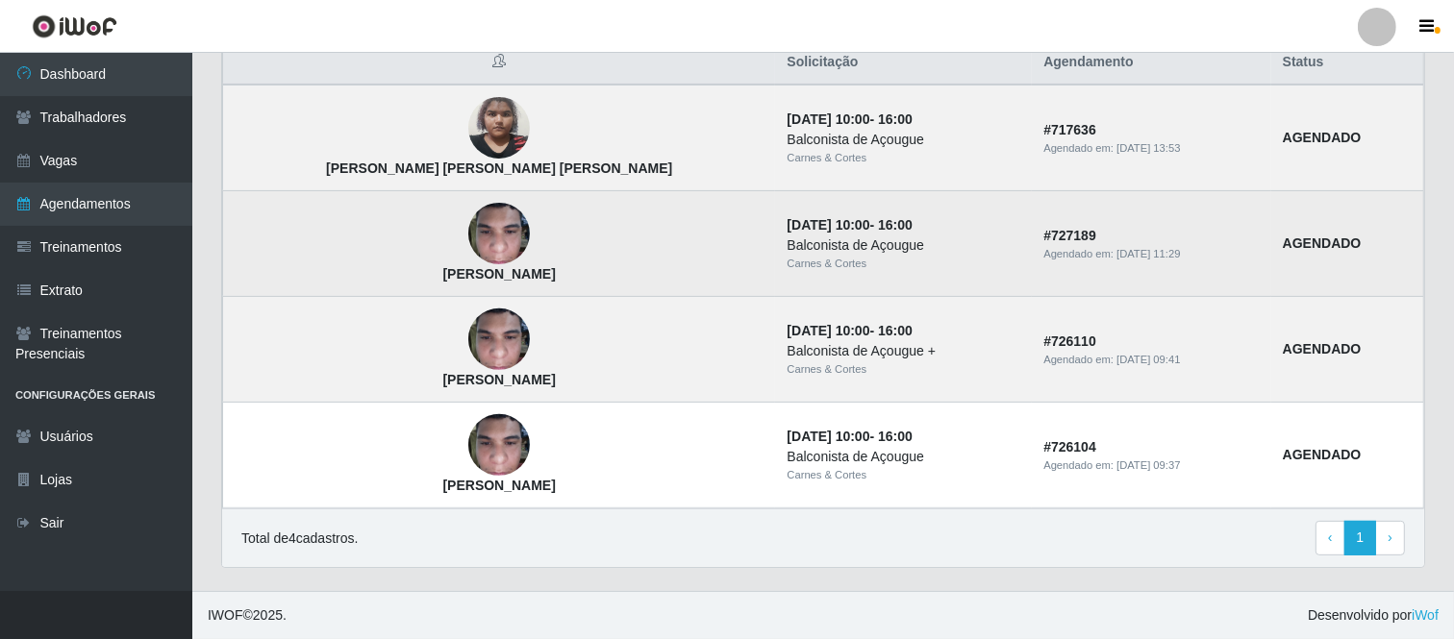
click at [468, 223] on img at bounding box center [499, 234] width 62 height 82
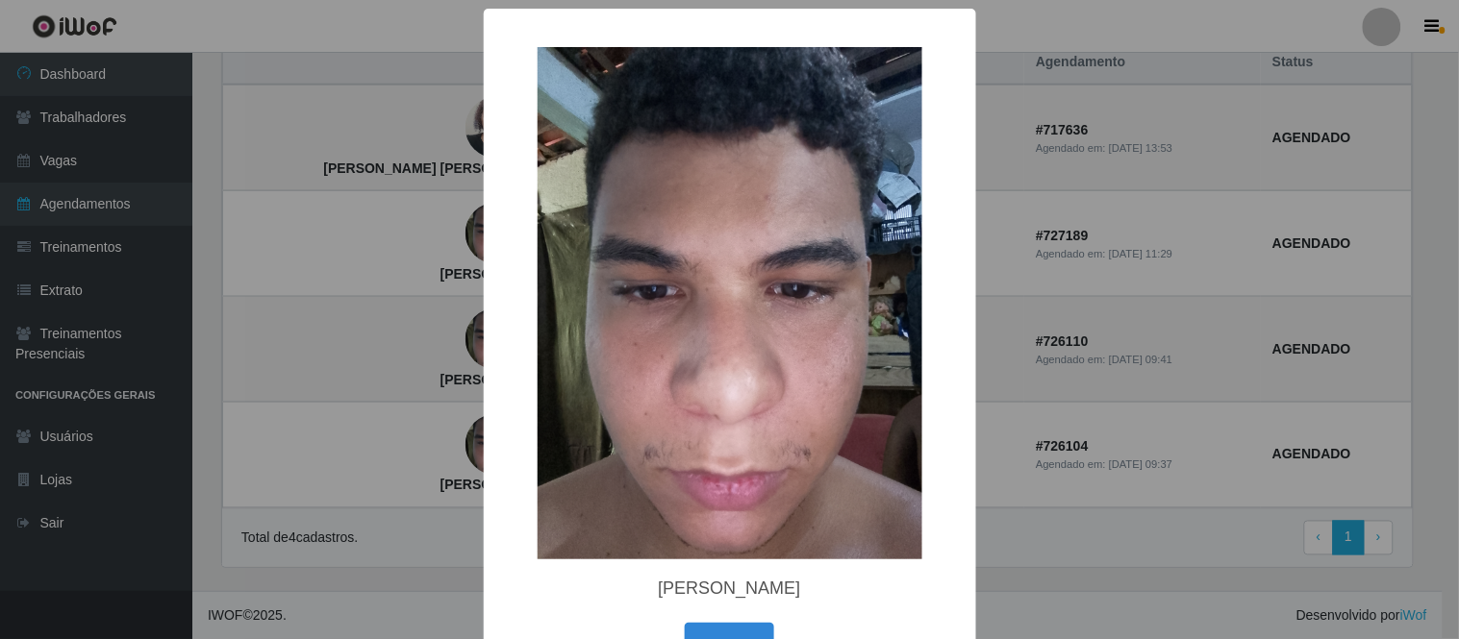
click at [1041, 277] on div "× [PERSON_NAME] OK Cancel" at bounding box center [729, 319] width 1459 height 639
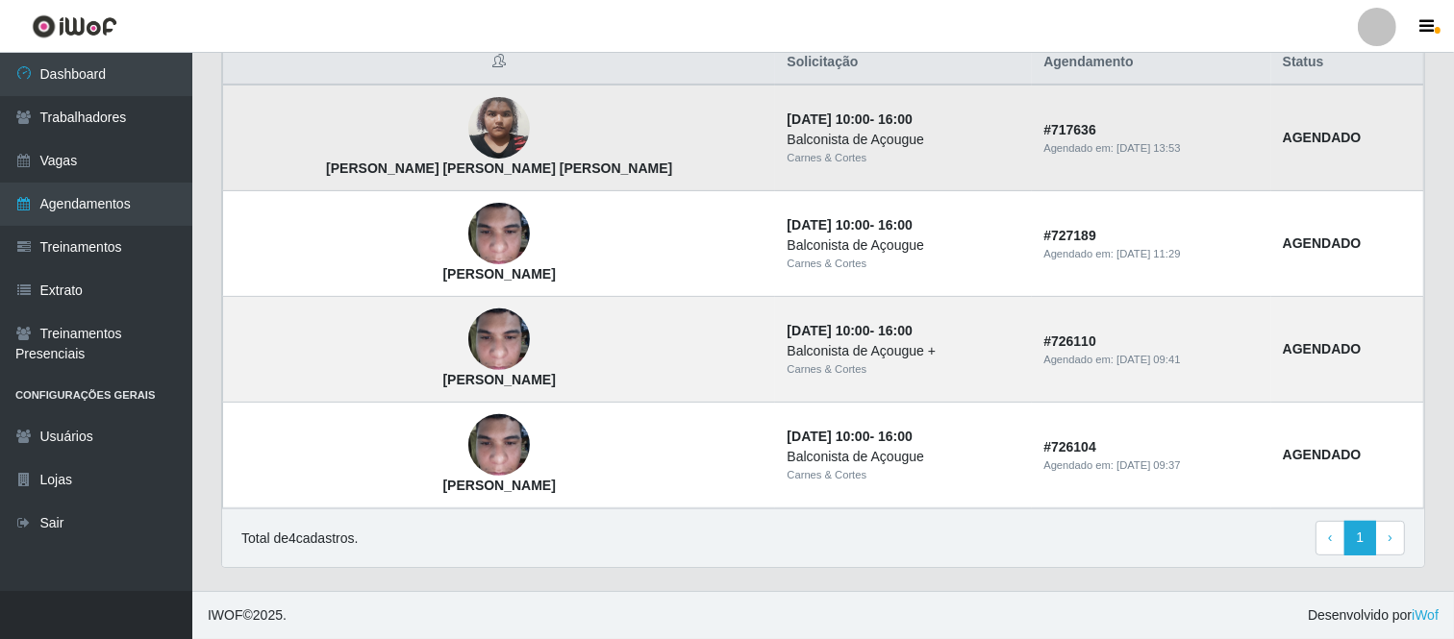
click at [468, 125] on img at bounding box center [499, 128] width 62 height 82
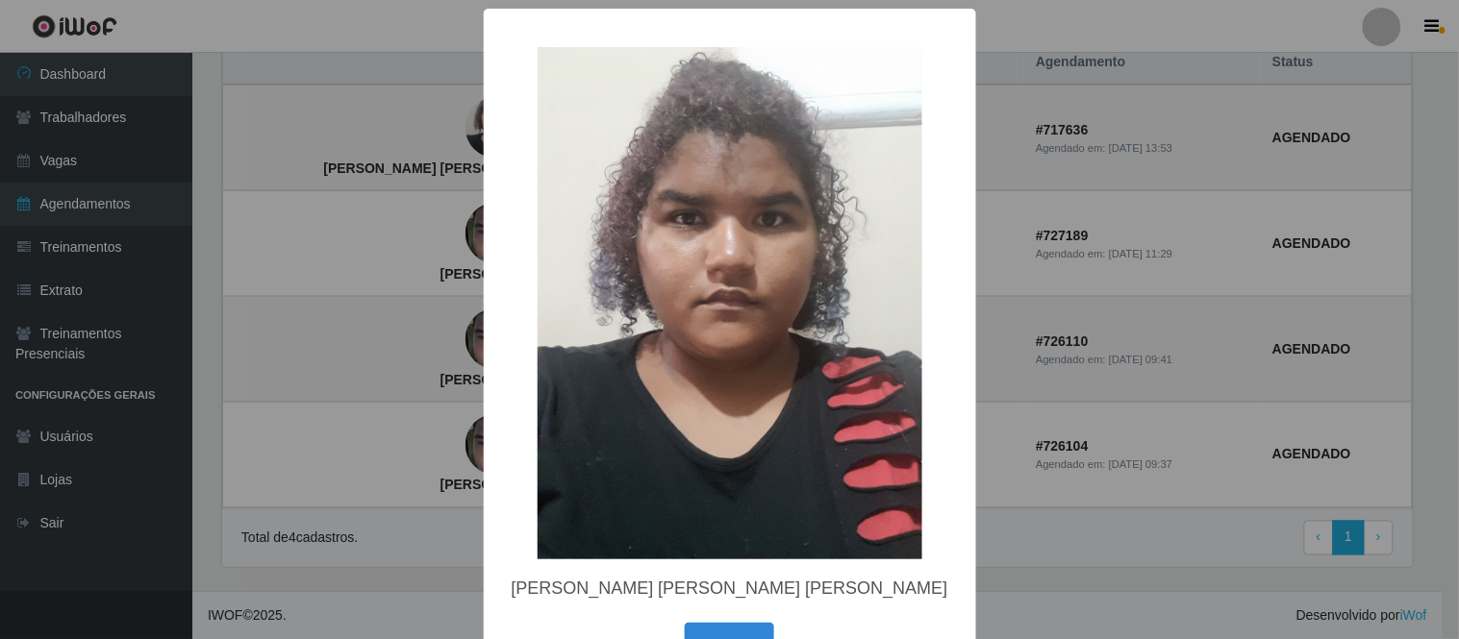
click at [1034, 305] on div "× [PERSON_NAME] [PERSON_NAME] [PERSON_NAME] OK Cancel" at bounding box center [729, 319] width 1459 height 639
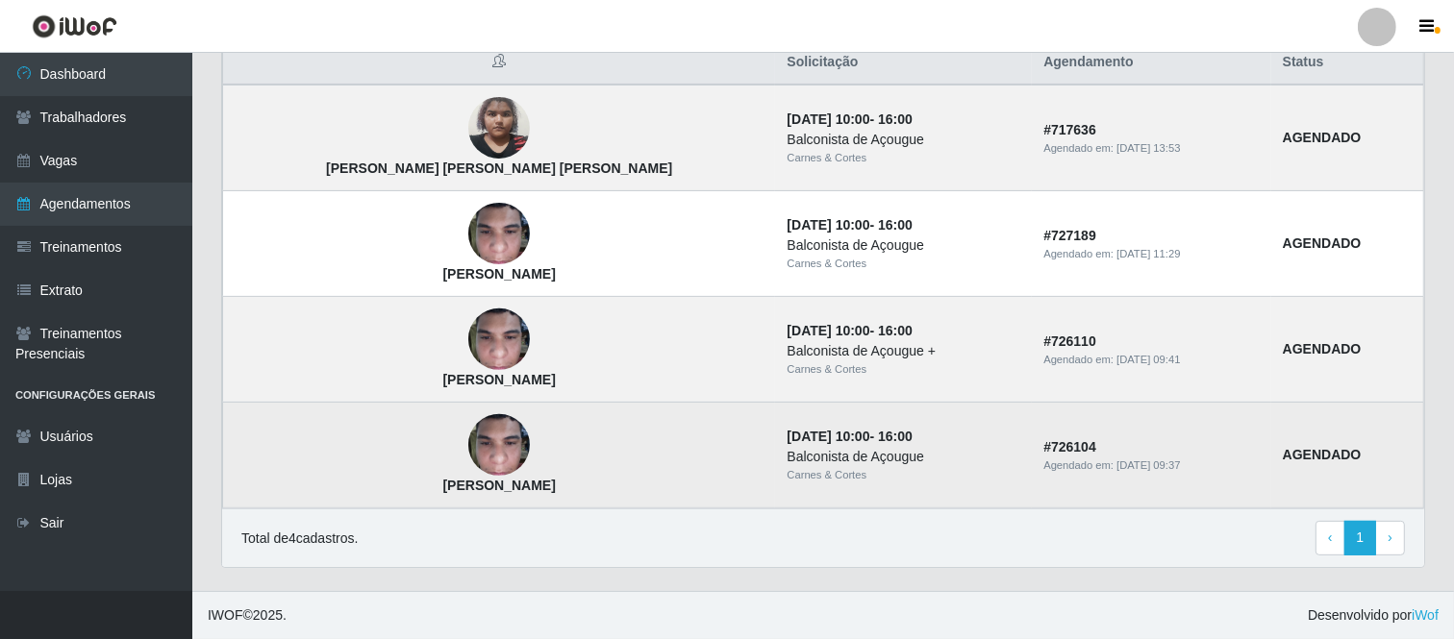
click at [468, 437] on img at bounding box center [499, 446] width 62 height 82
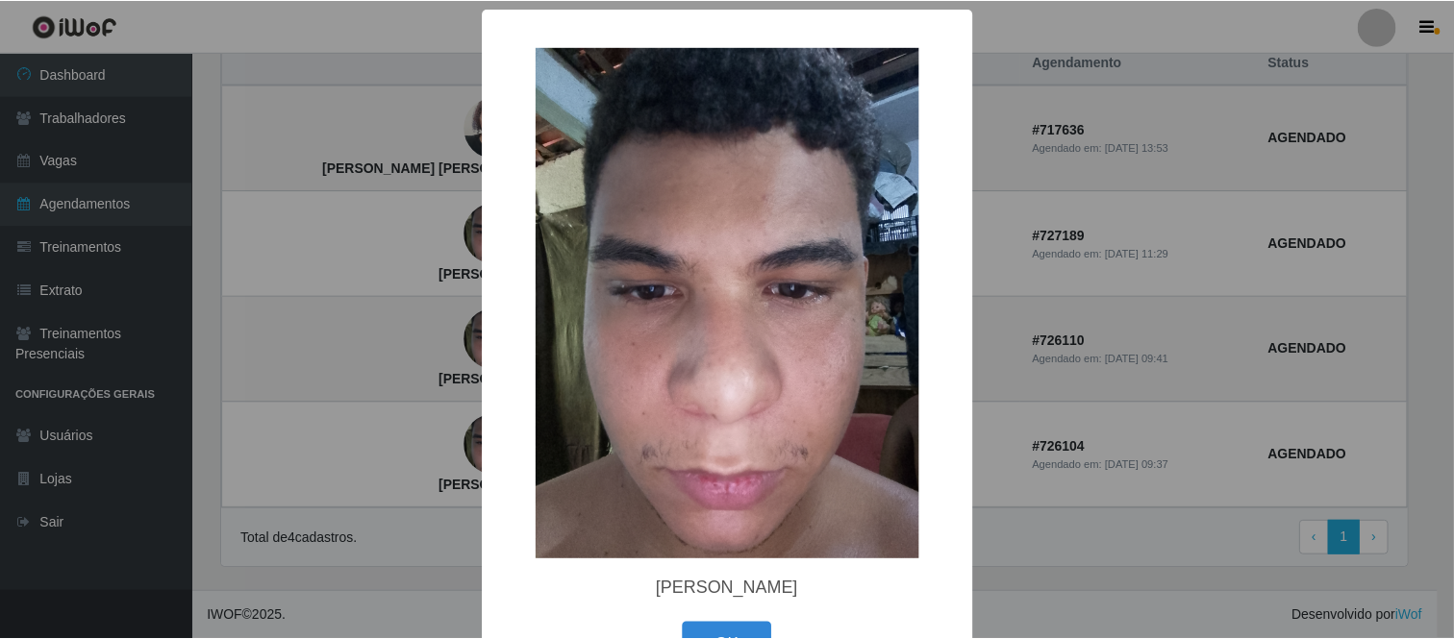
scroll to position [62, 0]
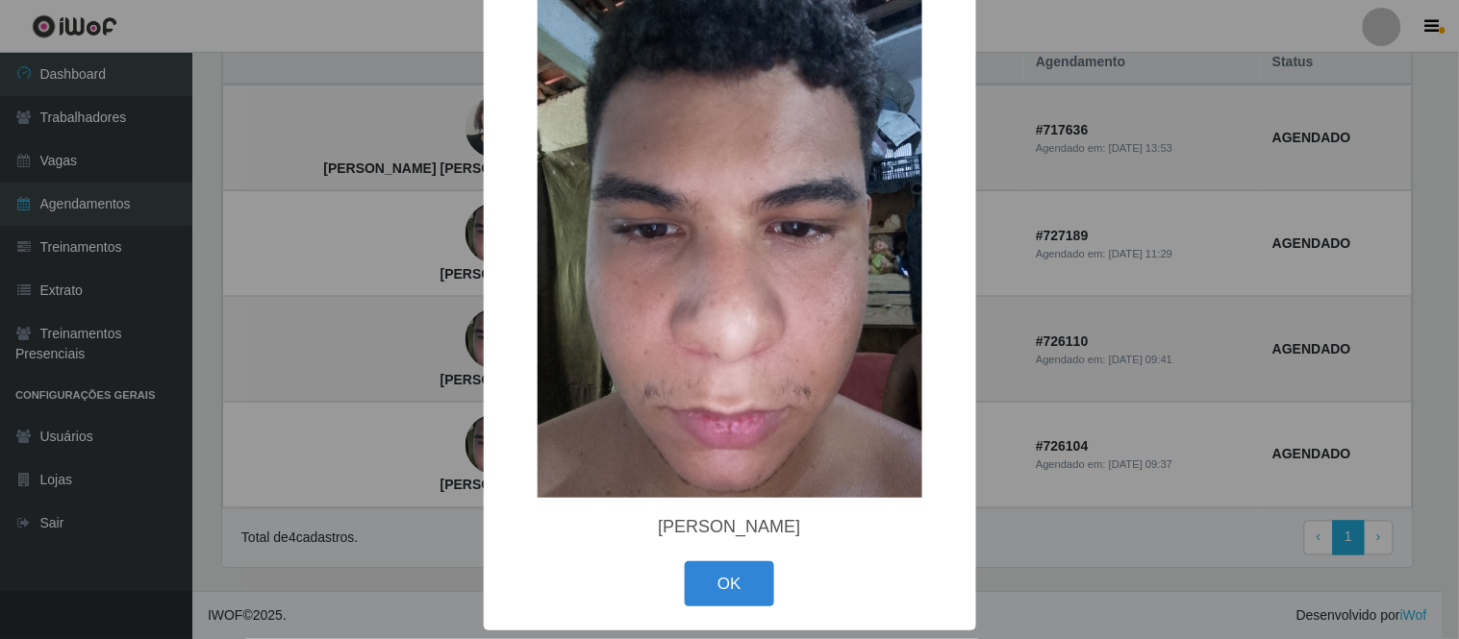
click at [1051, 385] on div "× [PERSON_NAME] OK Cancel" at bounding box center [729, 319] width 1459 height 639
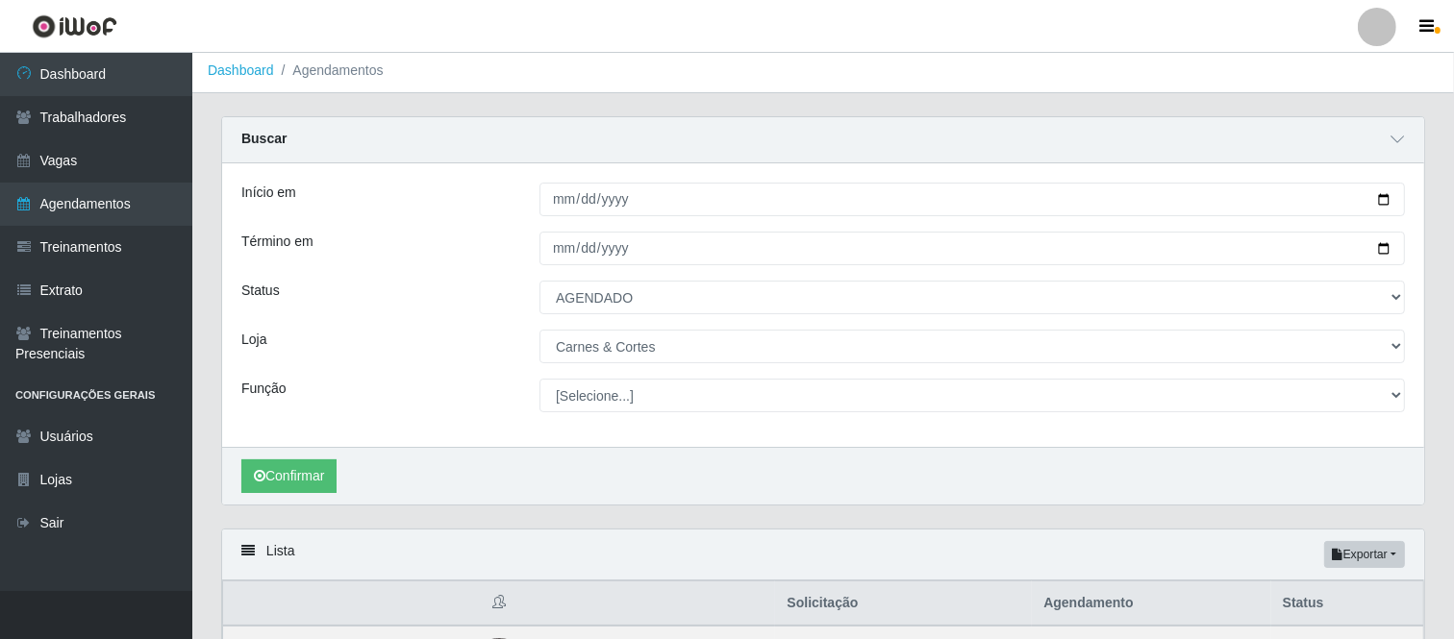
scroll to position [0, 0]
